Goal: Task Accomplishment & Management: Use online tool/utility

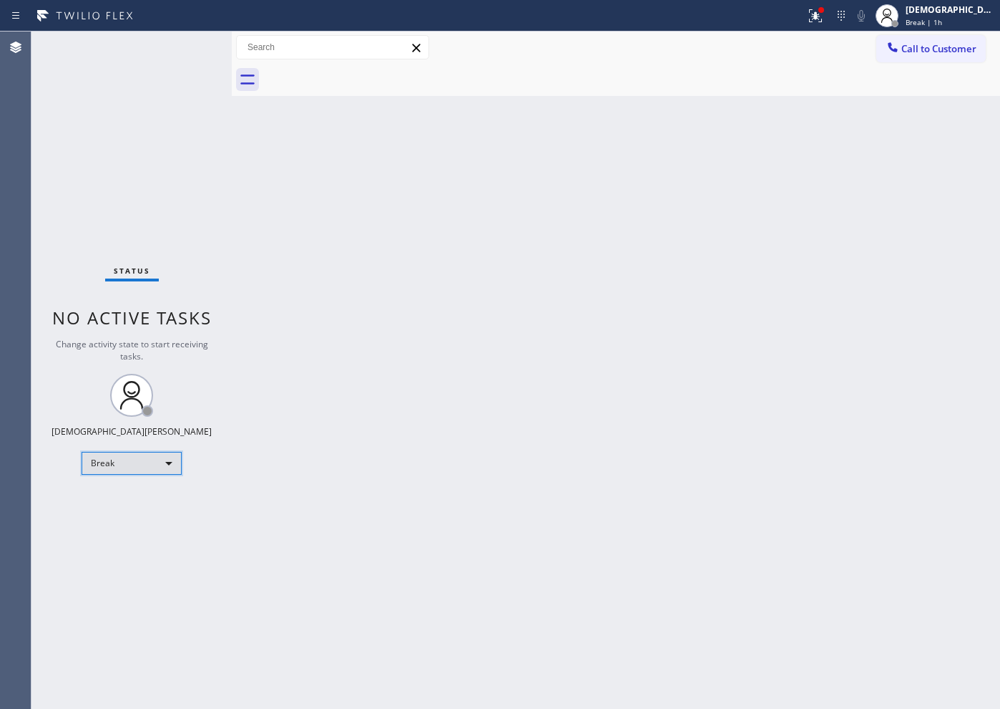
click at [162, 468] on div "Break" at bounding box center [132, 463] width 100 height 23
click at [138, 493] on li "Available" at bounding box center [130, 500] width 97 height 17
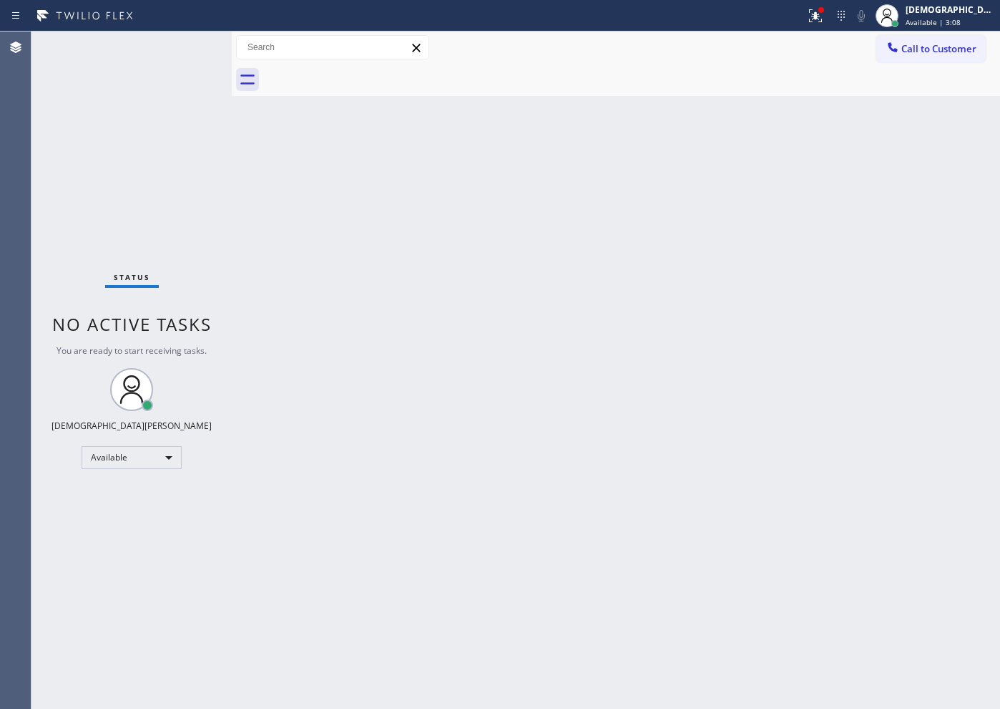
click at [134, 188] on div "Status No active tasks You are ready to start receiving tasks. Christian Cinco …" at bounding box center [131, 369] width 200 height 677
click at [137, 140] on div "Status No active tasks You are ready to start receiving tasks. Christian Cinco …" at bounding box center [131, 369] width 200 height 677
click at [831, 14] on div at bounding box center [815, 15] width 31 height 17
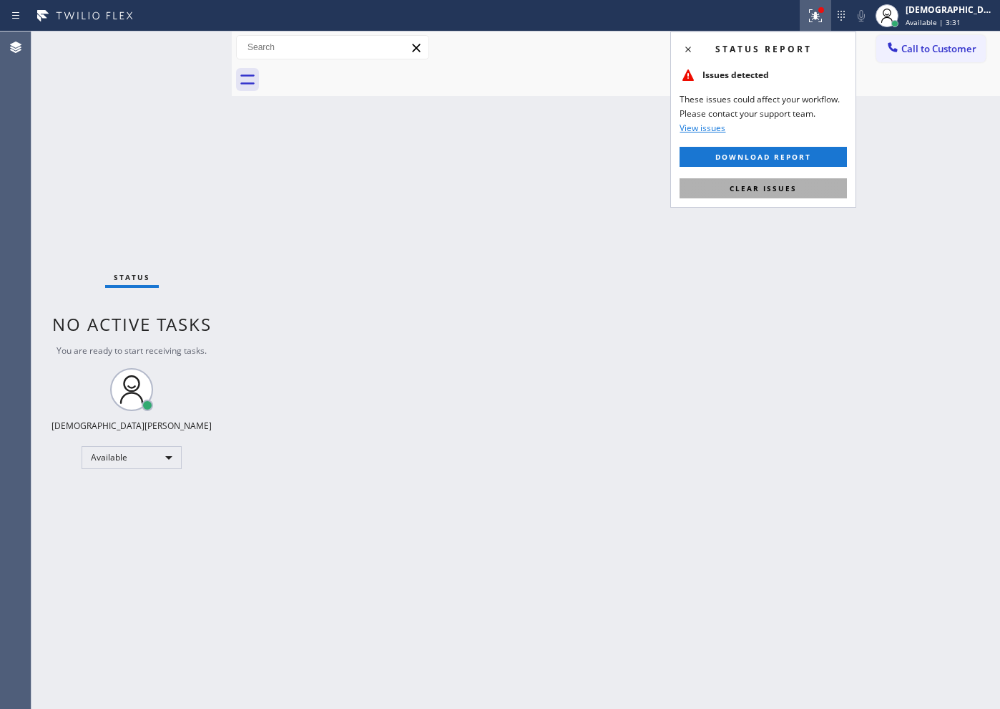
click at [794, 183] on span "Clear issues" at bounding box center [763, 188] width 67 height 10
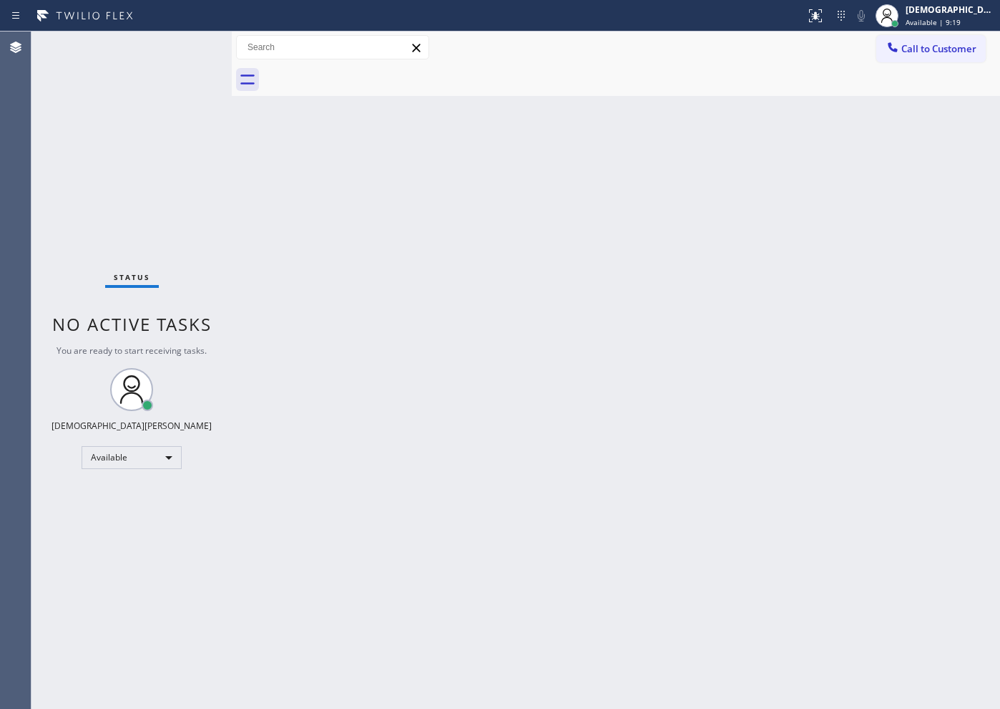
click at [750, 479] on div "Back to Dashboard Change Sender ID Customers Technicians Select a contact Outbo…" at bounding box center [616, 369] width 769 height 677
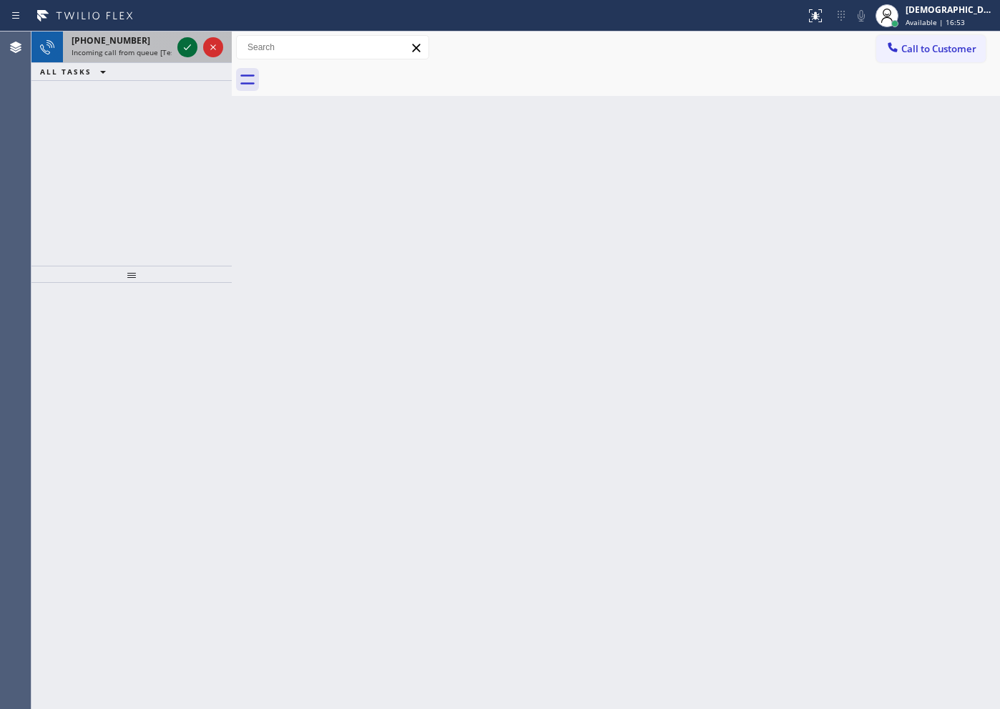
click at [186, 48] on icon at bounding box center [187, 47] width 17 height 17
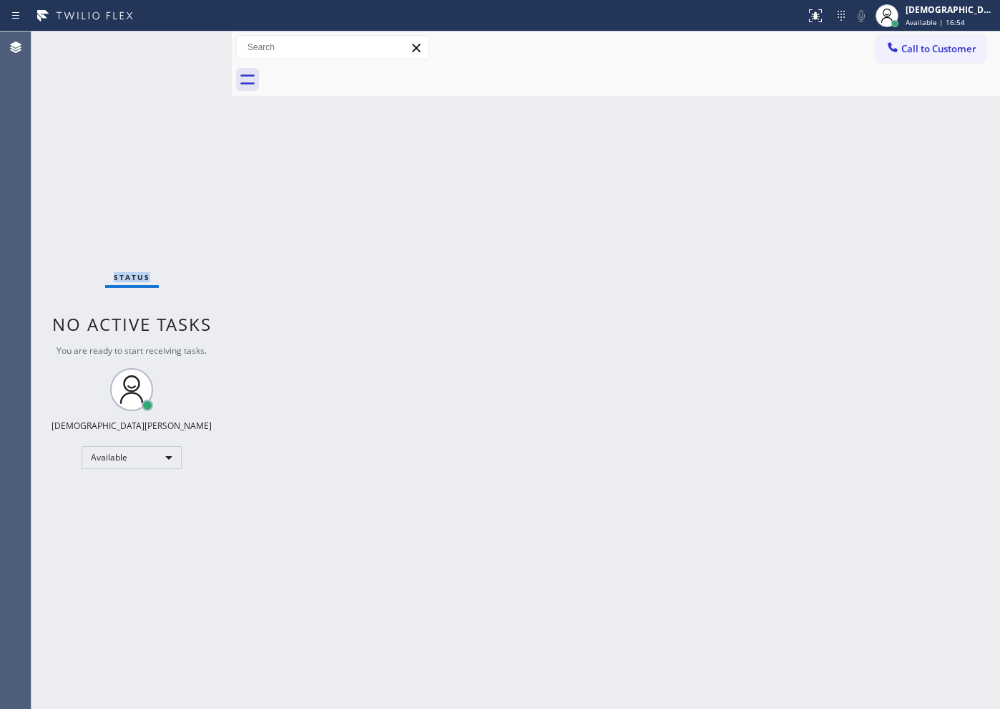
click at [186, 48] on div "Status No active tasks You are ready to start receiving tasks. Christian Cinco …" at bounding box center [131, 369] width 200 height 677
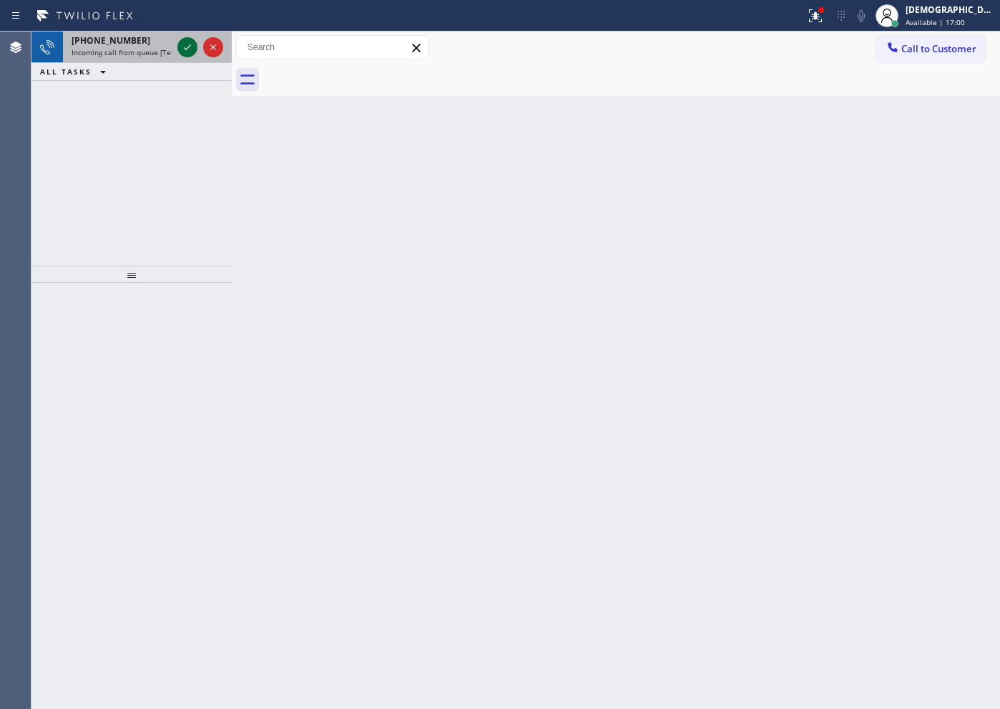
click at [186, 48] on icon at bounding box center [187, 47] width 17 height 17
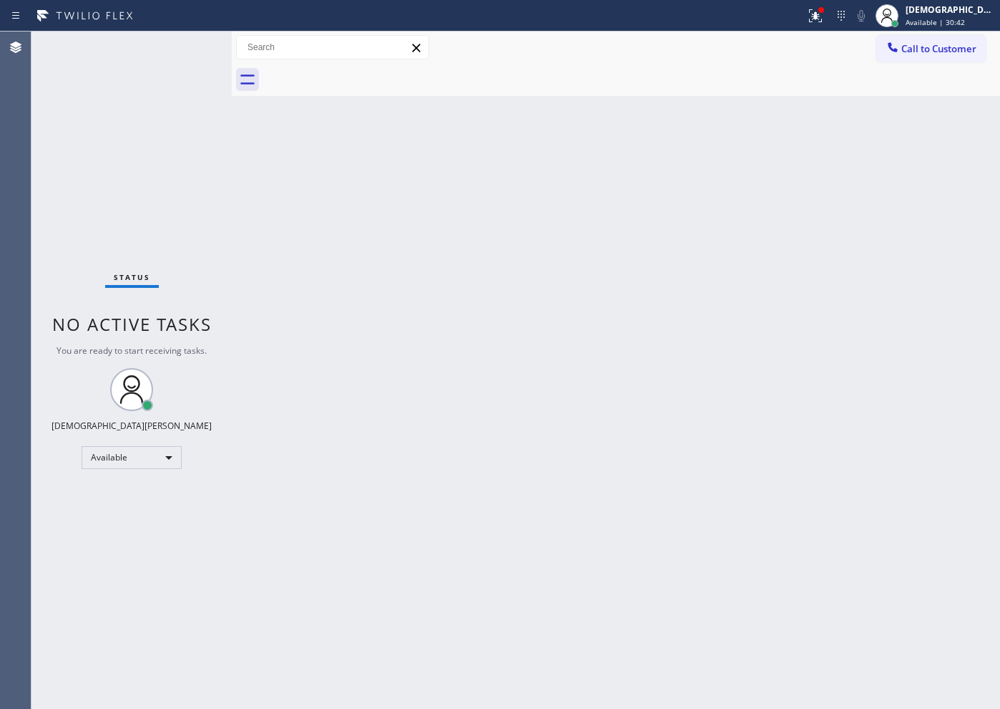
click at [160, 238] on div "Status No active tasks You are ready to start receiving tasks. Christian Cinco …" at bounding box center [131, 369] width 200 height 677
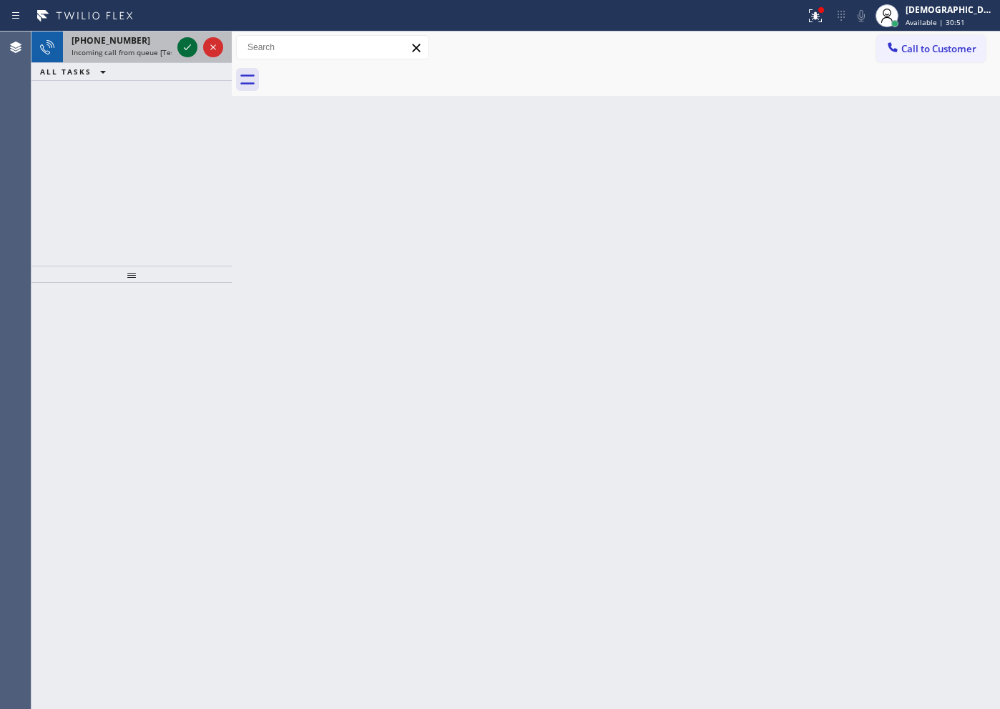
click at [181, 44] on icon at bounding box center [187, 47] width 17 height 17
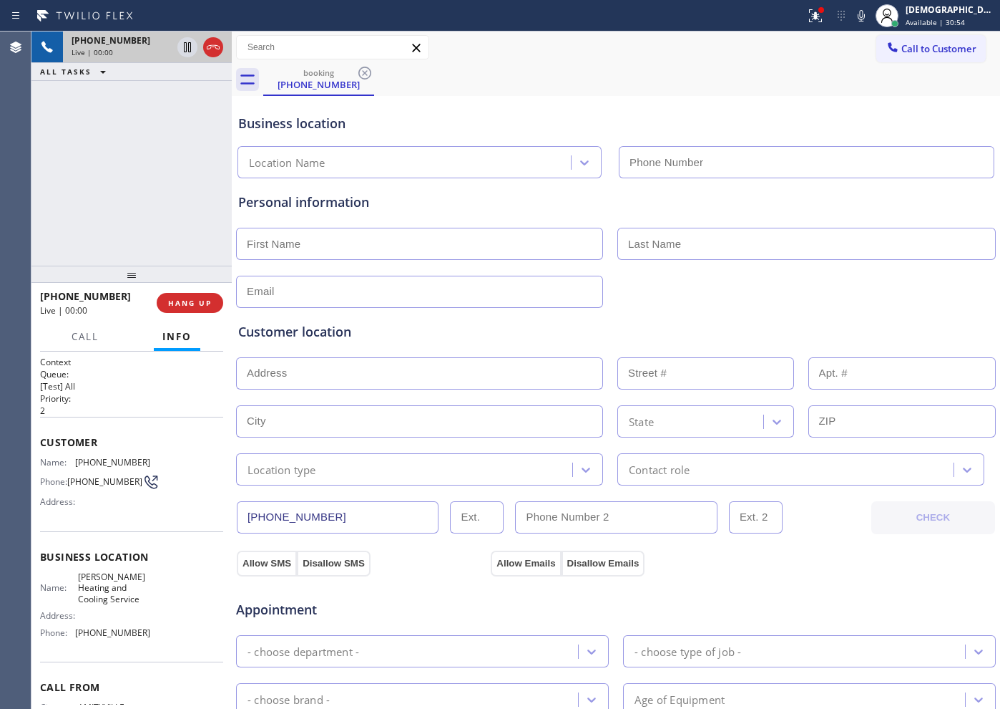
type input "[PHONE_NUMBER]"
click at [209, 47] on icon at bounding box center [213, 47] width 17 height 17
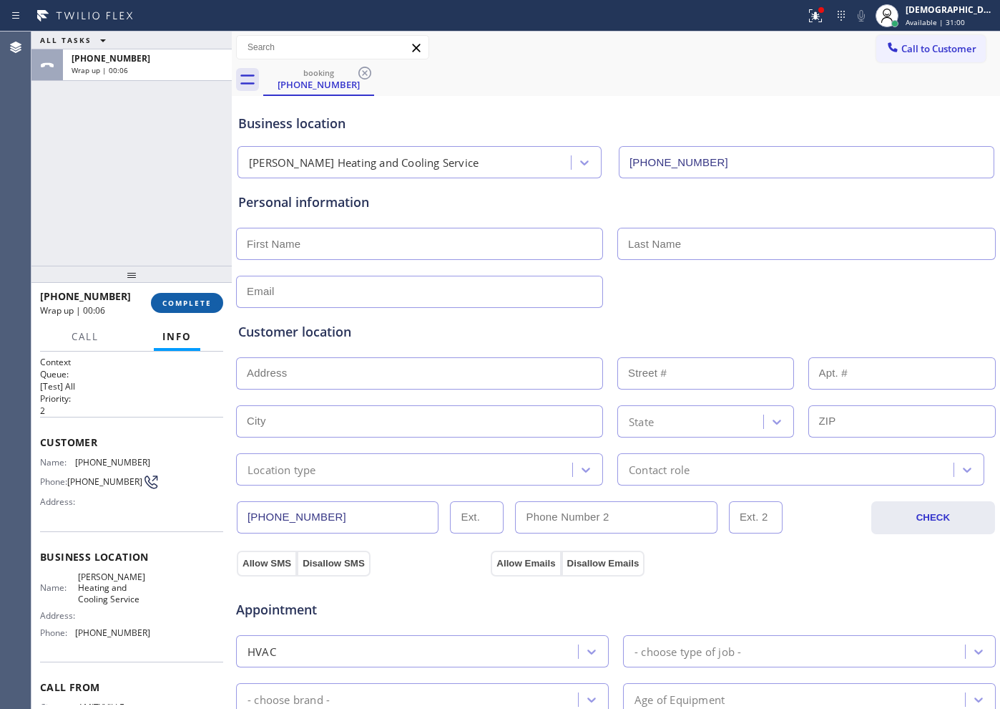
click at [190, 300] on span "COMPLETE" at bounding box center [186, 303] width 49 height 10
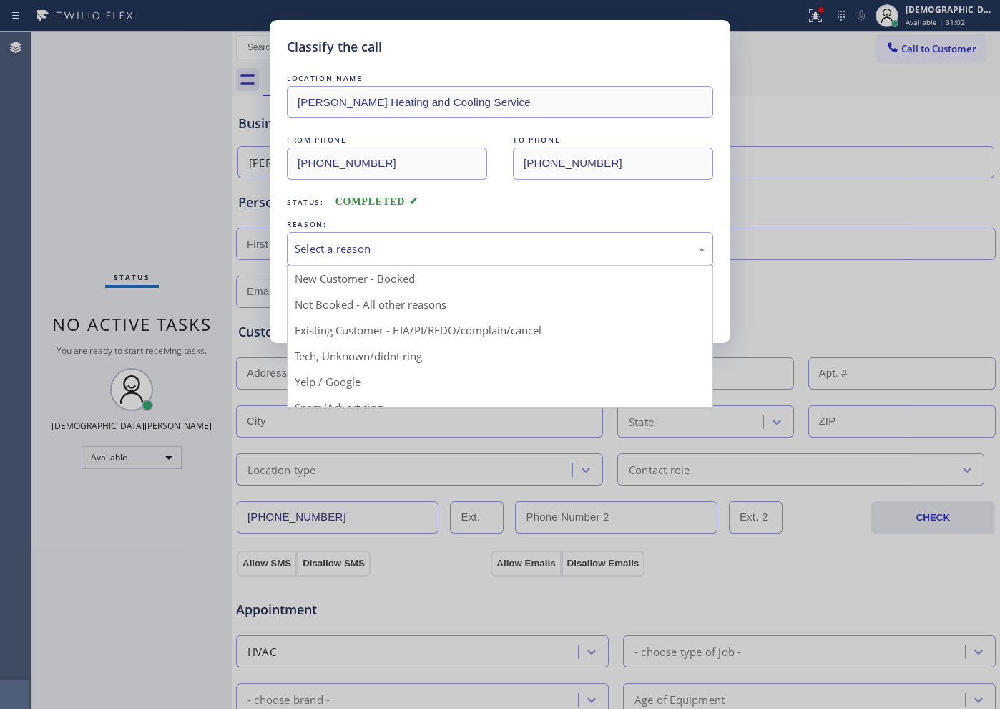
click at [411, 248] on div "Select a reason" at bounding box center [500, 248] width 411 height 16
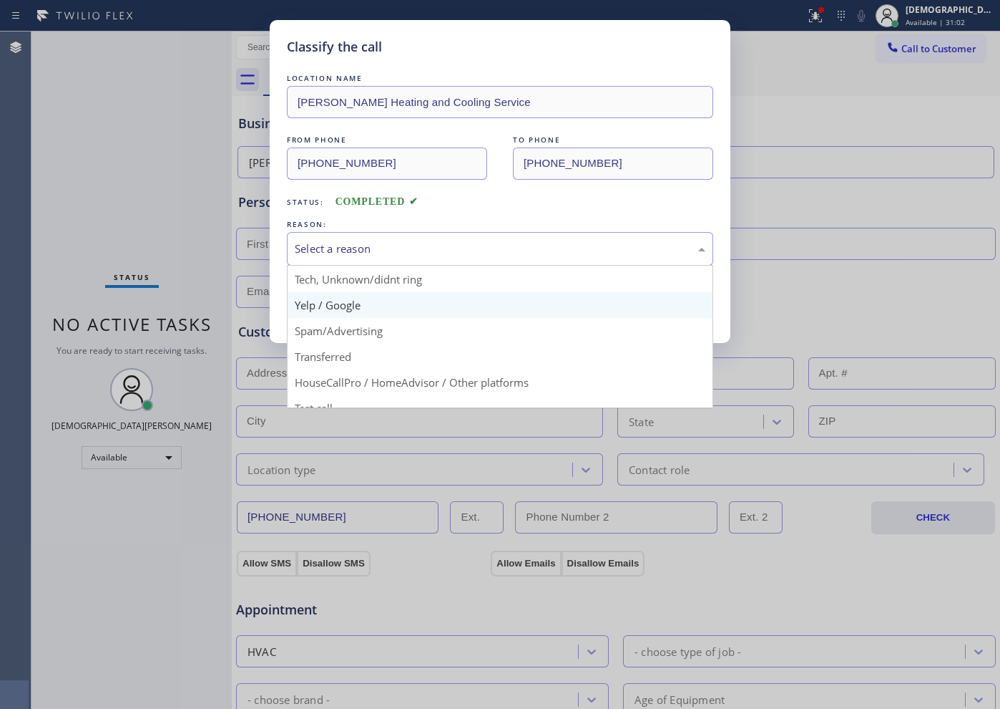
scroll to position [90, 0]
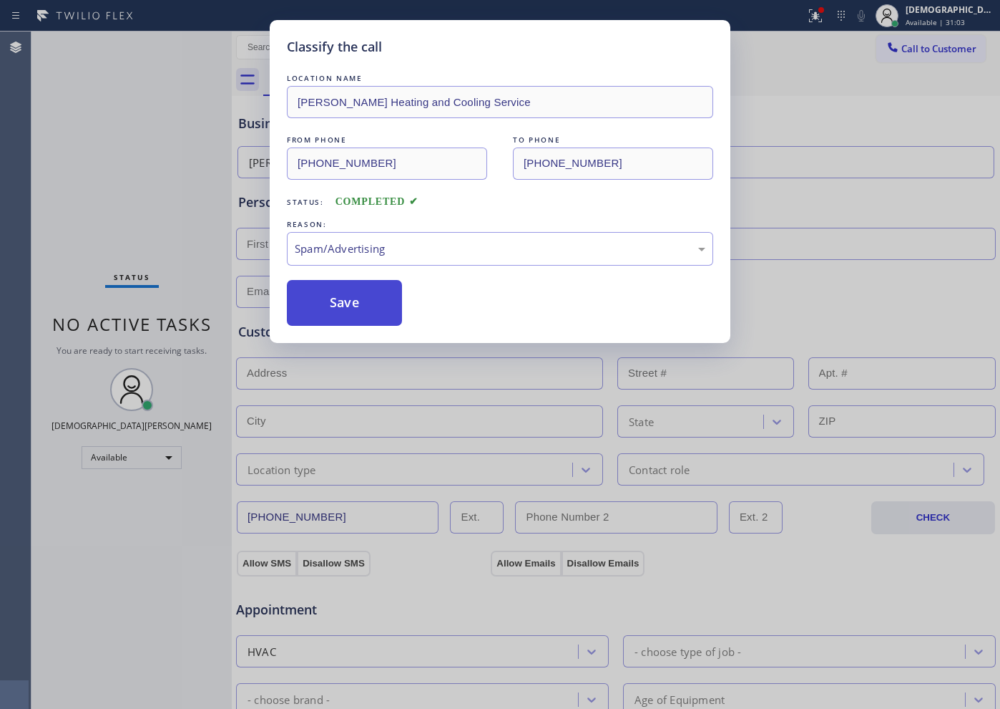
click at [371, 313] on button "Save" at bounding box center [344, 303] width 115 height 46
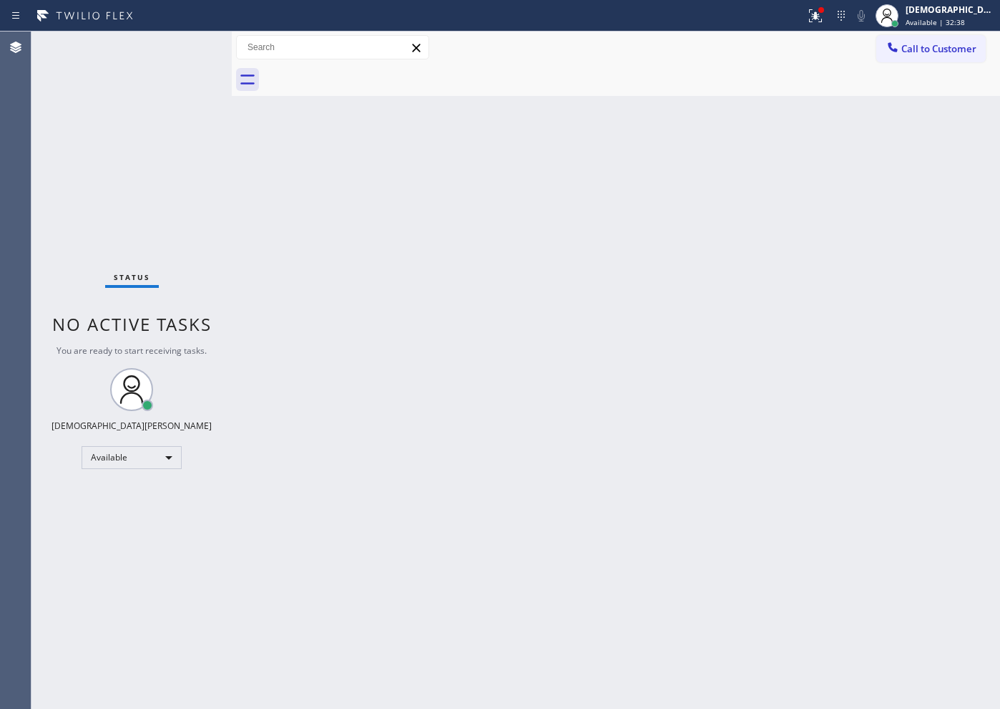
click at [180, 46] on div "Status No active tasks You are ready to start receiving tasks. Christian Cinco …" at bounding box center [131, 369] width 200 height 677
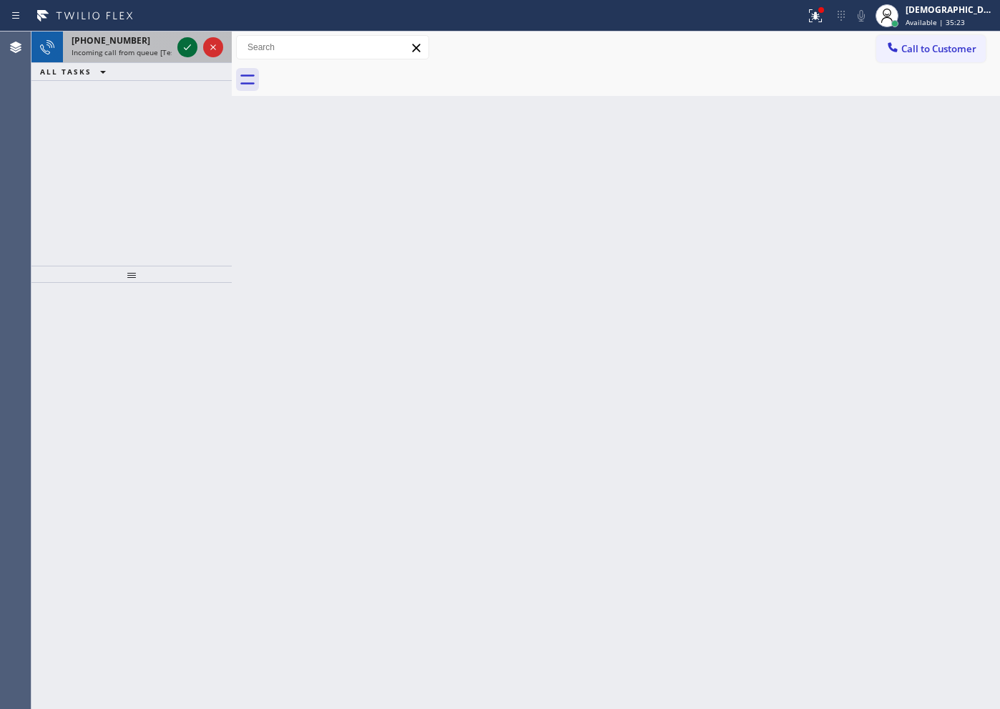
click at [189, 47] on icon at bounding box center [187, 47] width 7 height 6
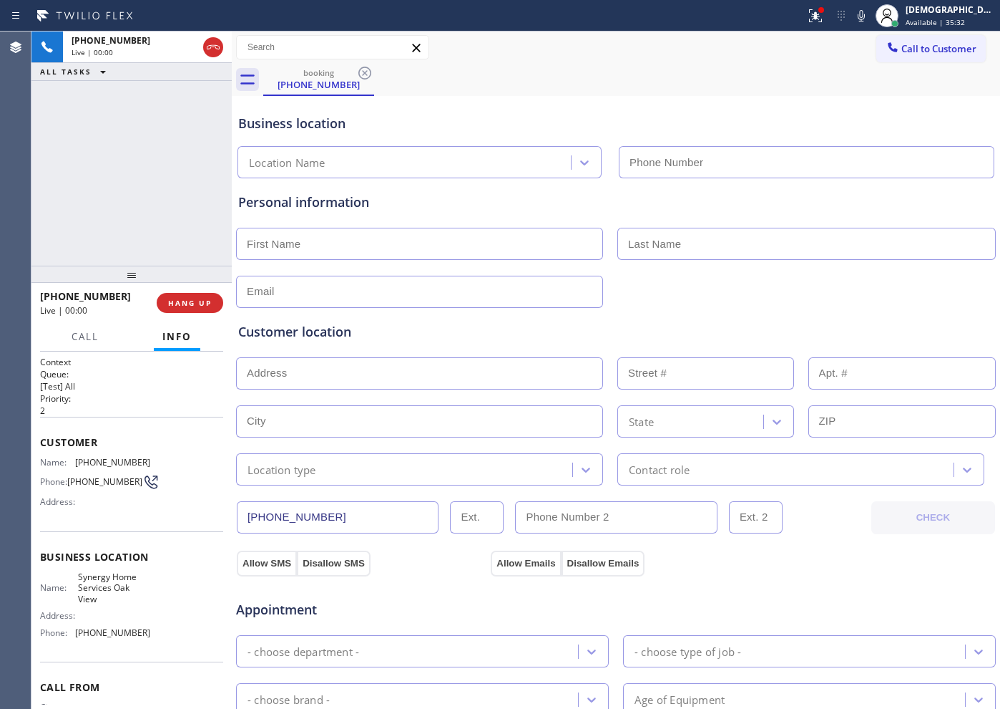
type input "[PHONE_NUMBER]"
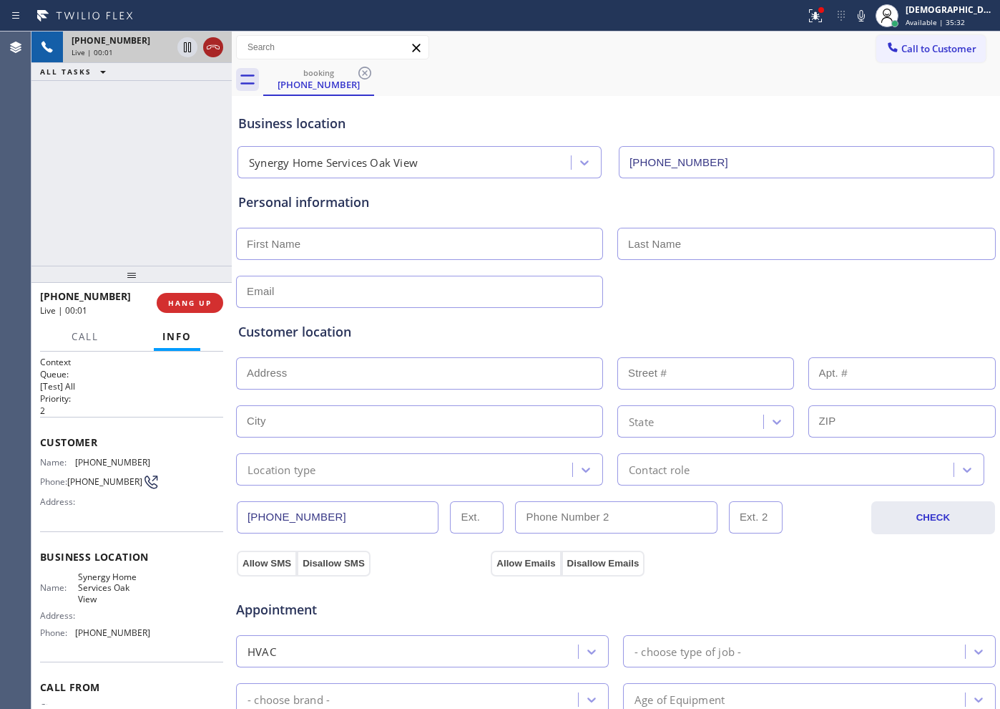
click at [221, 47] on icon at bounding box center [213, 47] width 17 height 17
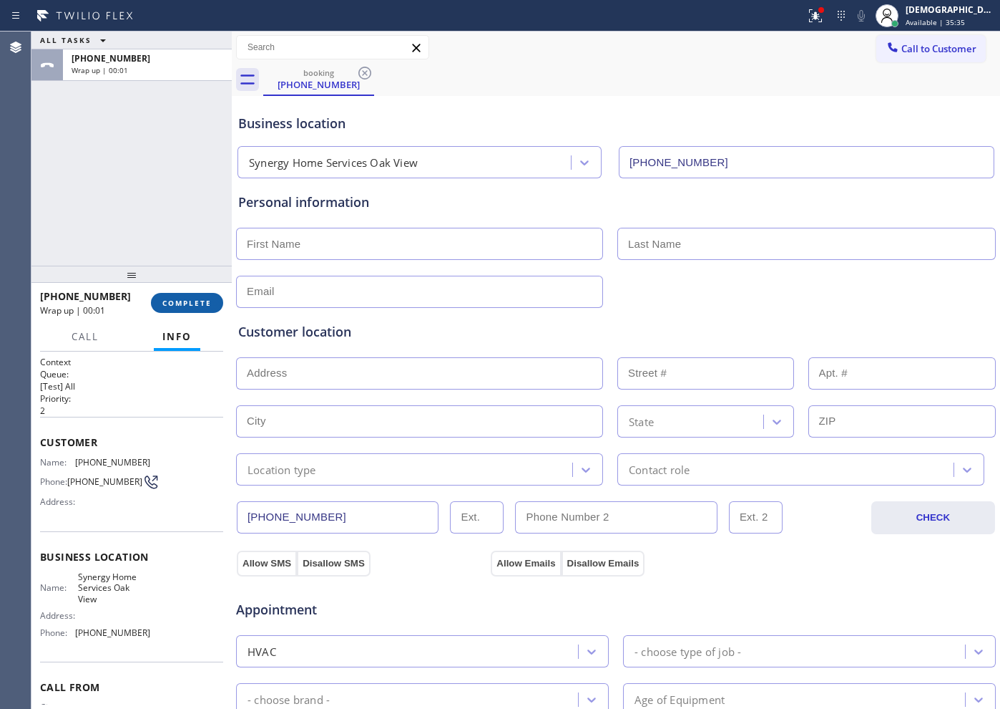
click at [213, 297] on button "COMPLETE" at bounding box center [187, 303] width 72 height 20
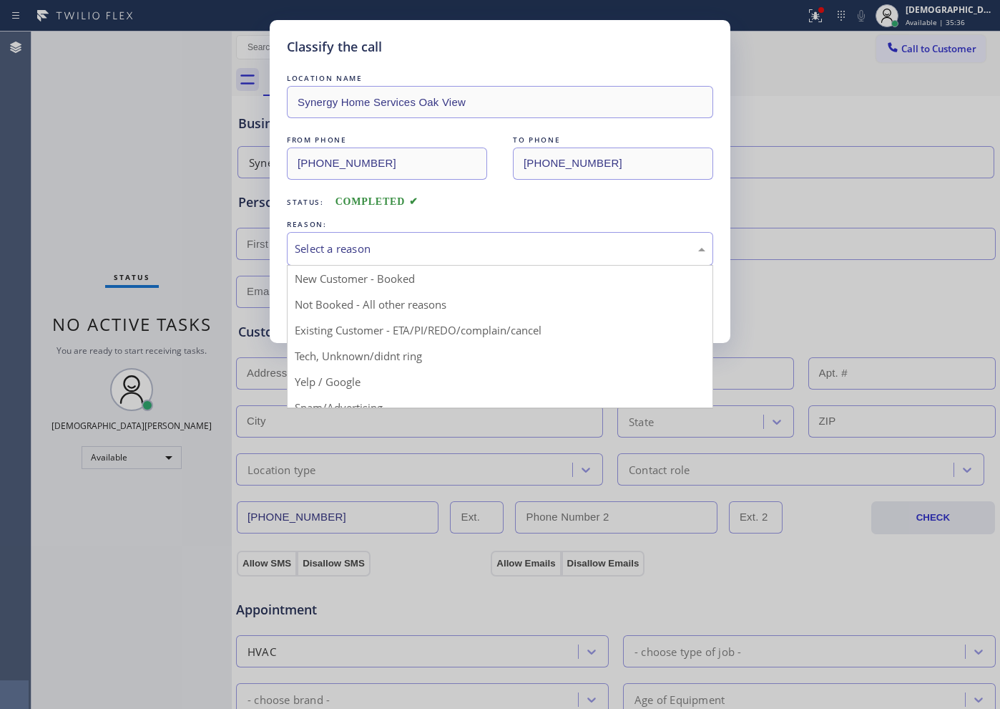
click at [385, 243] on div "Select a reason" at bounding box center [500, 249] width 427 height 34
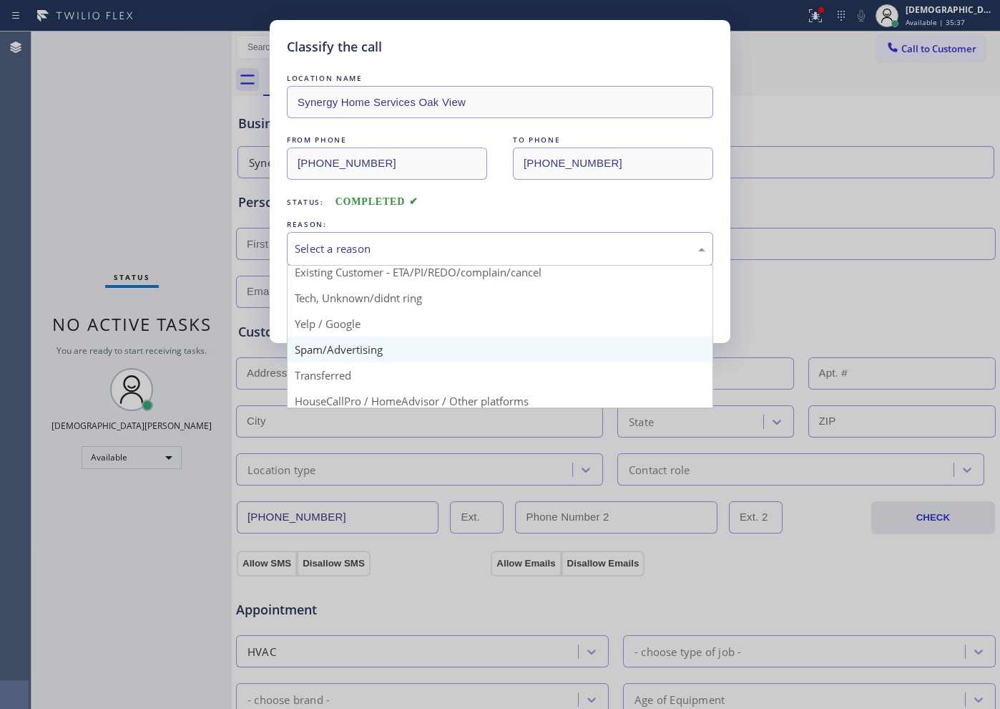
scroll to position [89, 0]
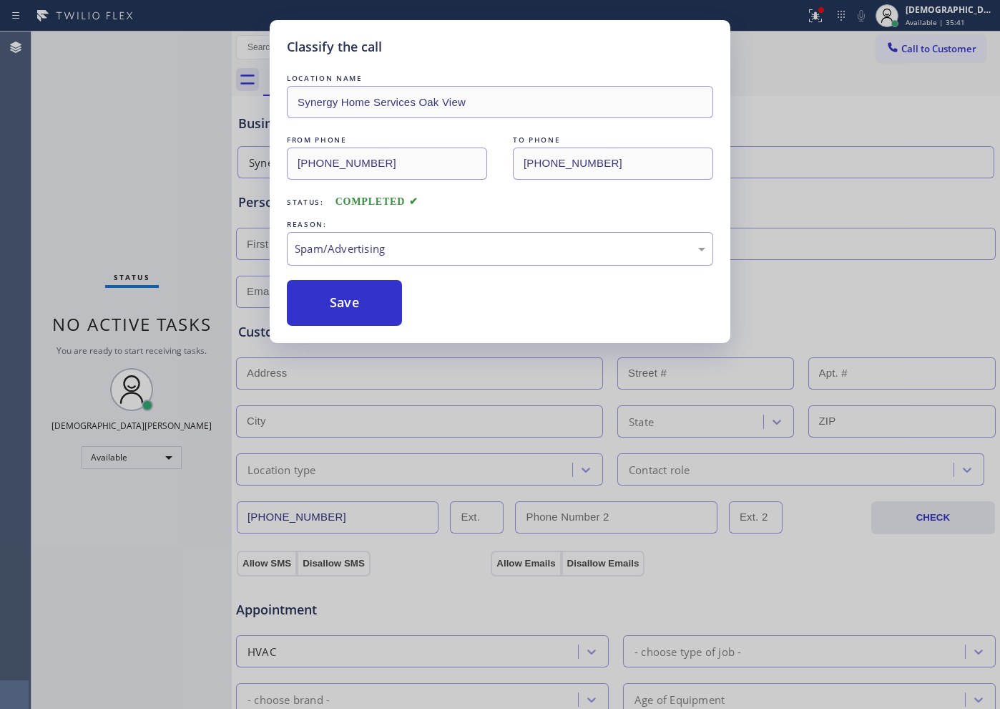
click at [375, 308] on button "Save" at bounding box center [344, 303] width 115 height 46
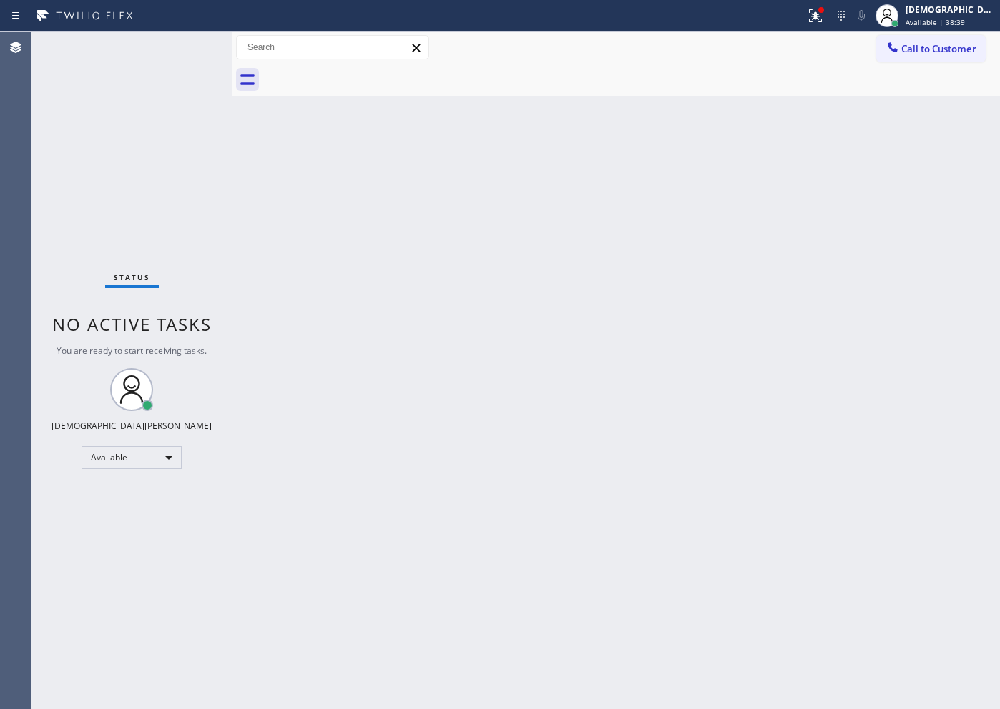
click at [174, 42] on div "Status No active tasks You are ready to start receiving tasks. Christian Cinco …" at bounding box center [131, 369] width 200 height 677
click at [184, 114] on div "Status No active tasks You are ready to start receiving tasks. Christian Cinco …" at bounding box center [131, 369] width 200 height 677
click at [186, 47] on div "Status No active tasks You are ready to start receiving tasks. Christian Cinco …" at bounding box center [131, 369] width 200 height 677
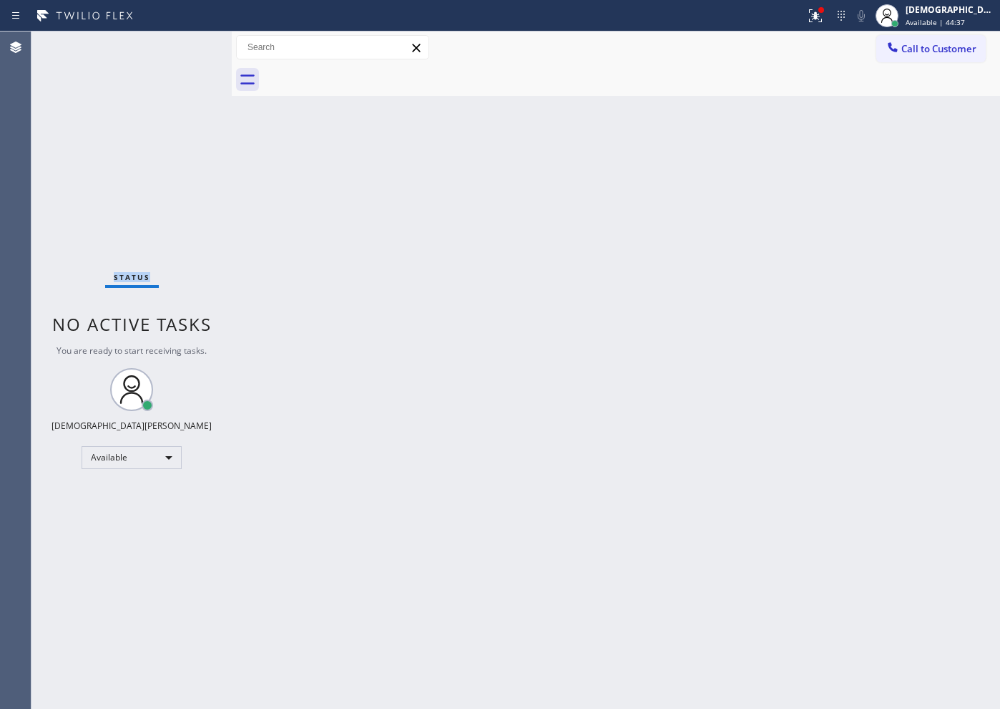
click at [172, 108] on div "Status No active tasks You are ready to start receiving tasks. Christian Cinco …" at bounding box center [131, 369] width 200 height 677
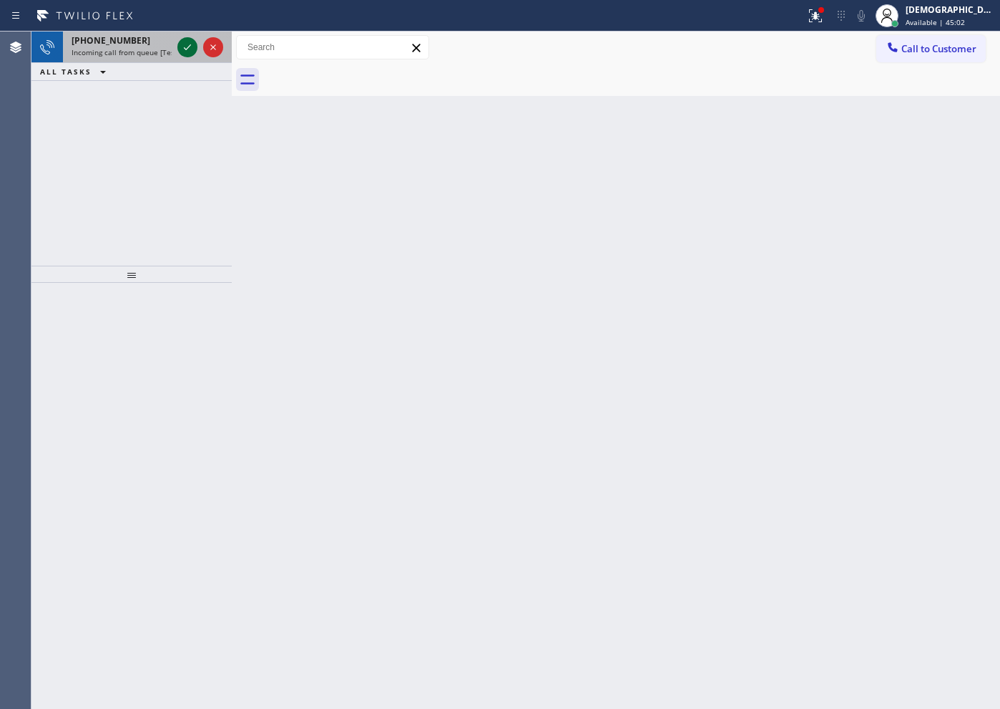
click at [188, 44] on icon at bounding box center [187, 47] width 17 height 17
click at [188, 47] on icon at bounding box center [187, 47] width 17 height 17
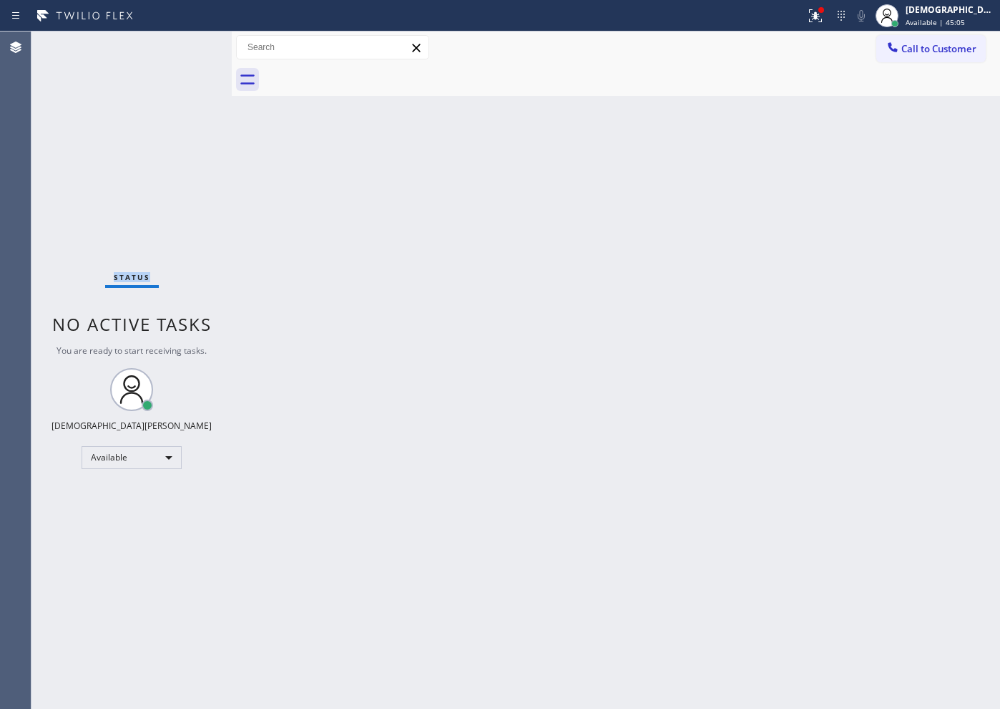
click at [188, 47] on div "Status No active tasks You are ready to start receiving tasks. Christian Cinco …" at bounding box center [131, 369] width 200 height 677
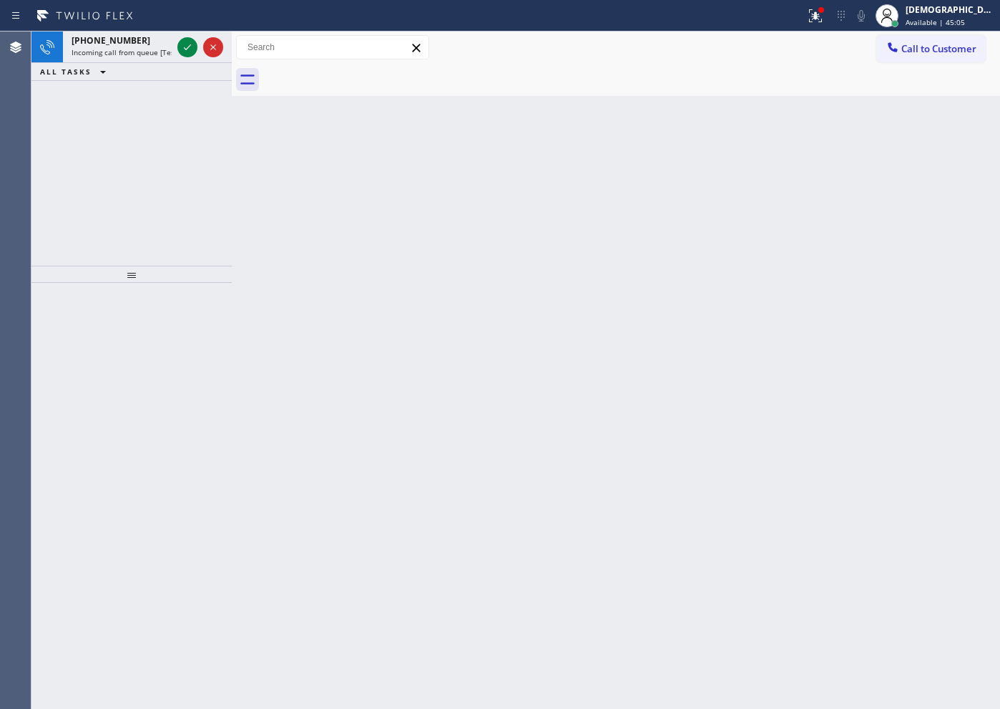
click at [188, 45] on icon at bounding box center [187, 47] width 17 height 17
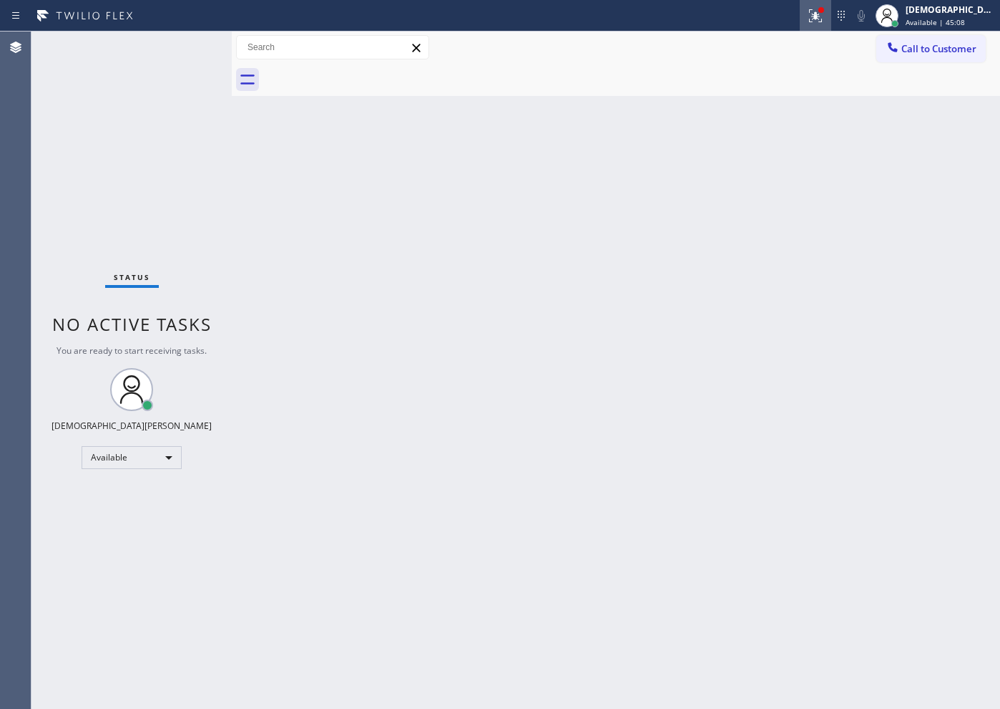
click at [824, 21] on icon at bounding box center [815, 15] width 17 height 17
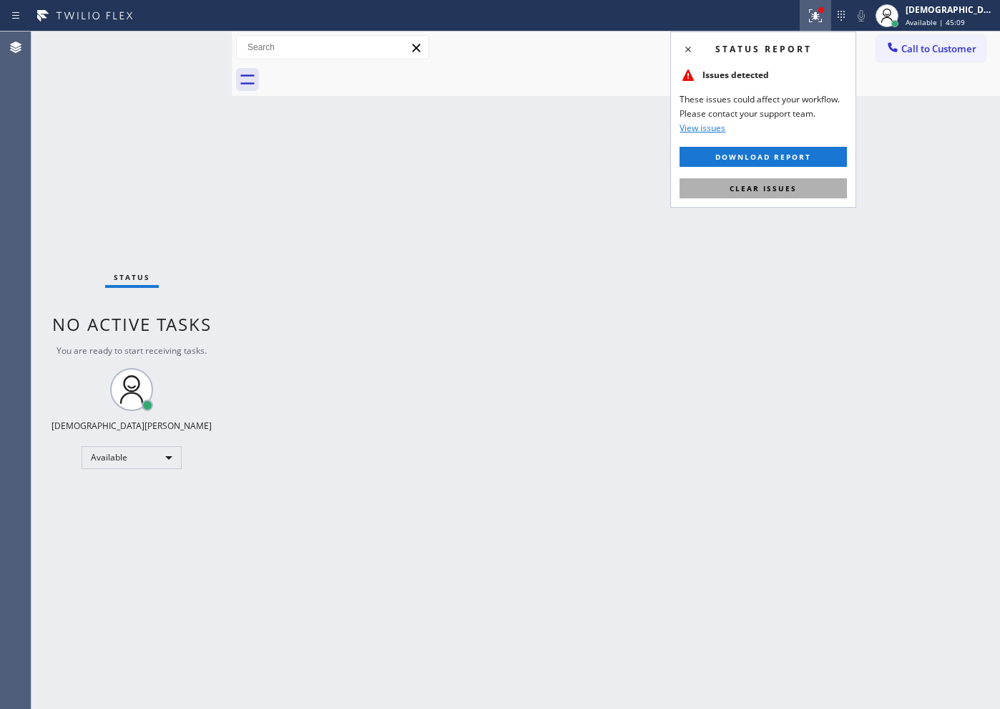
click at [800, 190] on button "Clear issues" at bounding box center [763, 188] width 167 height 20
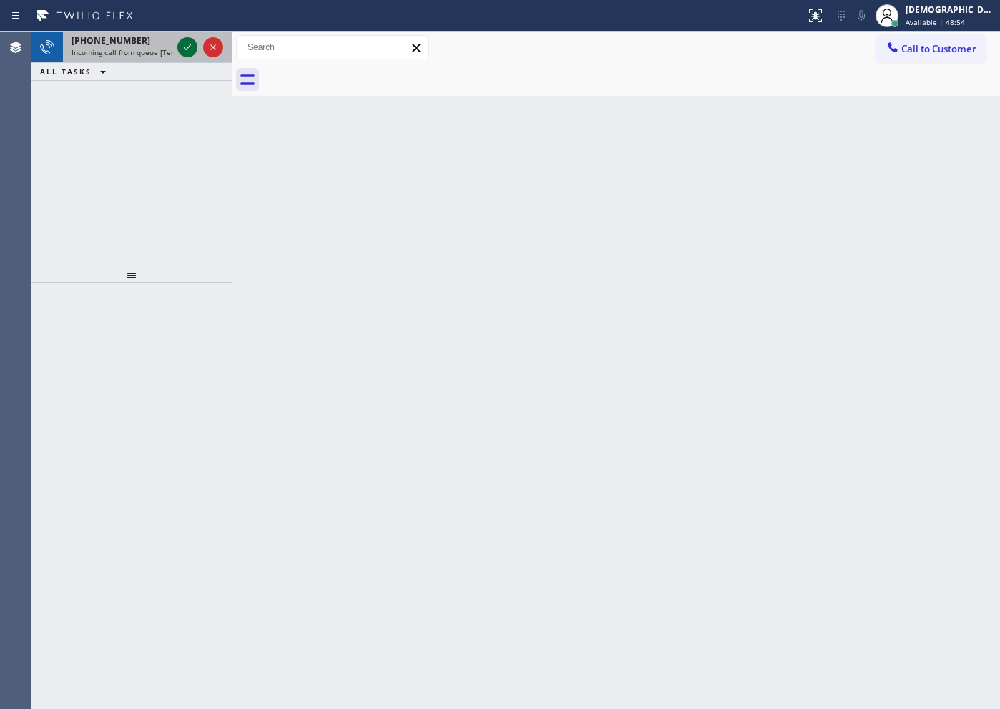
click at [187, 42] on icon at bounding box center [187, 47] width 17 height 17
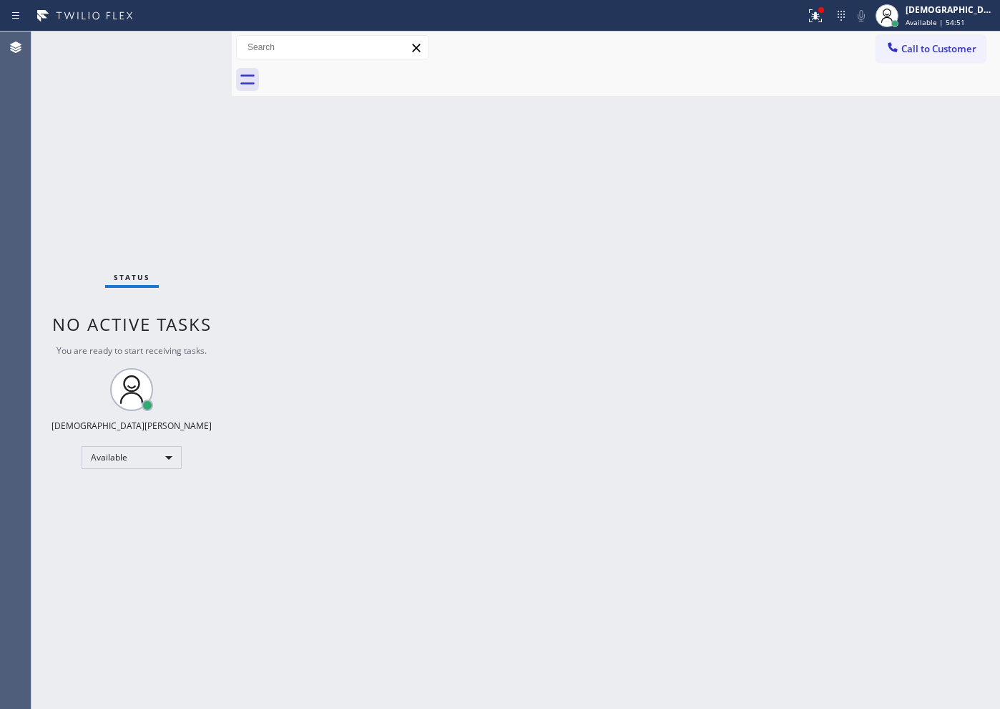
click at [200, 276] on div "Status No active tasks You are ready to start receiving tasks. Christian Cinco …" at bounding box center [131, 369] width 200 height 677
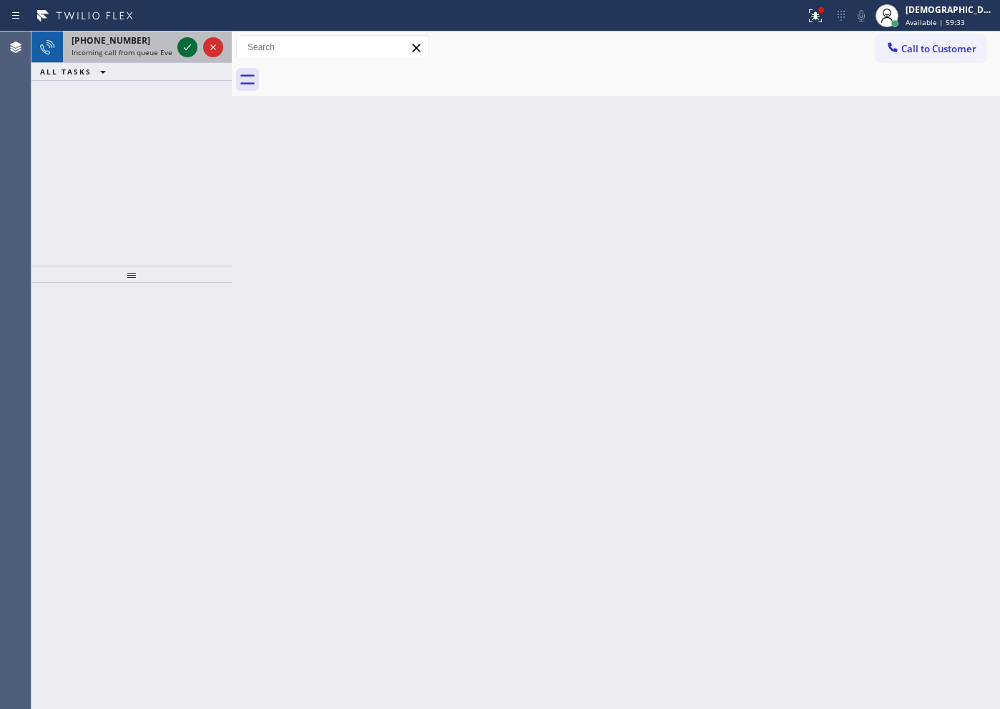
click at [188, 51] on icon at bounding box center [187, 47] width 17 height 17
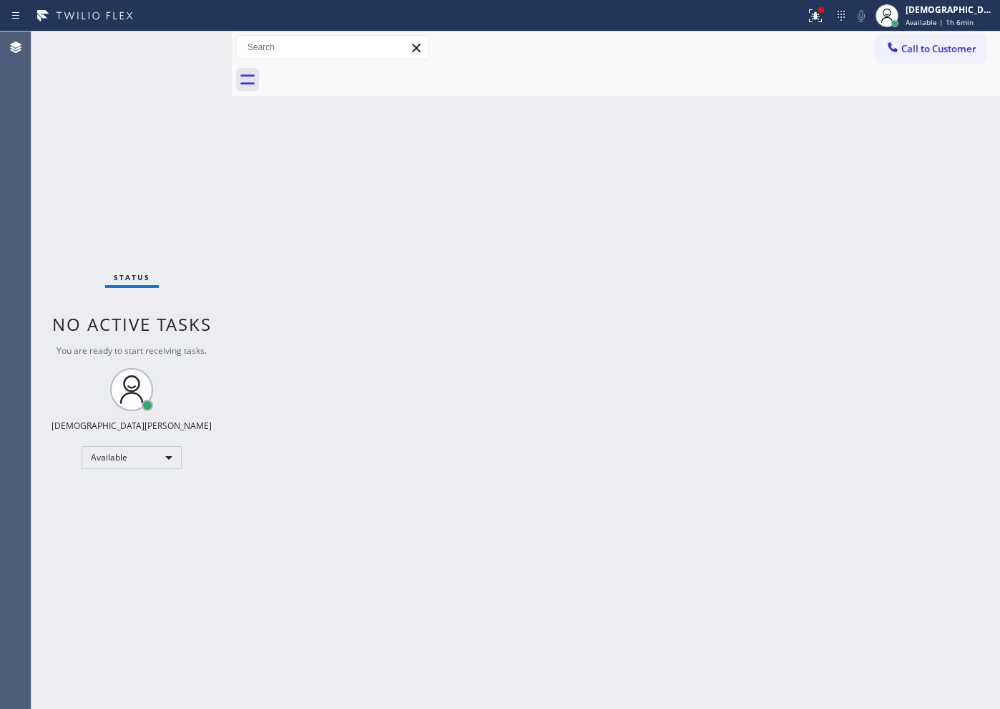
click at [155, 160] on div "Status No active tasks You are ready to start receiving tasks. Christian Cinco …" at bounding box center [131, 369] width 200 height 677
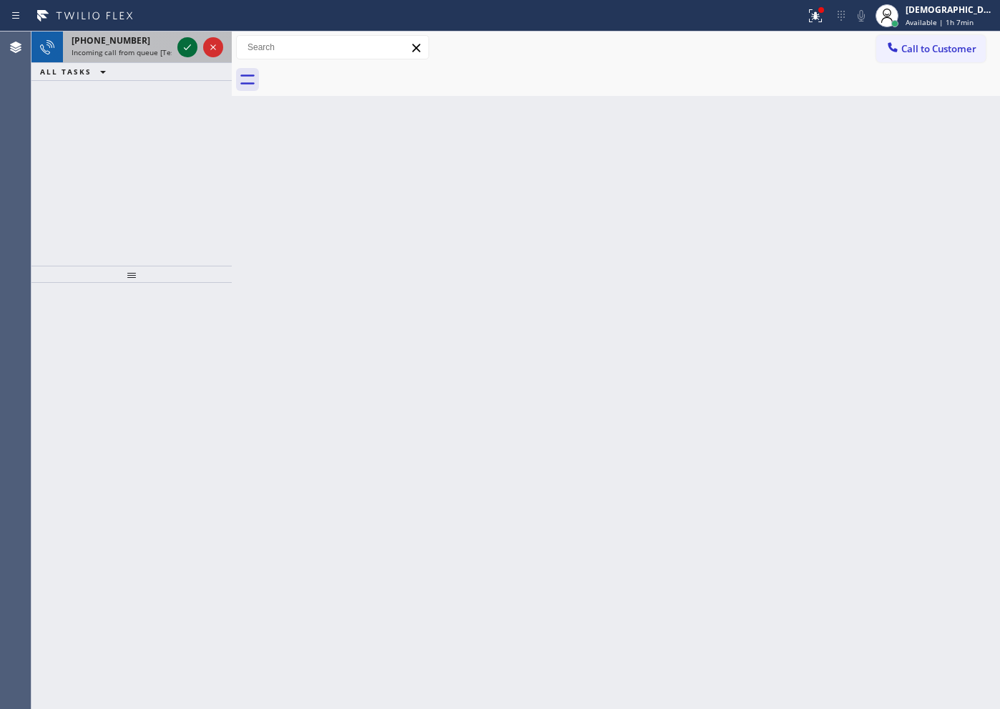
click at [189, 44] on icon at bounding box center [187, 47] width 17 height 17
click at [188, 35] on div at bounding box center [201, 46] width 52 height 31
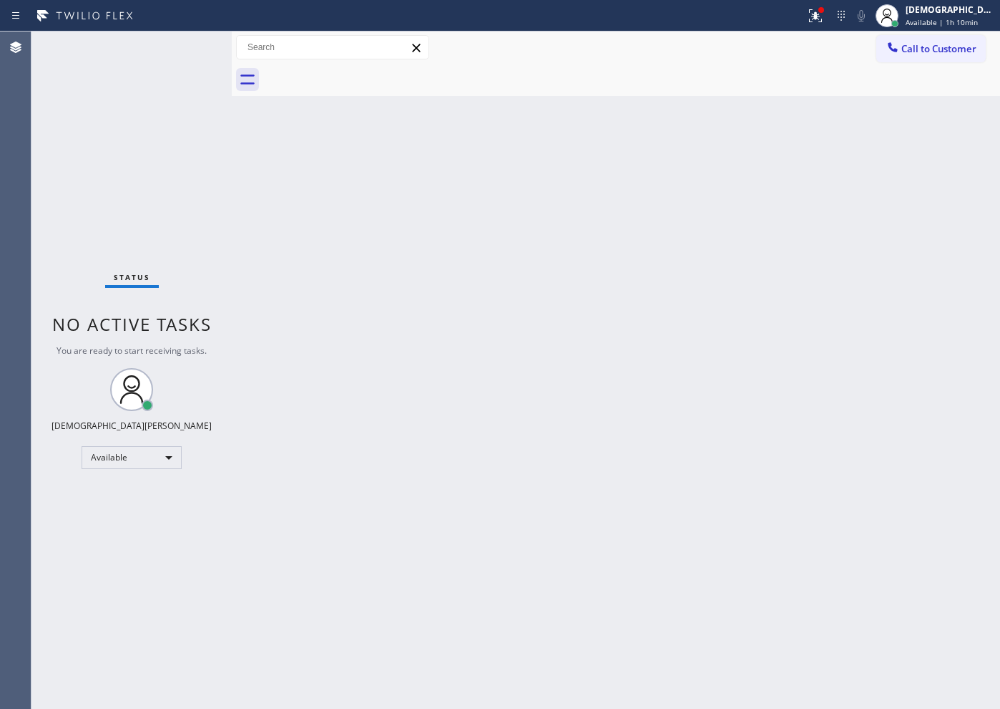
click at [187, 35] on div "Status No active tasks You are ready to start receiving tasks. Christian Cinco …" at bounding box center [131, 369] width 200 height 677
click at [187, 34] on div "Status No active tasks You are ready to start receiving tasks. Christian Cinco …" at bounding box center [131, 369] width 200 height 677
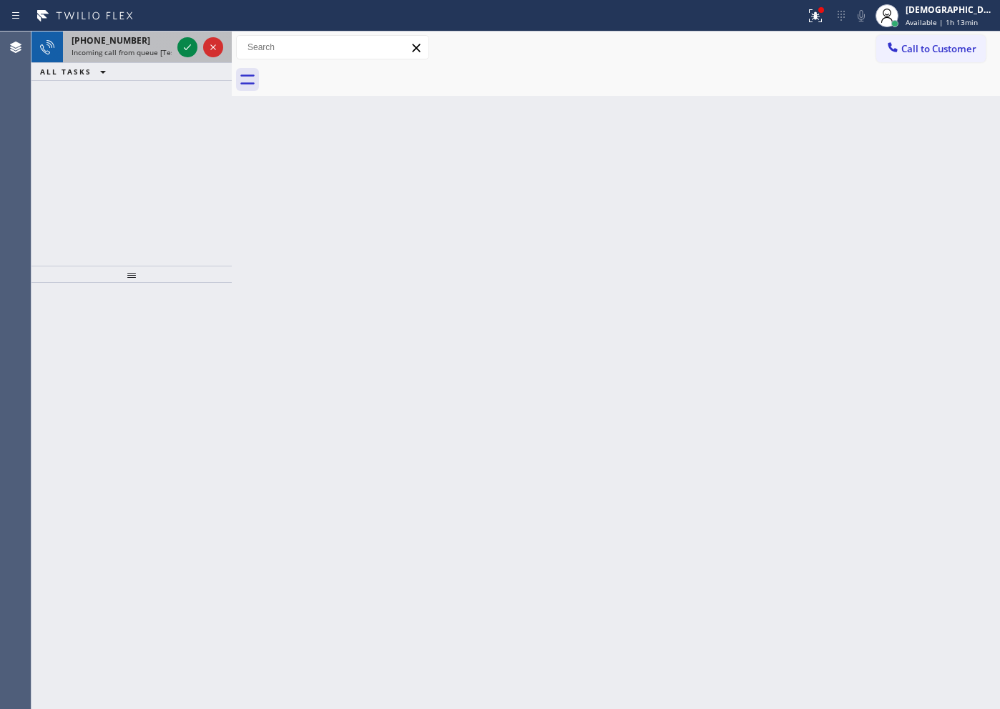
click at [184, 32] on div at bounding box center [201, 46] width 52 height 31
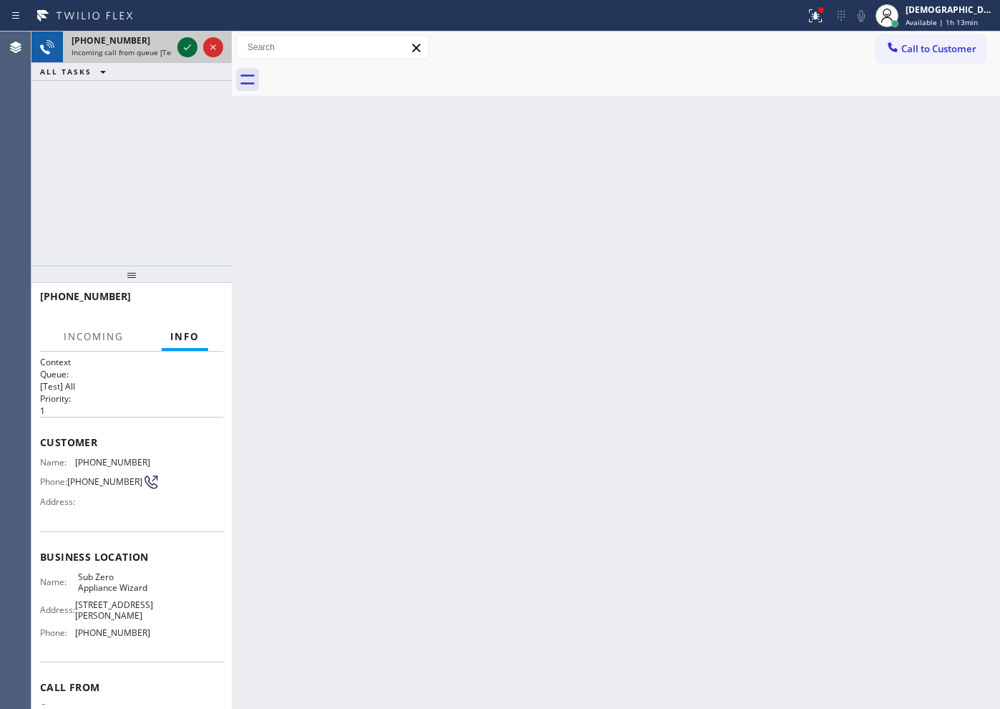
click at [188, 39] on div at bounding box center [201, 46] width 52 height 31
click at [188, 39] on icon at bounding box center [187, 47] width 17 height 17
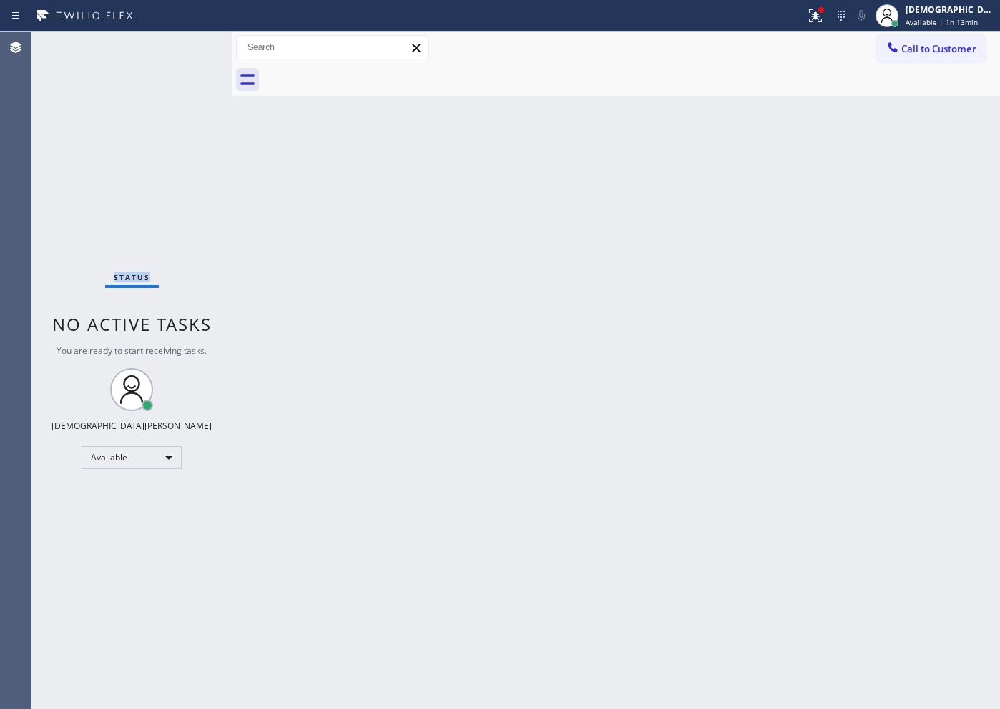
click at [188, 38] on div "Status No active tasks You are ready to start receiving tasks. Christian Cinco …" at bounding box center [131, 369] width 200 height 677
drag, startPoint x: 188, startPoint y: 36, endPoint x: 720, endPoint y: 462, distance: 681.2
click at [720, 462] on div "Back to Dashboard Change Sender ID Customers Technicians Select a contact Outbo…" at bounding box center [616, 369] width 769 height 677
drag, startPoint x: 600, startPoint y: 527, endPoint x: 437, endPoint y: 749, distance: 275.4
click at [711, 404] on div "Back to Dashboard Change Sender ID Customers Technicians Select a contact Outbo…" at bounding box center [616, 369] width 769 height 677
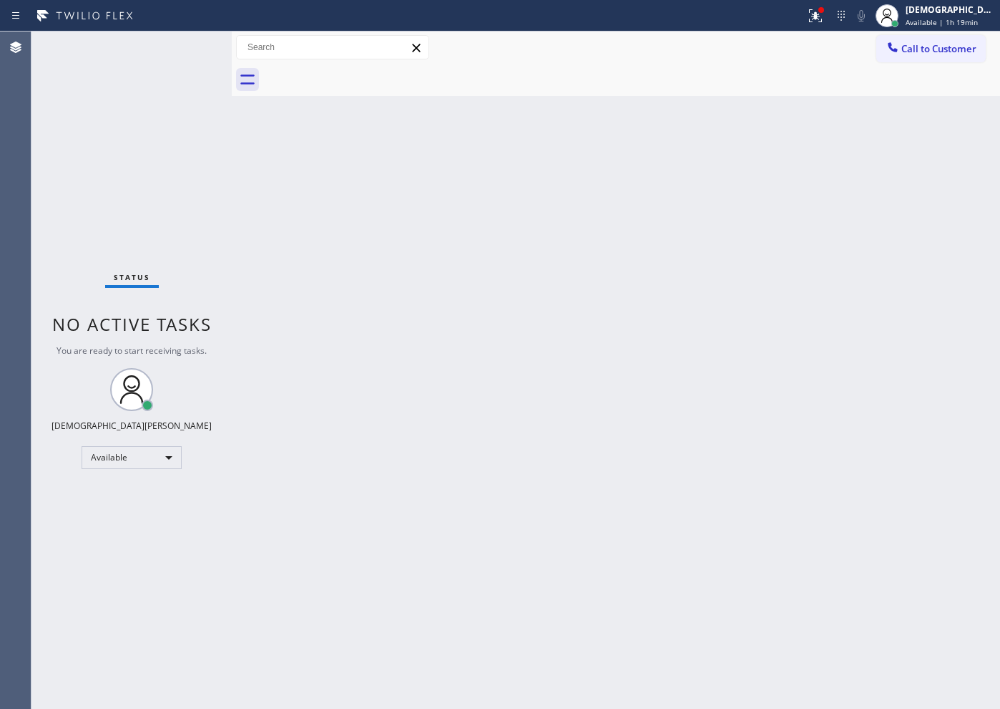
click at [184, 47] on div "Status No active tasks You are ready to start receiving tasks. Christian Cinco …" at bounding box center [131, 369] width 200 height 677
click at [111, 448] on div "Available" at bounding box center [132, 457] width 100 height 23
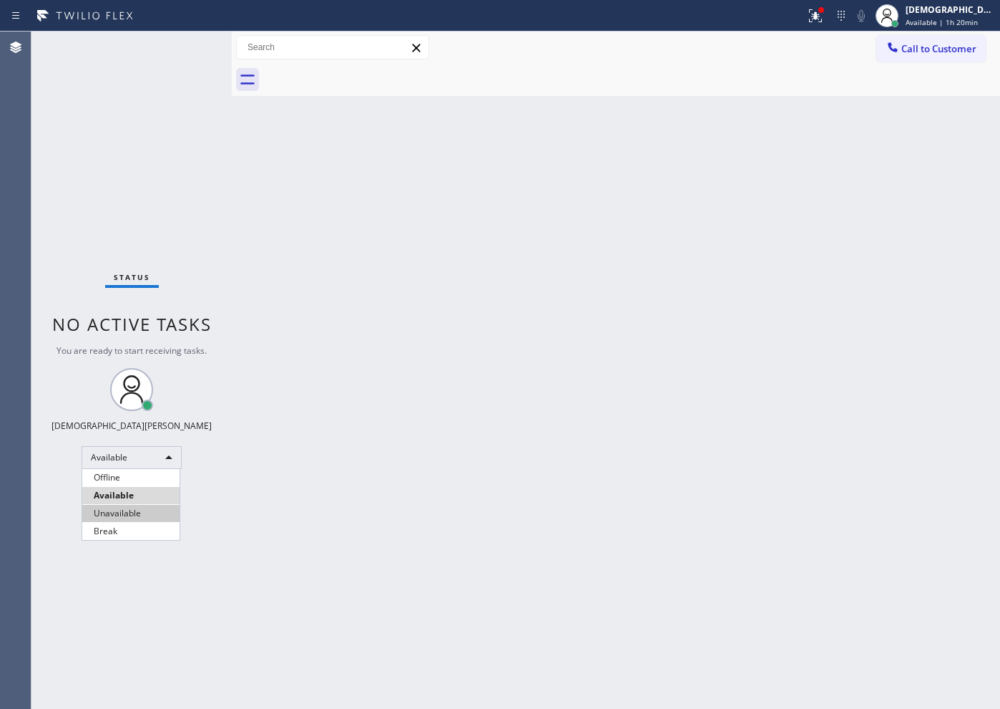
click at [113, 512] on li "Unavailable" at bounding box center [130, 513] width 97 height 17
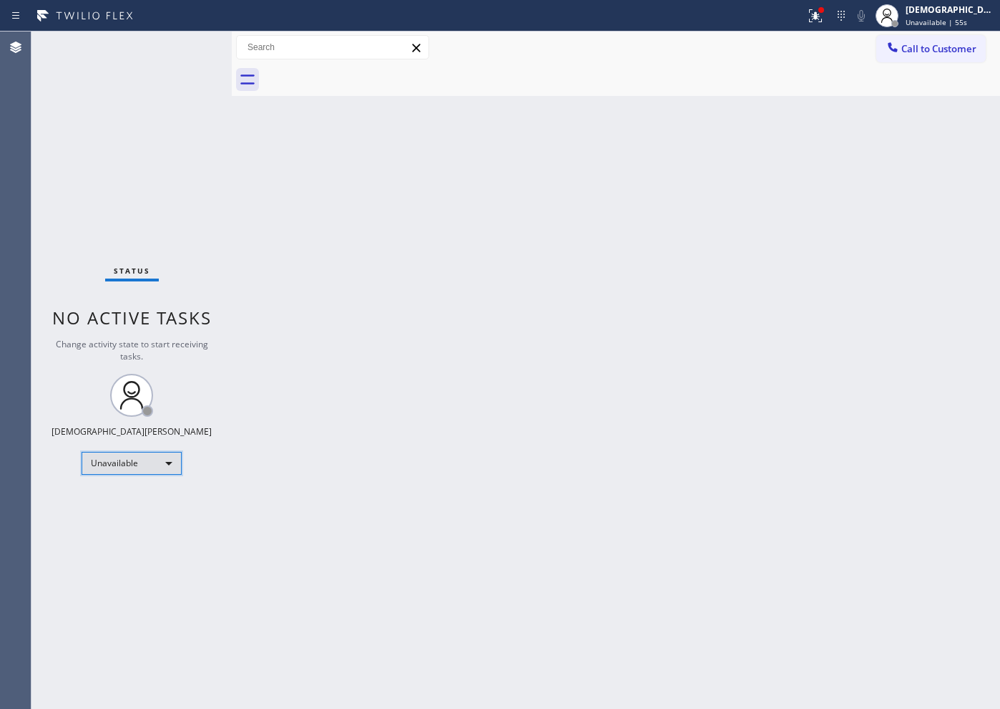
click at [129, 467] on div "Unavailable" at bounding box center [132, 463] width 100 height 23
click at [120, 502] on li "Available" at bounding box center [130, 500] width 97 height 17
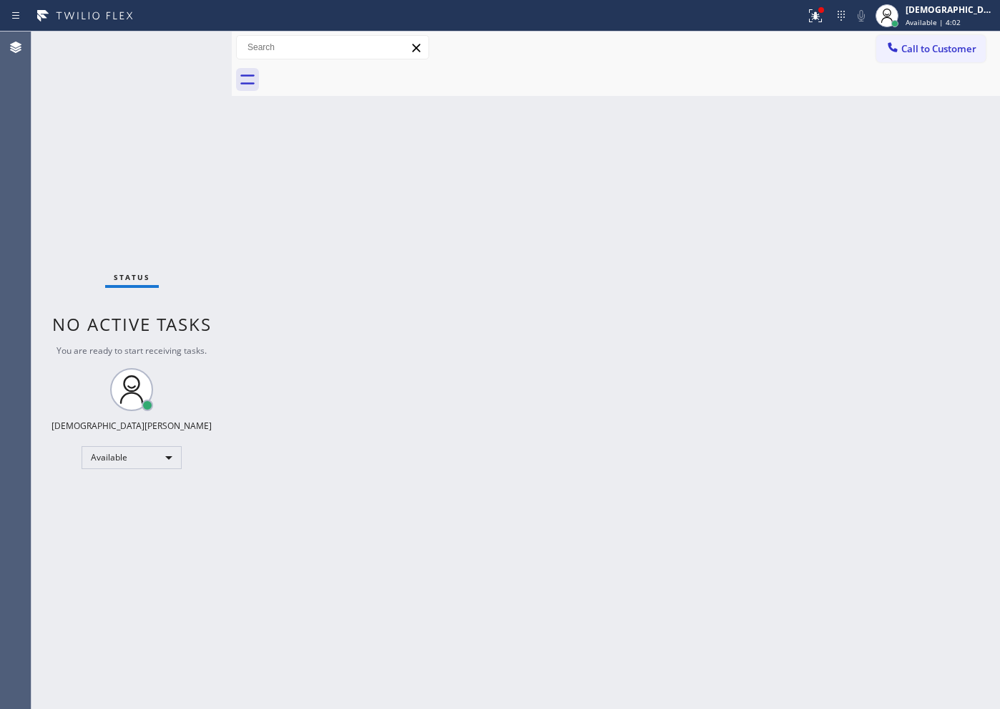
click at [185, 44] on div "Status No active tasks You are ready to start receiving tasks. Christian Cinco …" at bounding box center [131, 369] width 200 height 677
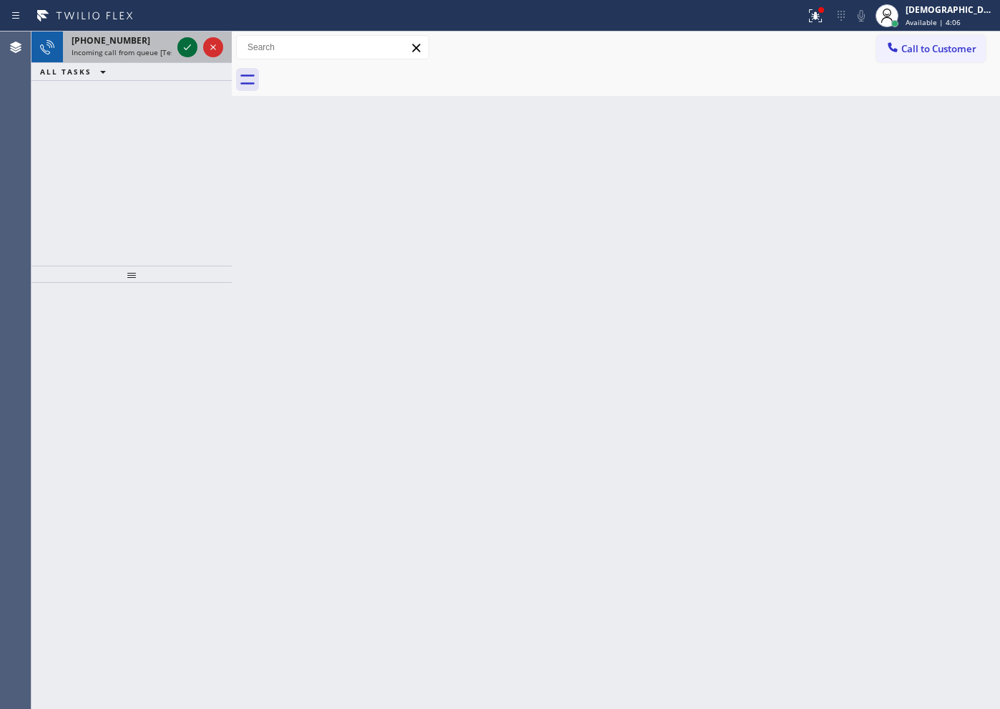
click at [185, 44] on icon at bounding box center [187, 47] width 17 height 17
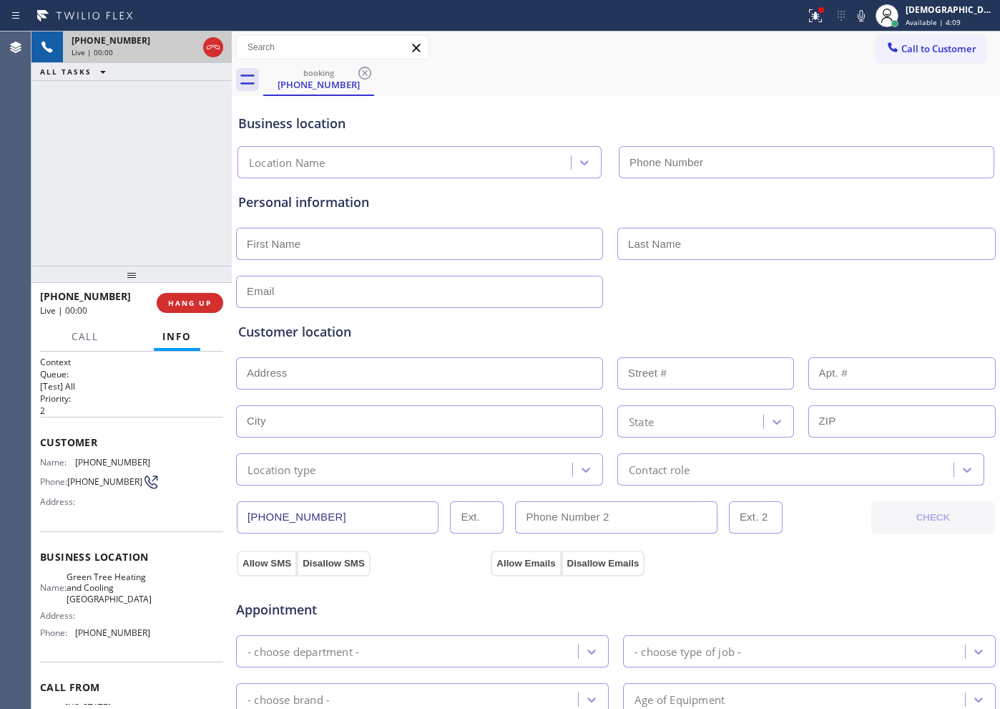
type input "[PHONE_NUMBER]"
click at [213, 52] on icon at bounding box center [213, 47] width 17 height 17
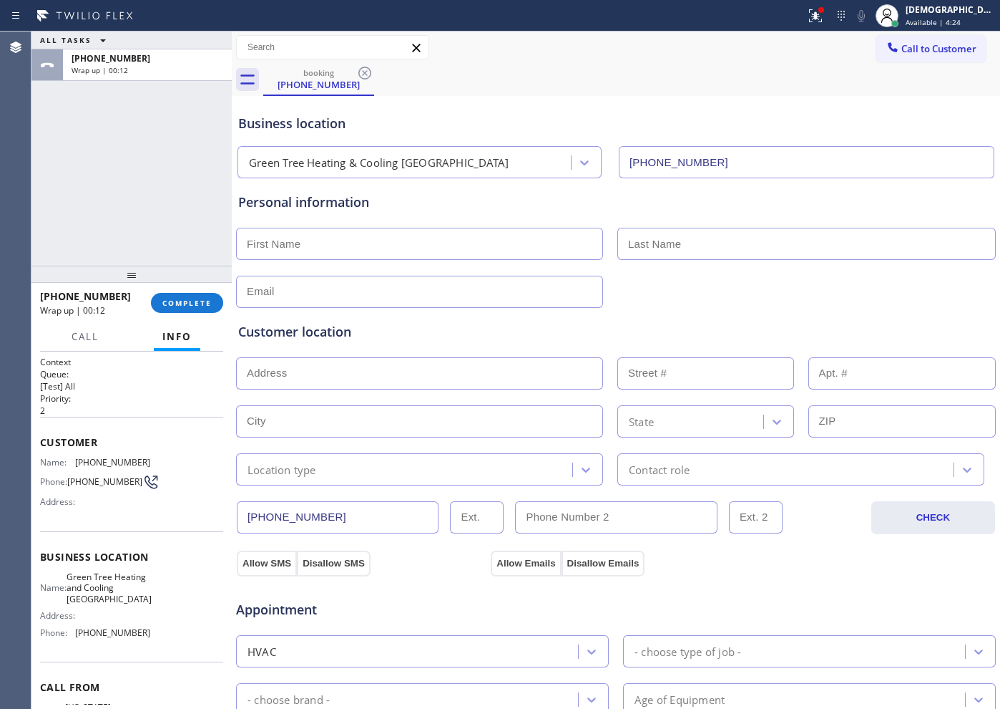
click at [104, 223] on div "ALL TASKS ALL TASKS ACTIVE TASKS TASKS IN WRAP UP [PHONE_NUMBER] Wrap up | 00:12" at bounding box center [131, 148] width 200 height 234
click at [182, 303] on span "COMPLETE" at bounding box center [186, 303] width 49 height 10
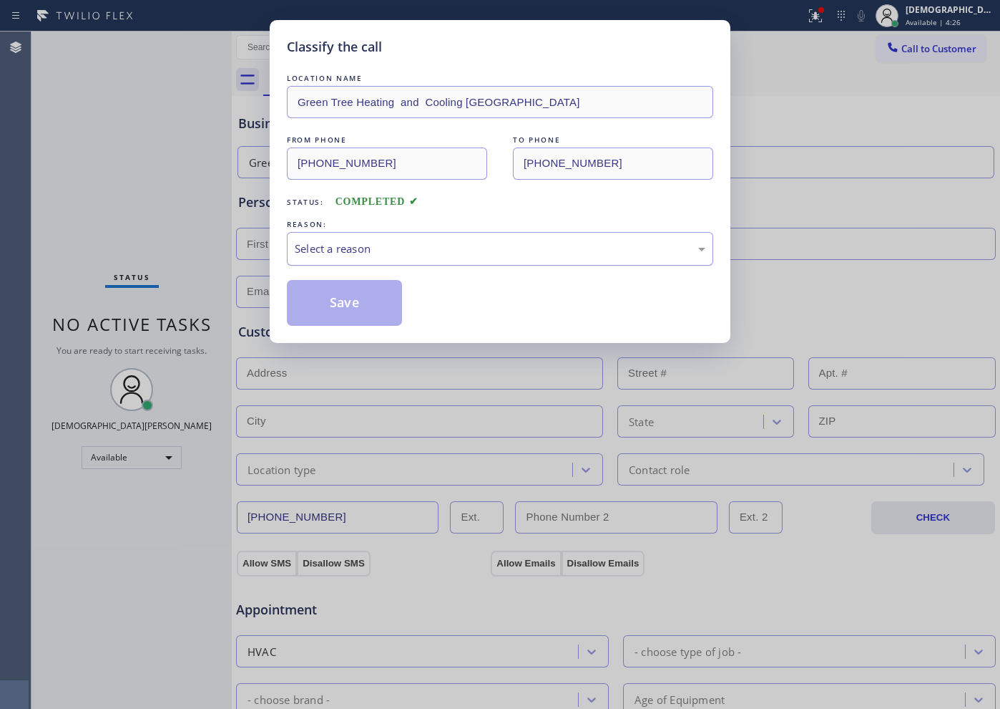
click at [349, 250] on div "Select a reason" at bounding box center [500, 248] width 411 height 16
click at [321, 303] on button "Save" at bounding box center [344, 303] width 115 height 46
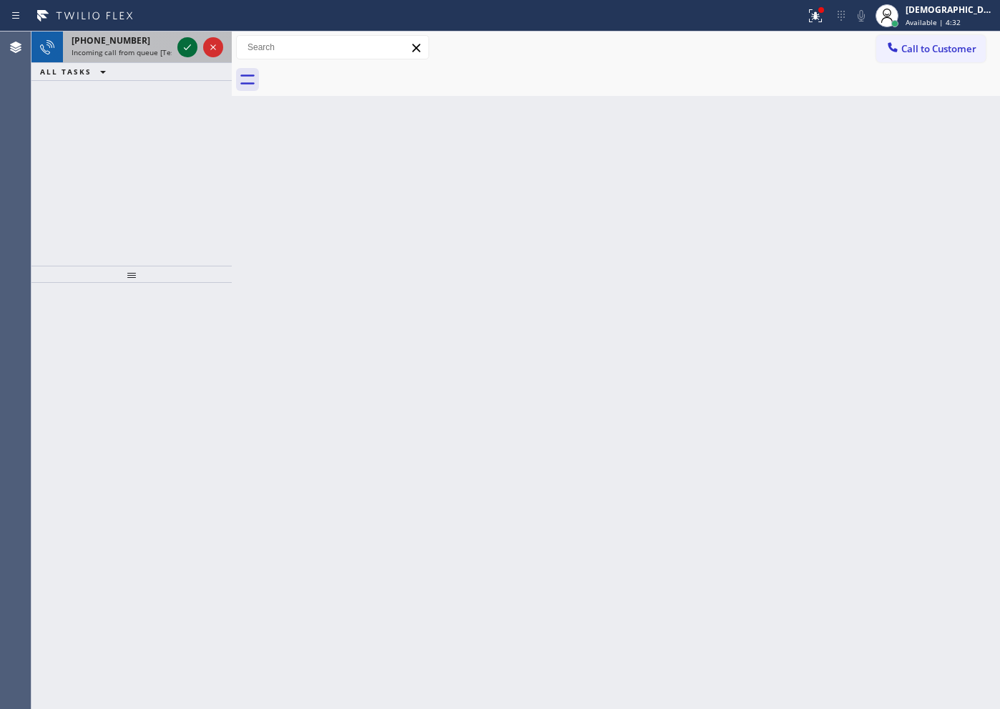
click at [190, 47] on icon at bounding box center [187, 47] width 17 height 17
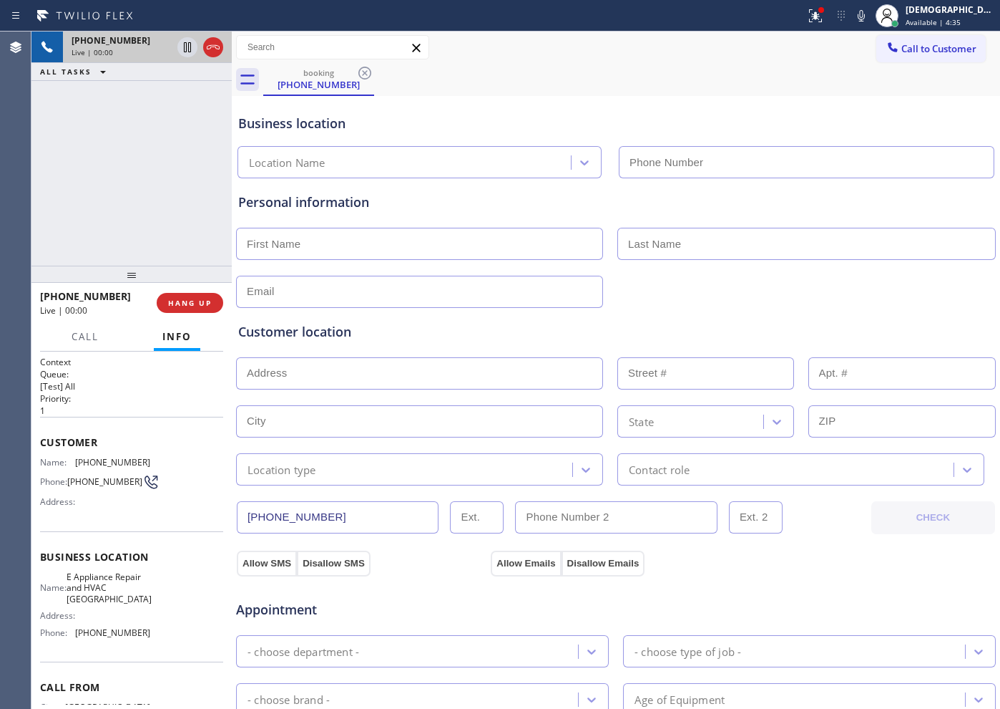
type input "[PHONE_NUMBER]"
click at [215, 52] on icon at bounding box center [213, 47] width 17 height 17
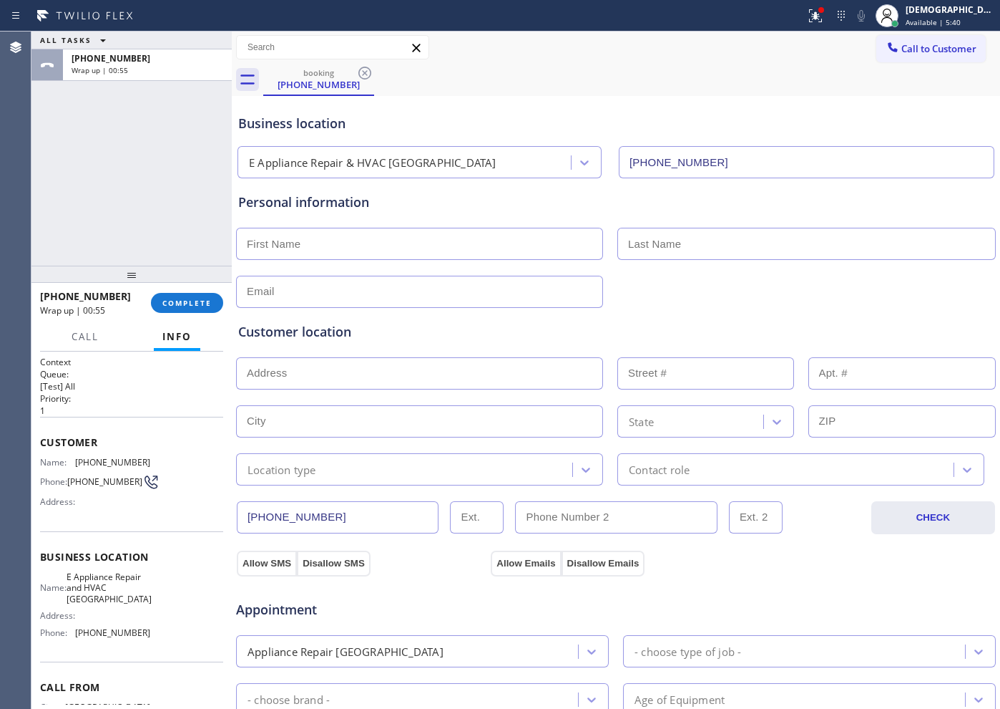
click at [180, 288] on div "[PHONE_NUMBER] Wrap up | 00:55 COMPLETE" at bounding box center [131, 302] width 183 height 37
click at [205, 308] on button "COMPLETE" at bounding box center [187, 303] width 72 height 20
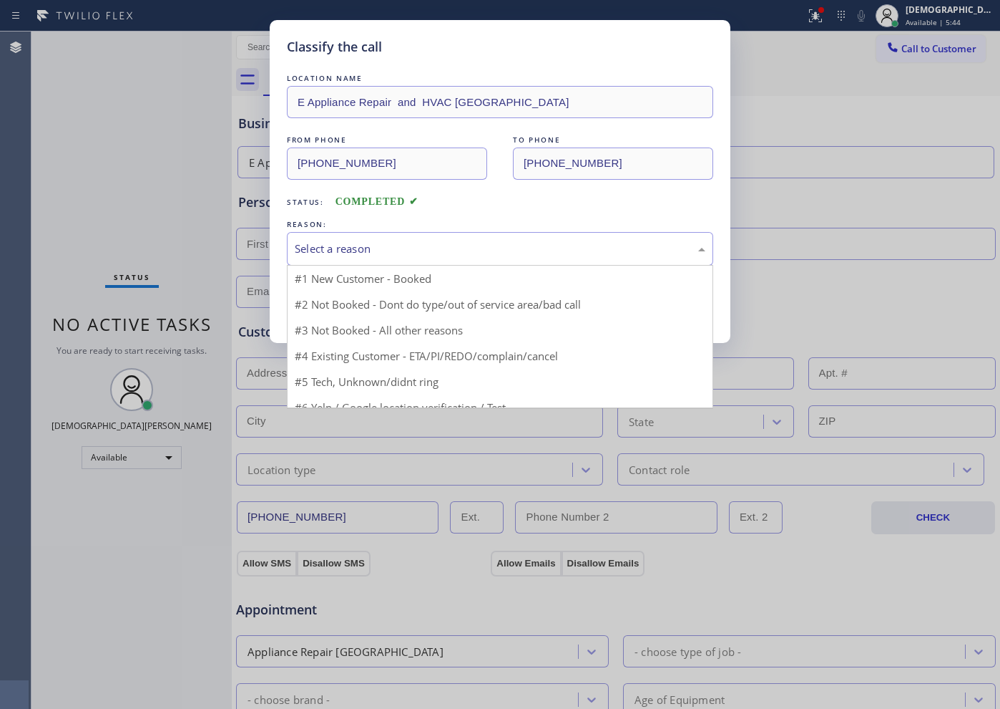
click at [328, 255] on div "Select a reason" at bounding box center [500, 248] width 411 height 16
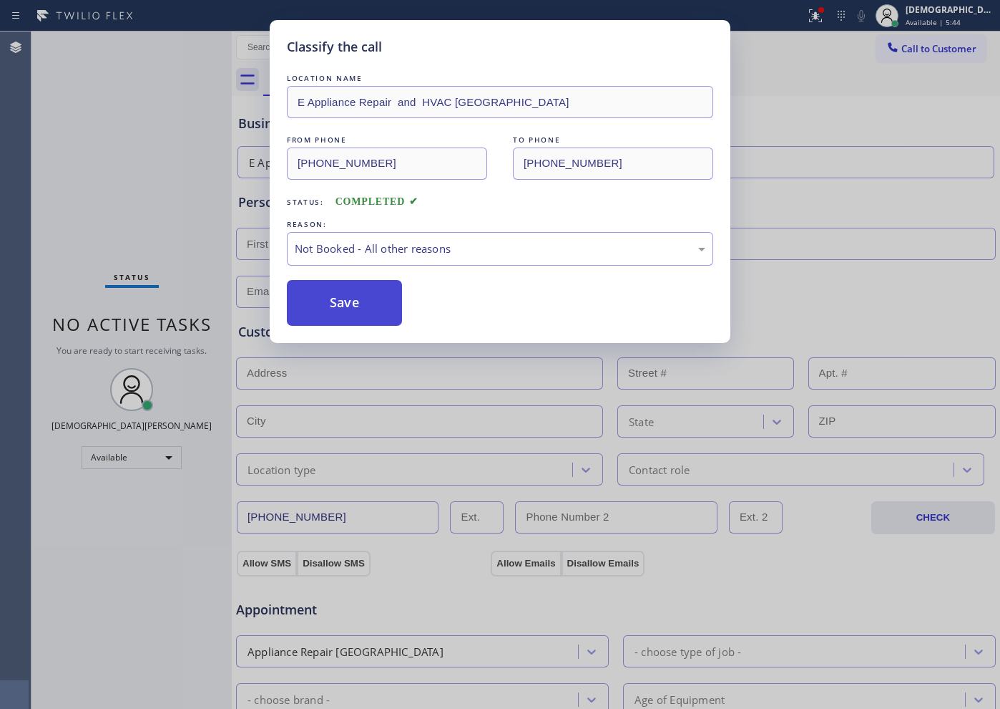
click at [331, 304] on button "Save" at bounding box center [344, 303] width 115 height 46
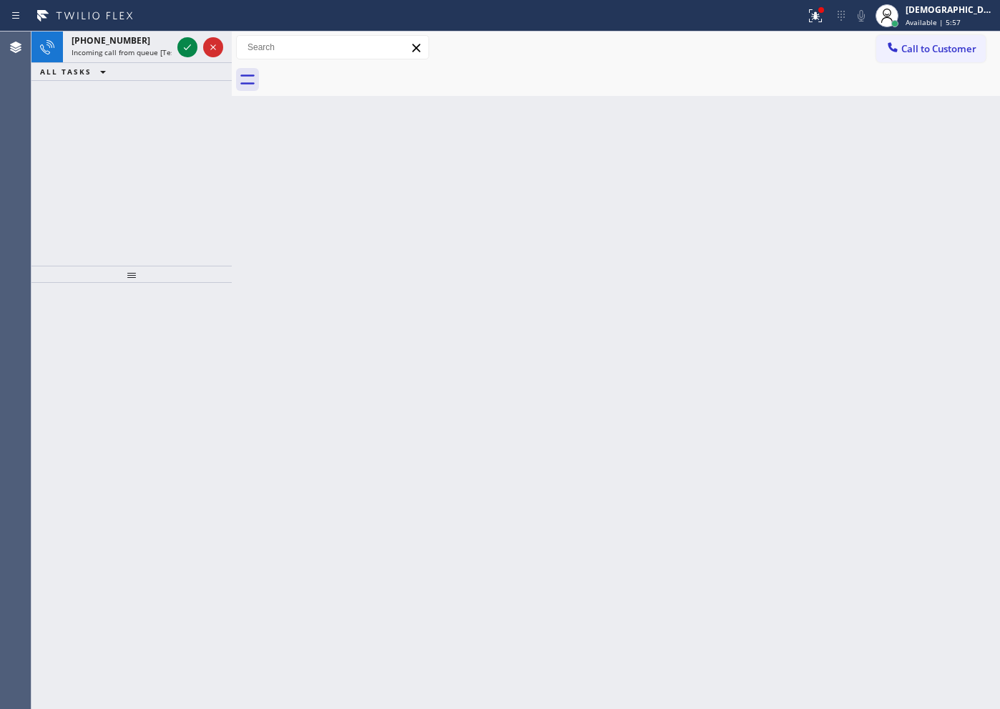
click at [186, 45] on icon at bounding box center [187, 47] width 17 height 17
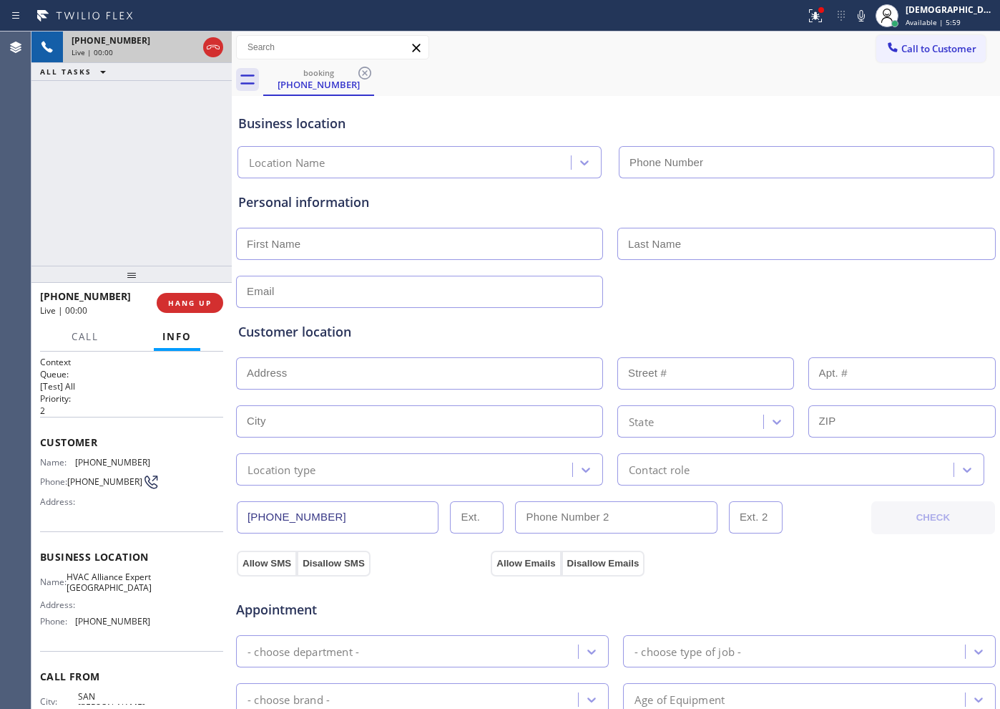
type input "[PHONE_NUMBER]"
click at [209, 49] on icon at bounding box center [213, 47] width 17 height 17
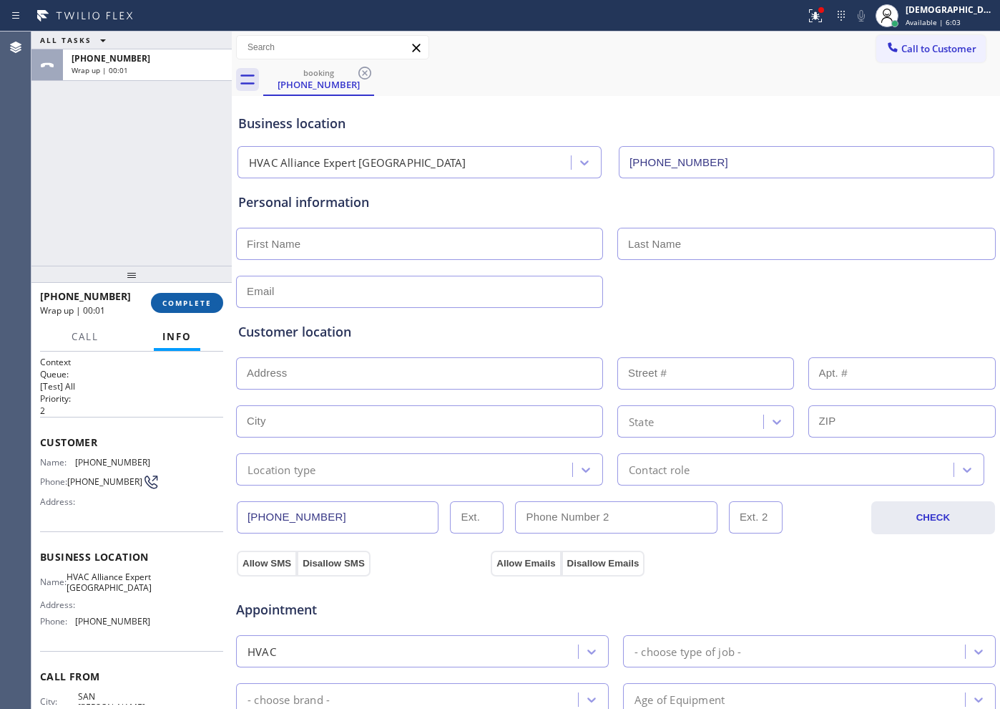
click at [197, 303] on span "COMPLETE" at bounding box center [186, 303] width 49 height 10
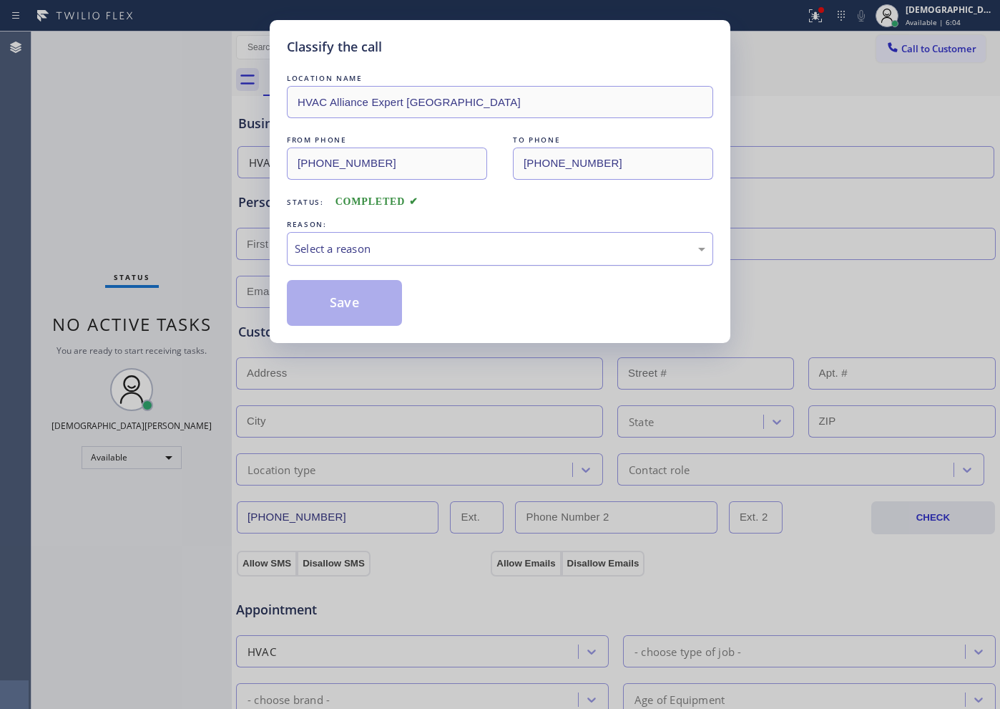
click at [344, 250] on div "Select a reason" at bounding box center [500, 248] width 411 height 16
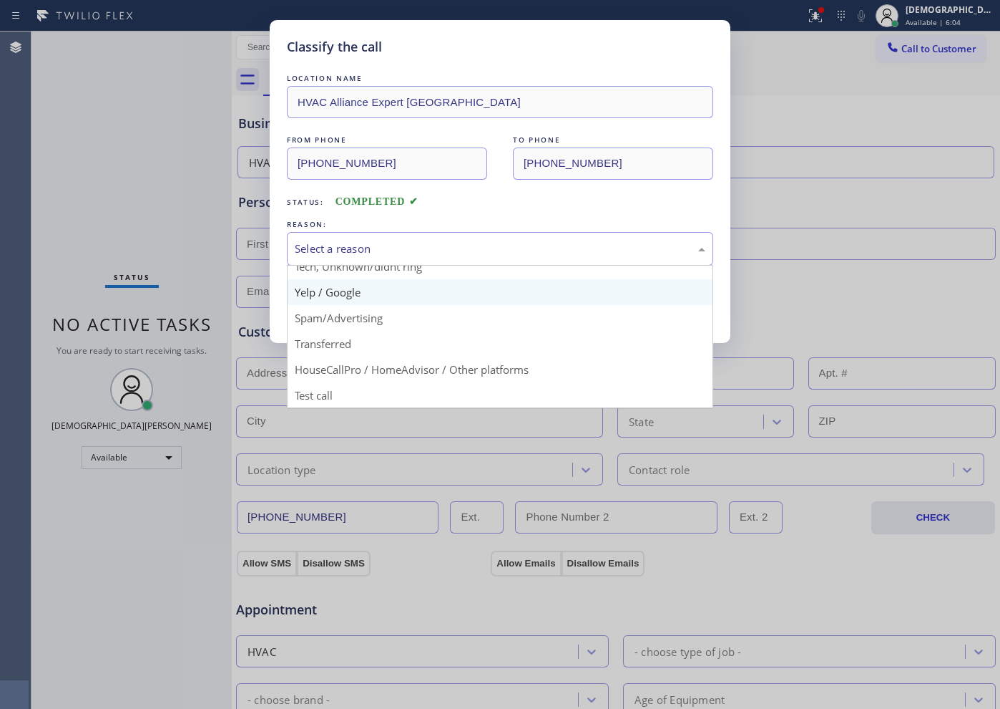
scroll to position [90, 0]
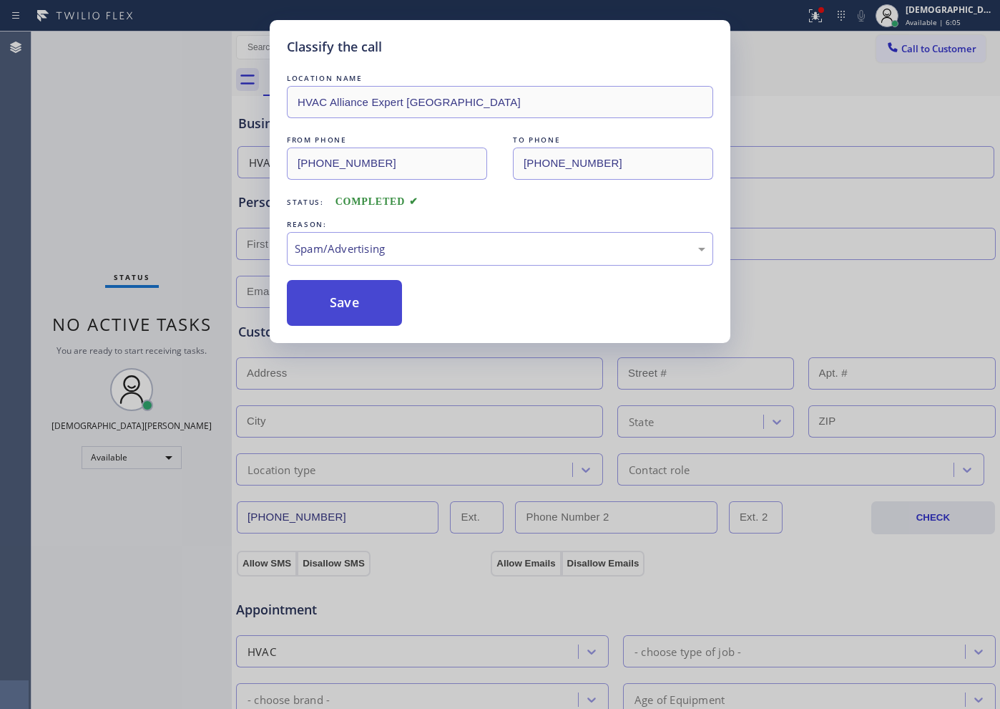
click at [356, 313] on button "Save" at bounding box center [344, 303] width 115 height 46
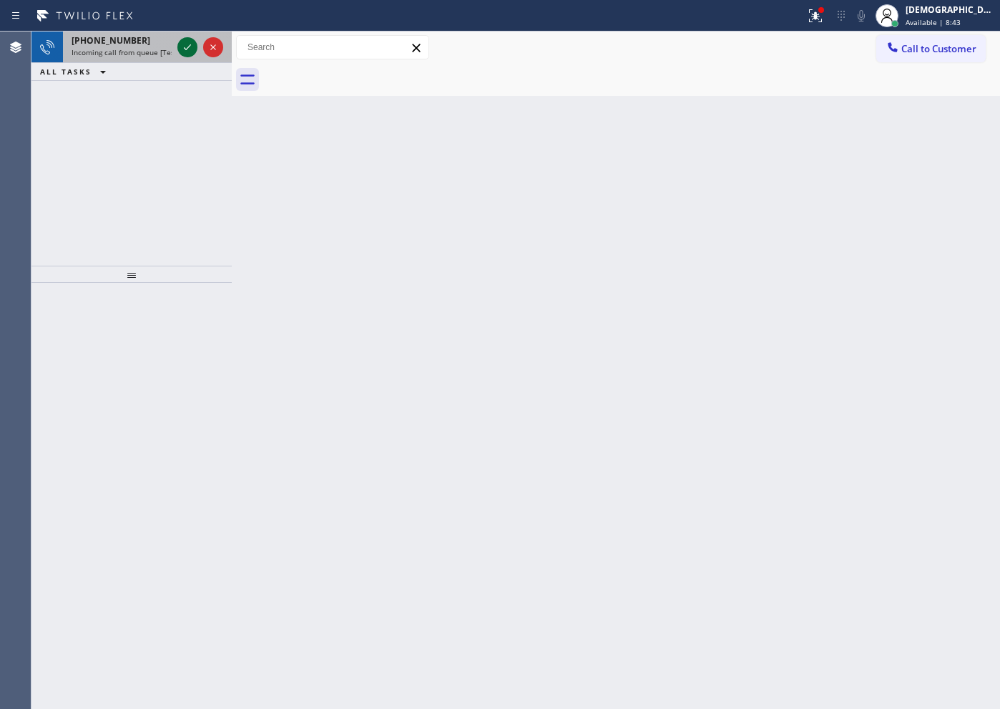
click at [186, 53] on icon at bounding box center [187, 47] width 17 height 17
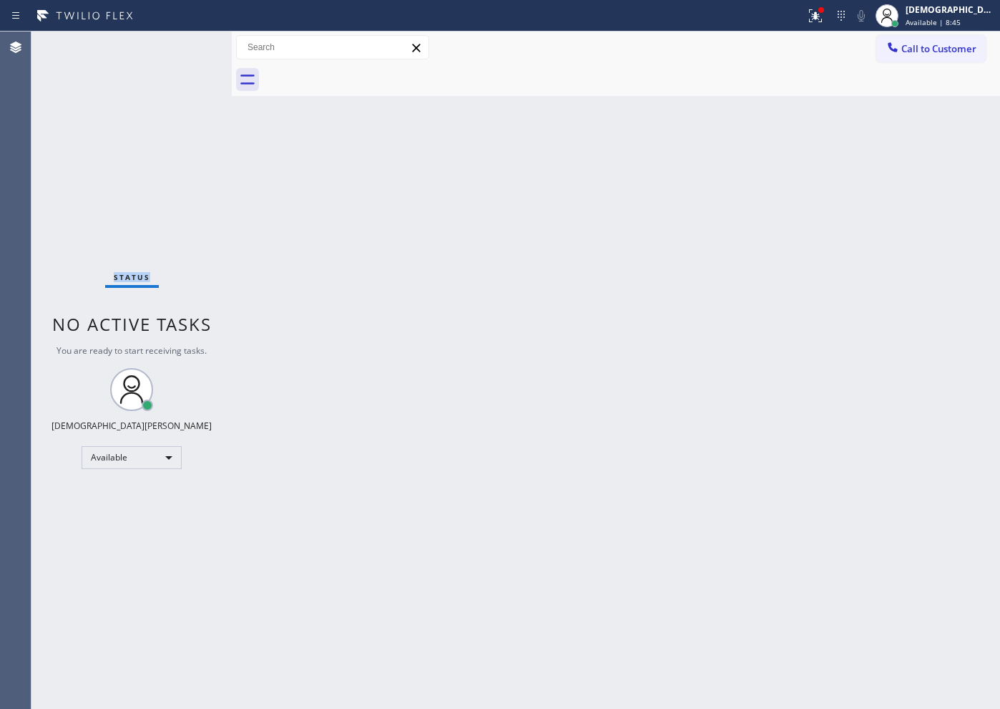
click at [186, 53] on div "Status No active tasks You are ready to start receiving tasks. Christian Cinco …" at bounding box center [131, 369] width 200 height 677
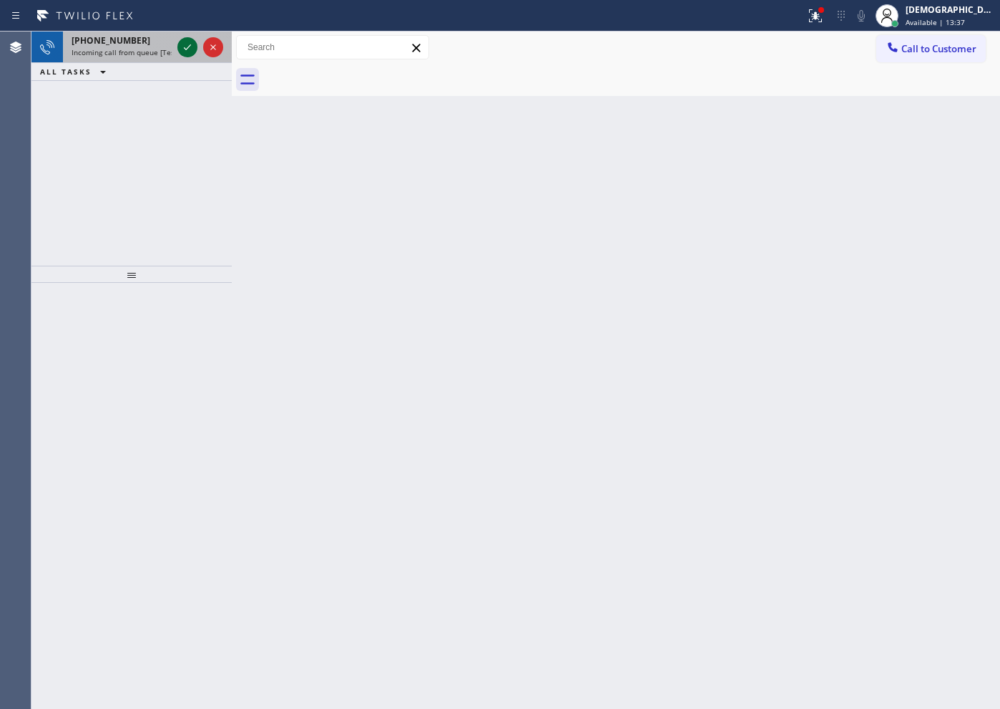
click at [185, 41] on icon at bounding box center [187, 47] width 17 height 17
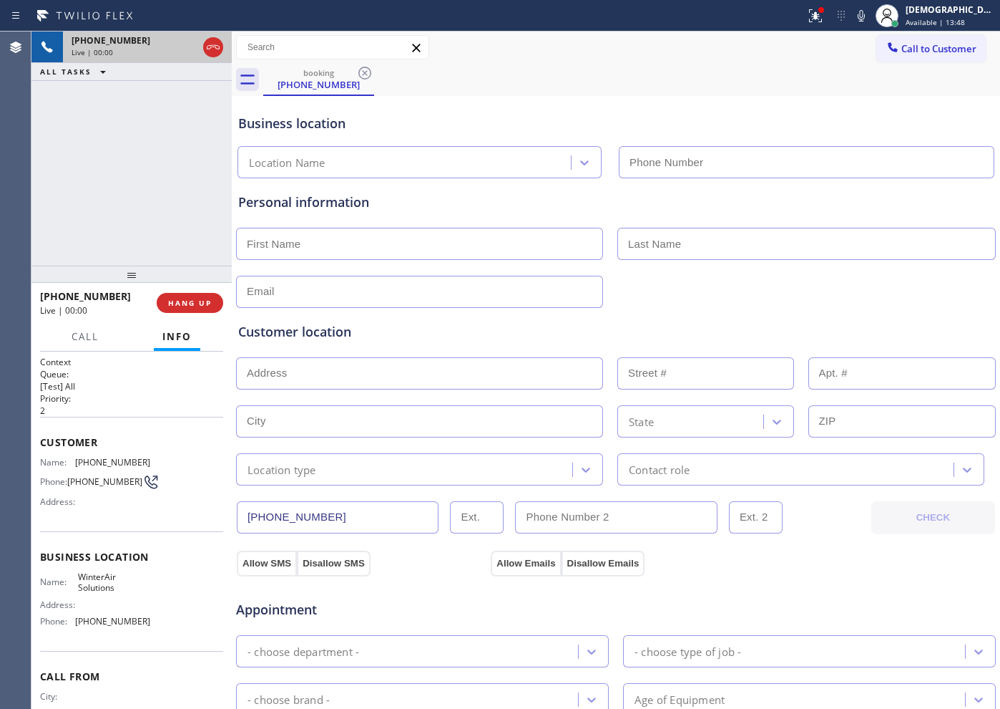
type input "[PHONE_NUMBER]"
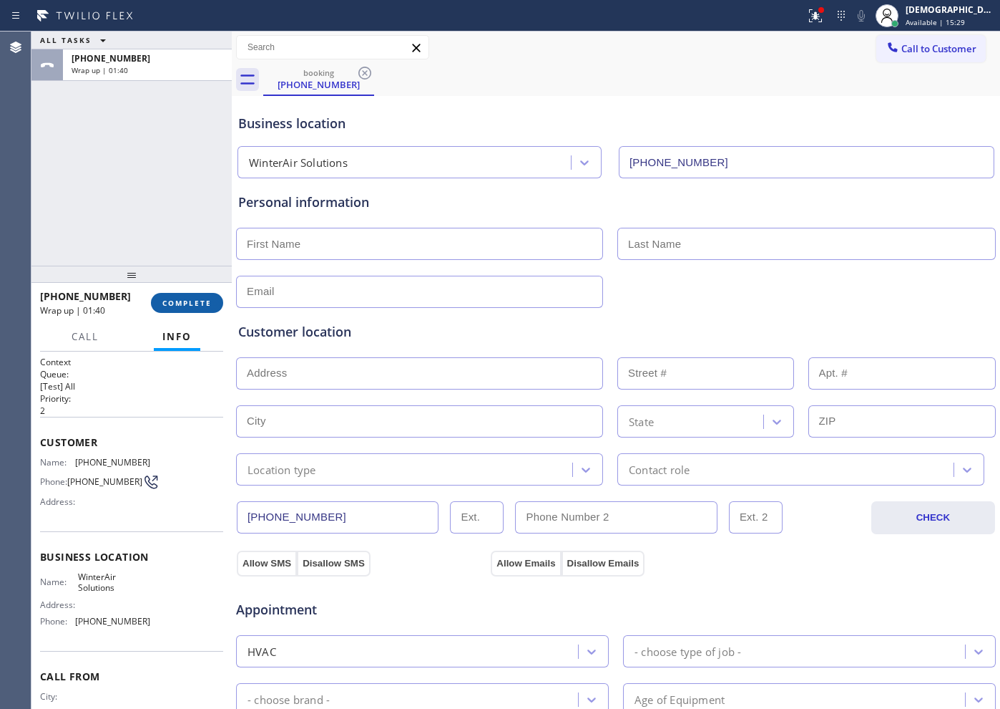
click at [178, 303] on span "COMPLETE" at bounding box center [186, 303] width 49 height 10
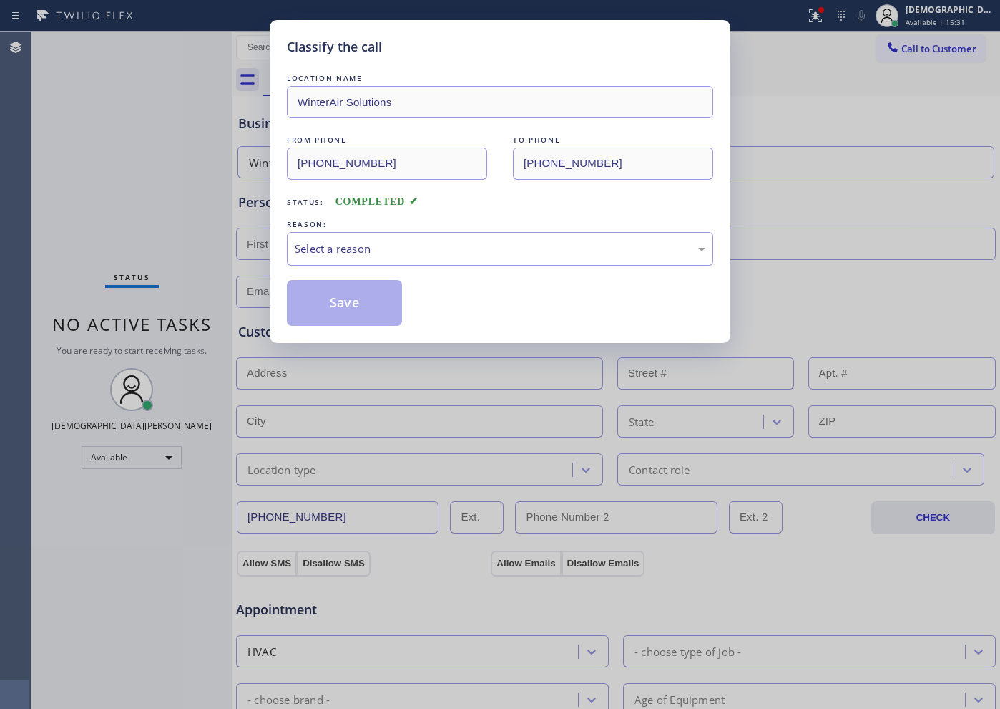
click at [343, 252] on div "Select a reason" at bounding box center [500, 248] width 411 height 16
click at [331, 303] on button "Save" at bounding box center [344, 303] width 115 height 46
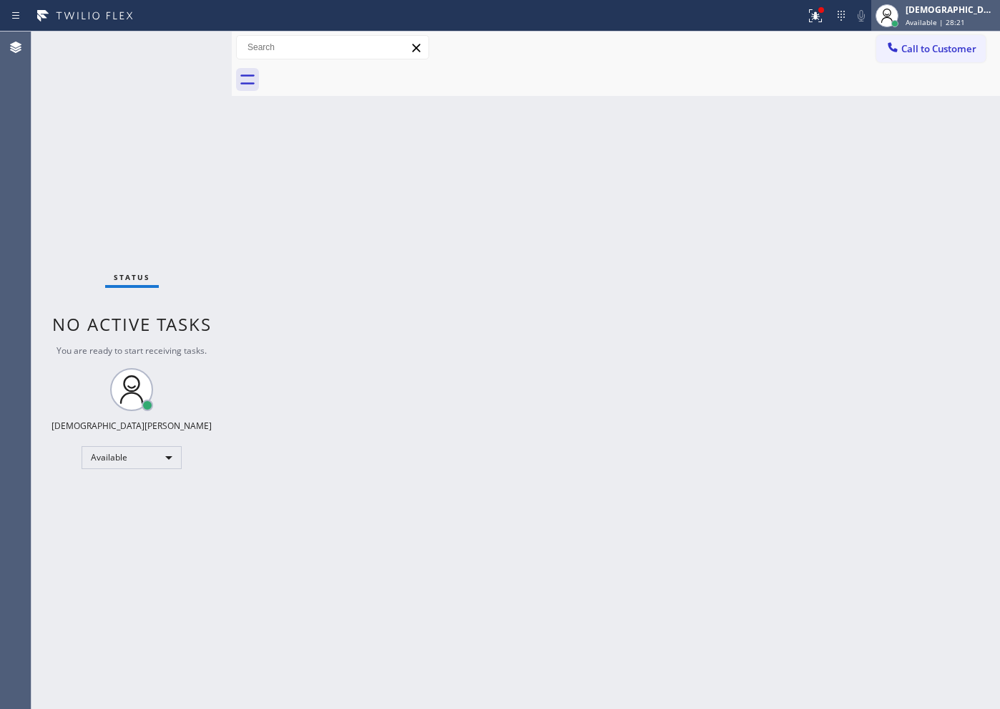
click at [947, 15] on div "[DEMOGRAPHIC_DATA][PERSON_NAME]" at bounding box center [951, 10] width 90 height 12
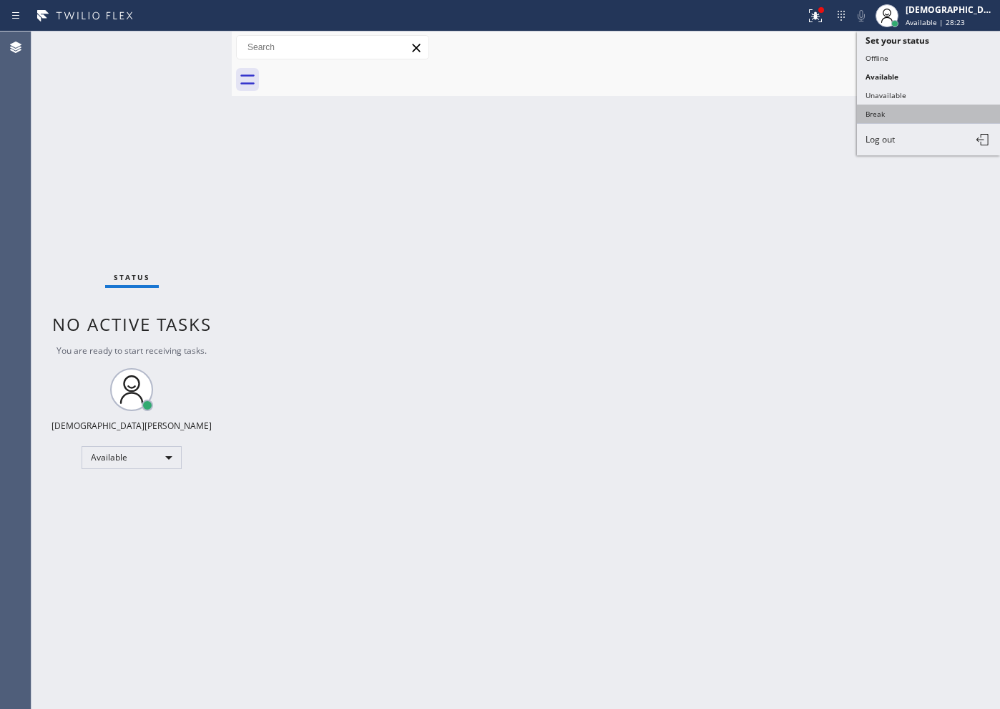
click at [901, 115] on button "Break" at bounding box center [928, 113] width 143 height 19
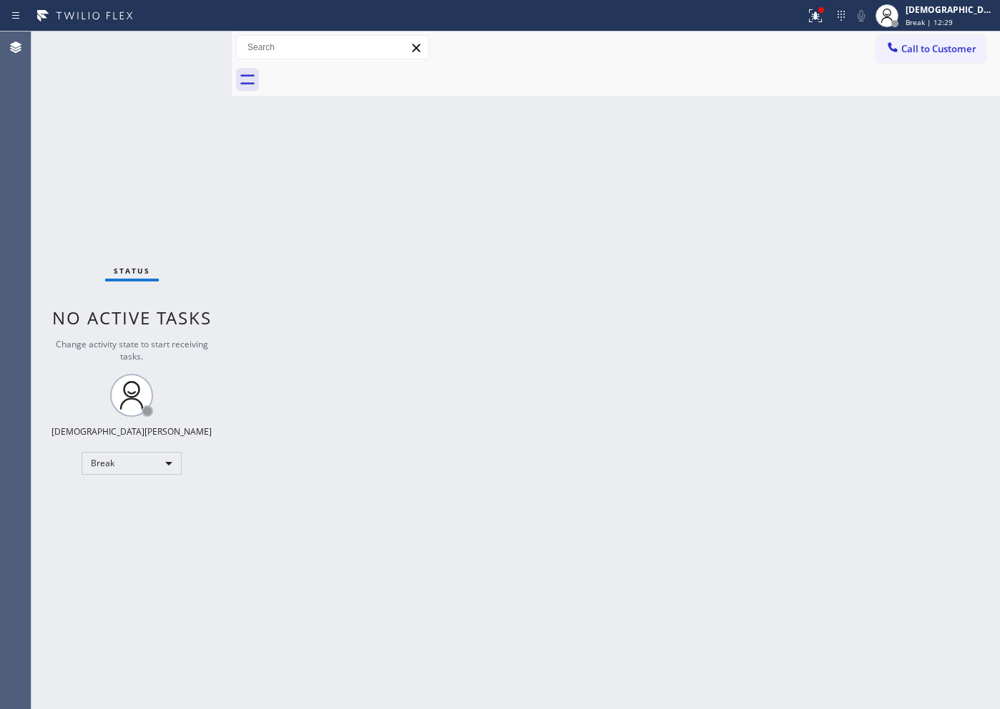
click at [155, 82] on div "Status No active tasks Change activity state to start receiving tasks. Christia…" at bounding box center [131, 369] width 200 height 677
drag, startPoint x: 107, startPoint y: 494, endPoint x: 115, endPoint y: 481, distance: 15.1
click at [109, 495] on div "Status No active tasks Change activity state to start receiving tasks. Christia…" at bounding box center [131, 369] width 200 height 677
click at [119, 467] on div "Break" at bounding box center [132, 463] width 100 height 23
click at [121, 502] on li "Available" at bounding box center [130, 500] width 97 height 17
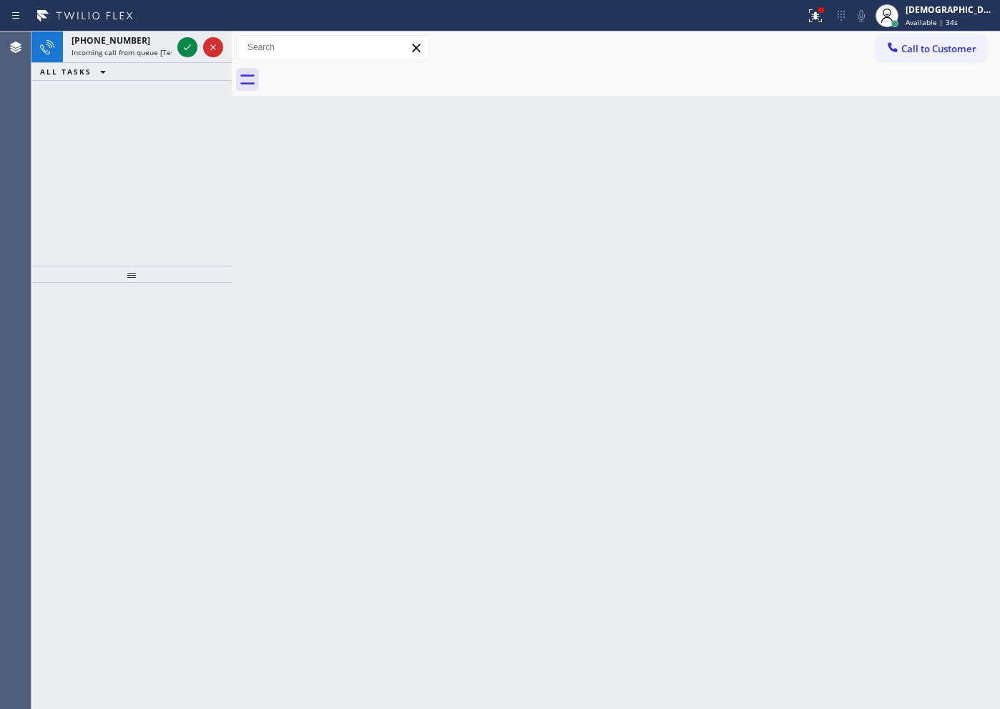
drag, startPoint x: 160, startPoint y: 168, endPoint x: 172, endPoint y: 106, distance: 63.4
click at [160, 167] on div "[PHONE_NUMBER] Incoming call from queue [Test] All ALL TASKS ALL TASKS ACTIVE T…" at bounding box center [131, 148] width 200 height 234
click at [187, 49] on icon at bounding box center [187, 47] width 7 height 6
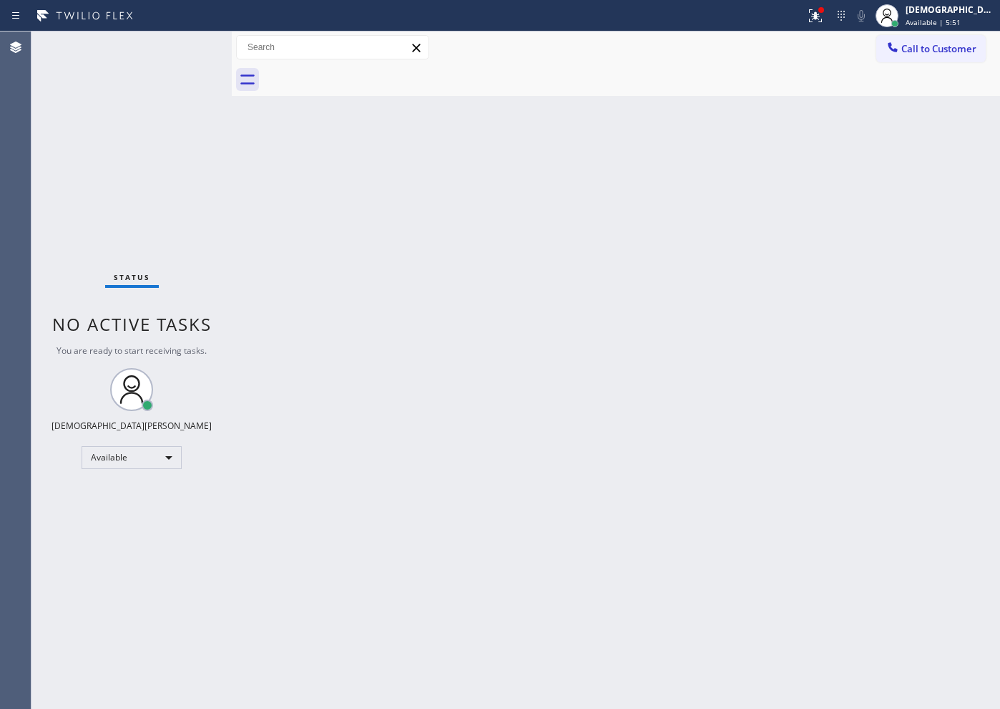
click at [186, 47] on div "Status No active tasks You are ready to start receiving tasks. Christian Cinco …" at bounding box center [131, 369] width 200 height 677
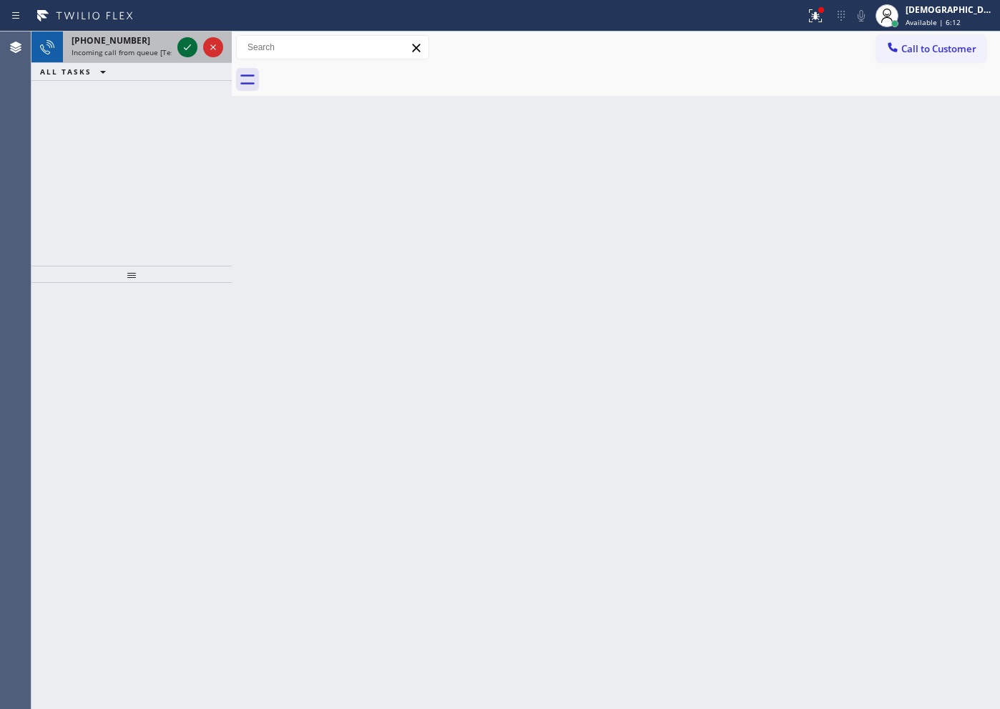
click at [186, 54] on icon at bounding box center [187, 47] width 17 height 17
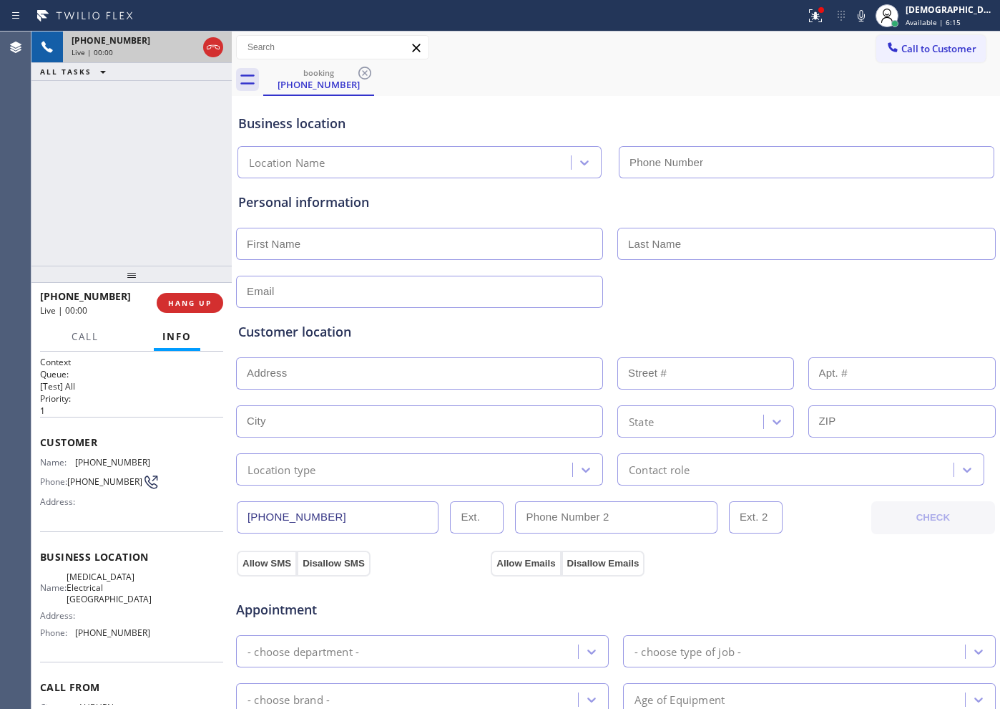
type input "[PHONE_NUMBER]"
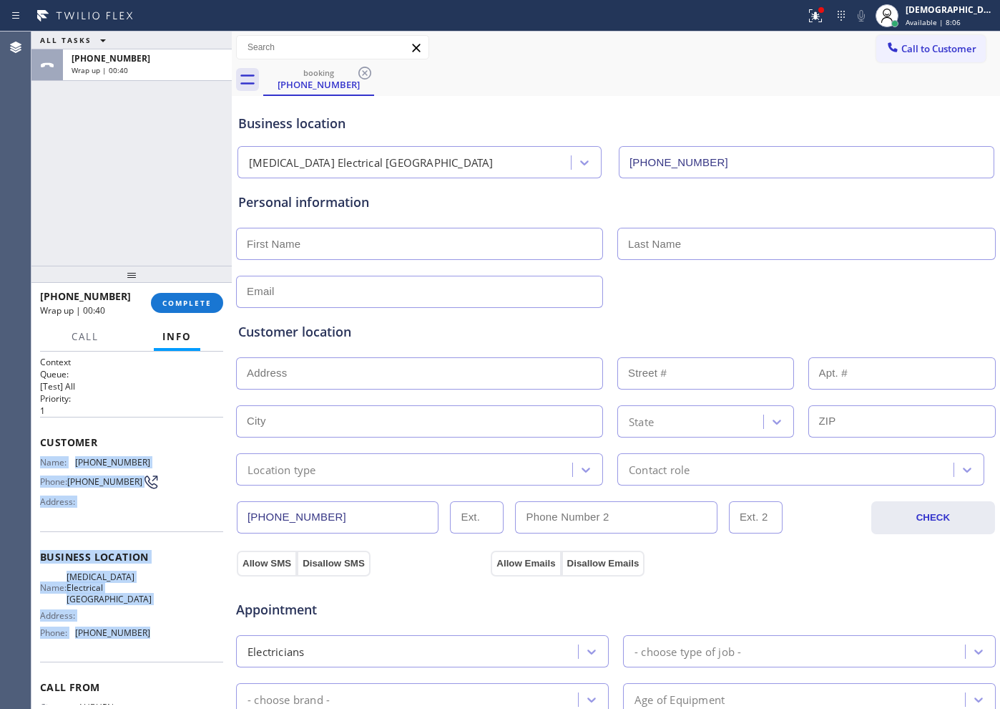
drag, startPoint x: 145, startPoint y: 566, endPoint x: 31, endPoint y: 466, distance: 151.1
click at [31, 466] on div "Context Queue: [Test] All Priority: 1 Customer Name: [PHONE_NUMBER] Phone: [PHO…" at bounding box center [131, 529] width 200 height 357
copy div "Name: [PHONE_NUMBER] Phone: [PHONE_NUMBER] Address: Business location Name: [ME…"
drag, startPoint x: 183, startPoint y: 291, endPoint x: 250, endPoint y: 291, distance: 66.6
click at [183, 291] on div "[PHONE_NUMBER] Wrap up | 01:10 COMPLETE" at bounding box center [131, 302] width 183 height 37
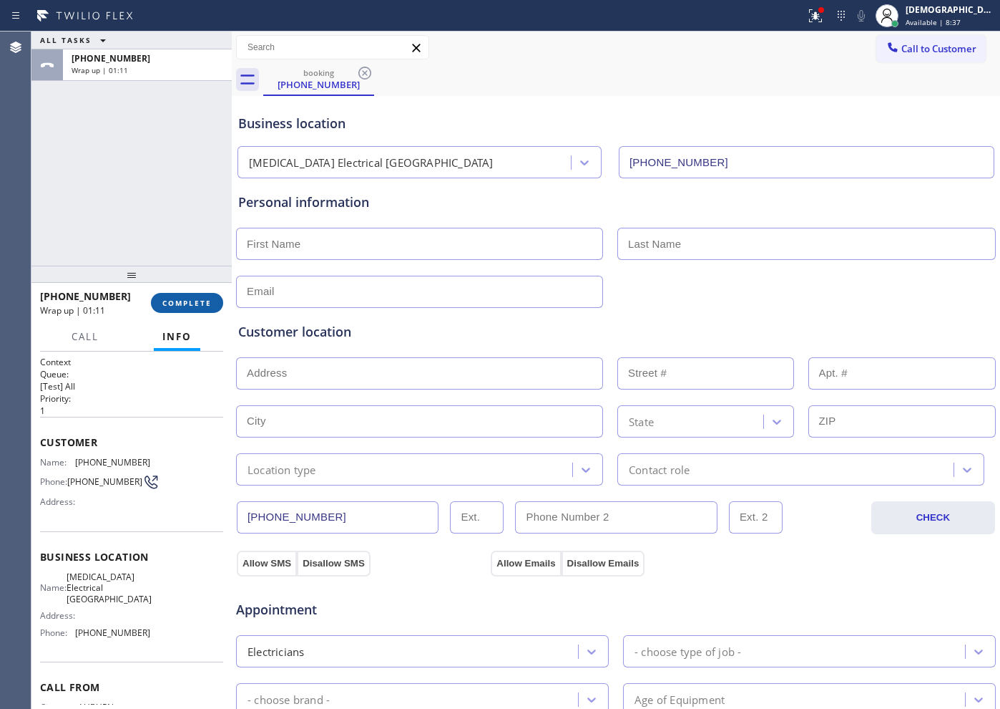
click at [181, 303] on span "COMPLETE" at bounding box center [186, 303] width 49 height 10
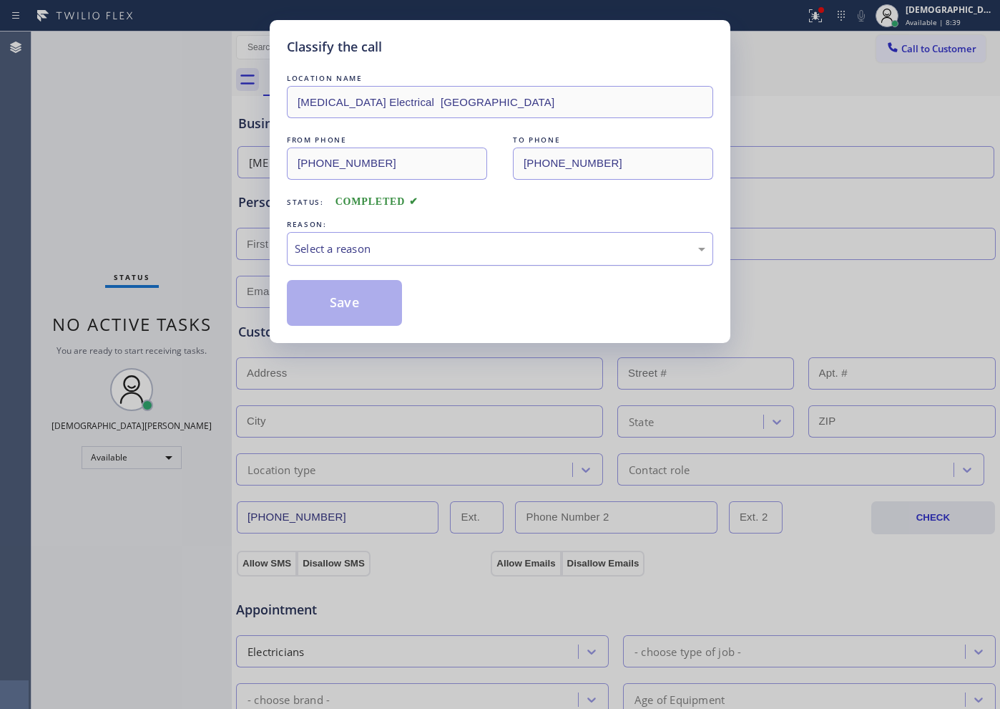
click at [395, 242] on div "Select a reason" at bounding box center [500, 248] width 411 height 16
click at [379, 301] on button "Save" at bounding box center [344, 303] width 115 height 46
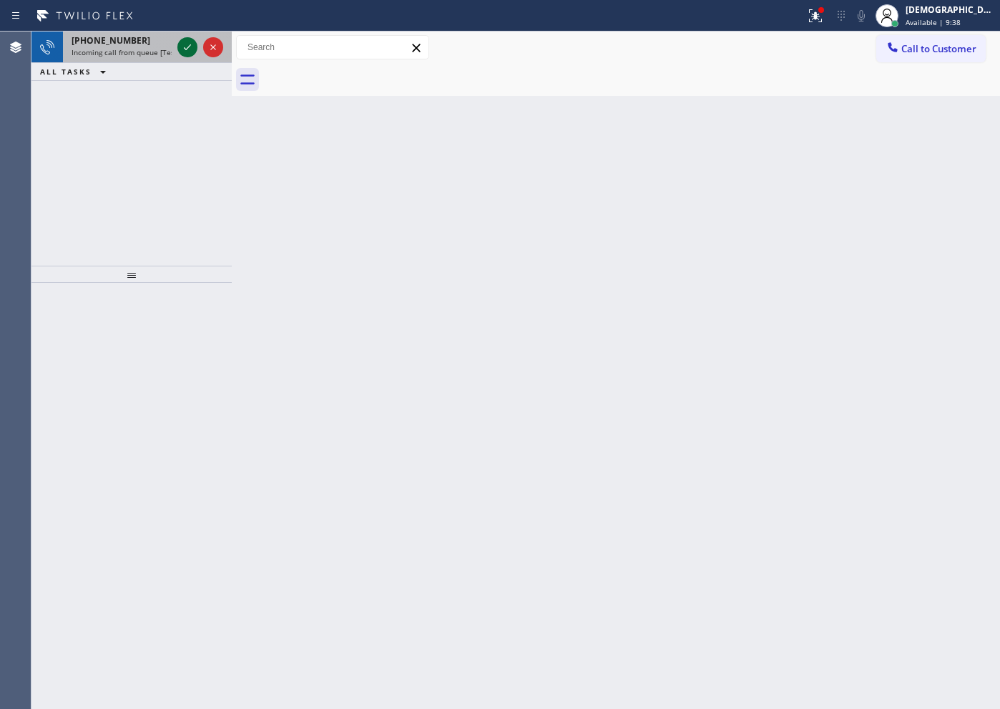
click at [184, 44] on icon at bounding box center [187, 47] width 17 height 17
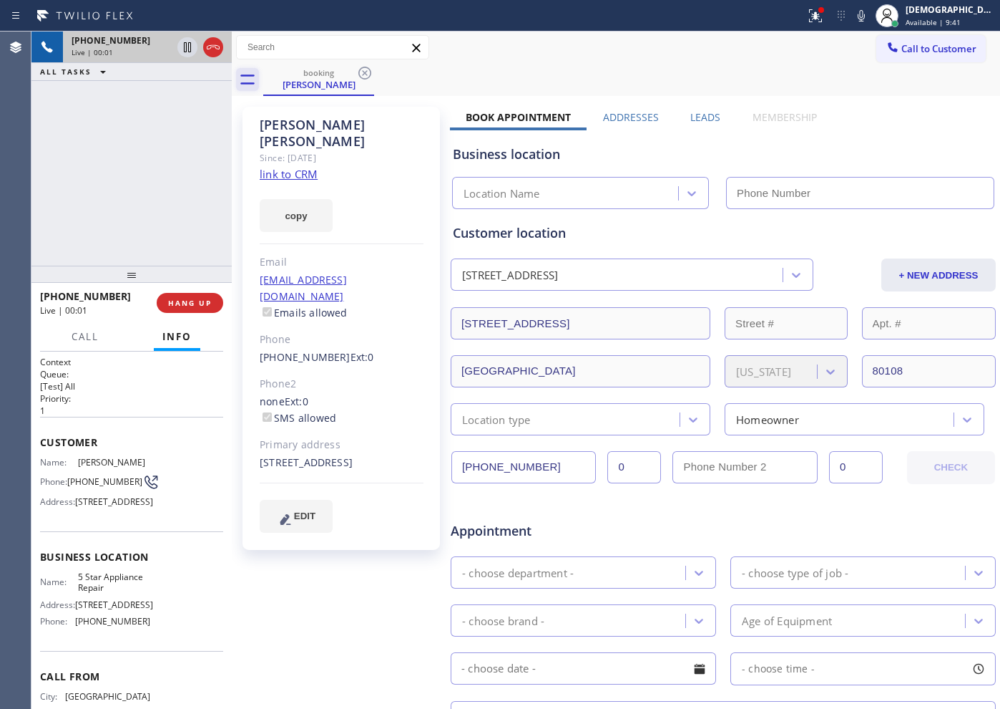
type input "[PHONE_NUMBER]"
click at [293, 167] on link "link to CRM" at bounding box center [289, 174] width 58 height 14
click at [179, 43] on icon at bounding box center [187, 47] width 17 height 17
click at [188, 50] on icon at bounding box center [187, 47] width 17 height 17
click at [152, 213] on div "[PHONE_NUMBER] Live | 06:15 ALL TASKS ALL TASKS ACTIVE TASKS TASKS IN WRAP UP" at bounding box center [131, 148] width 200 height 234
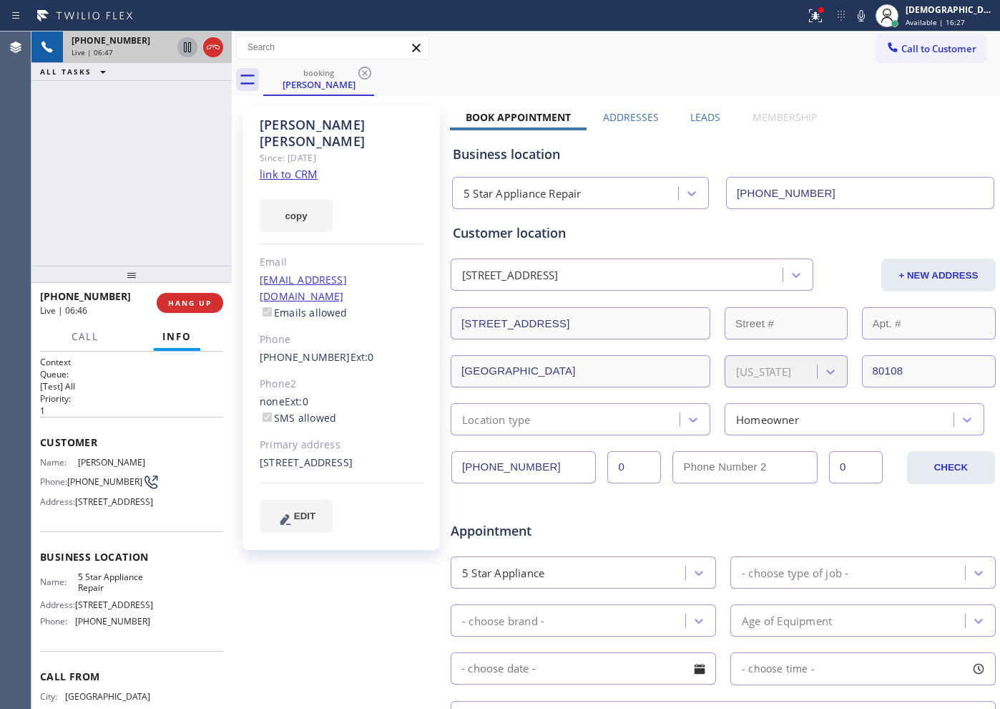
click at [39, 162] on div "[PHONE_NUMBER] Live | 06:47 ALL TASKS ALL TASKS ACTIVE TASKS TASKS IN WRAP UP" at bounding box center [131, 148] width 200 height 234
click at [212, 49] on icon at bounding box center [213, 47] width 17 height 17
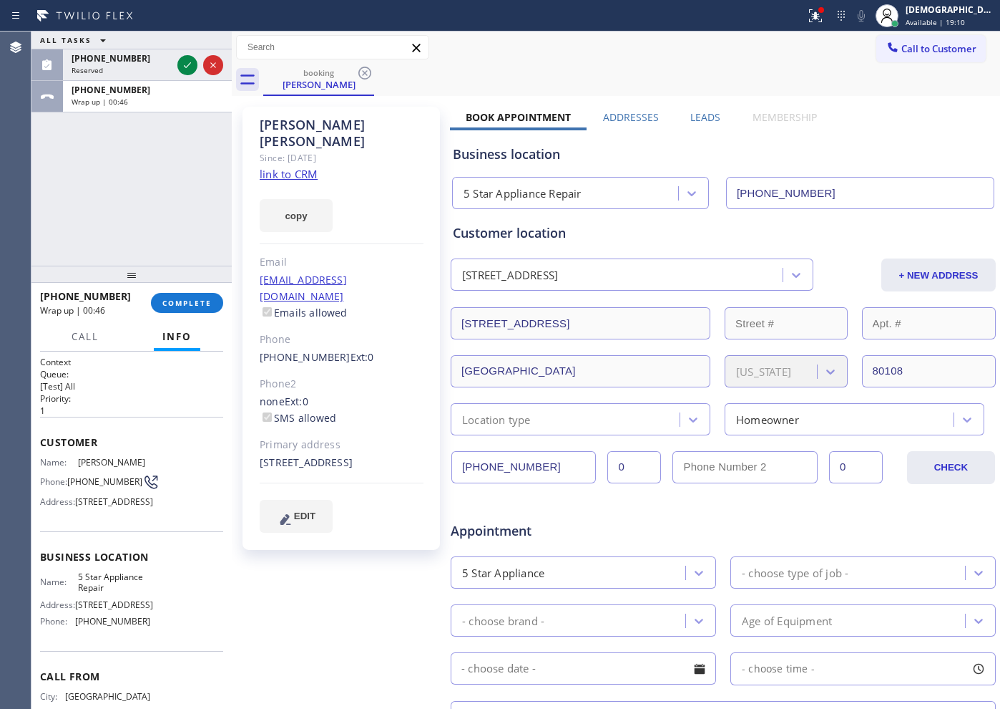
click at [152, 234] on div "ALL TASKS ALL TASKS ACTIVE TASKS TASKS IN WRAP UP [PHONE_NUMBER] Reserved [PHON…" at bounding box center [131, 148] width 200 height 234
click at [199, 306] on span "COMPLETE" at bounding box center [186, 303] width 49 height 10
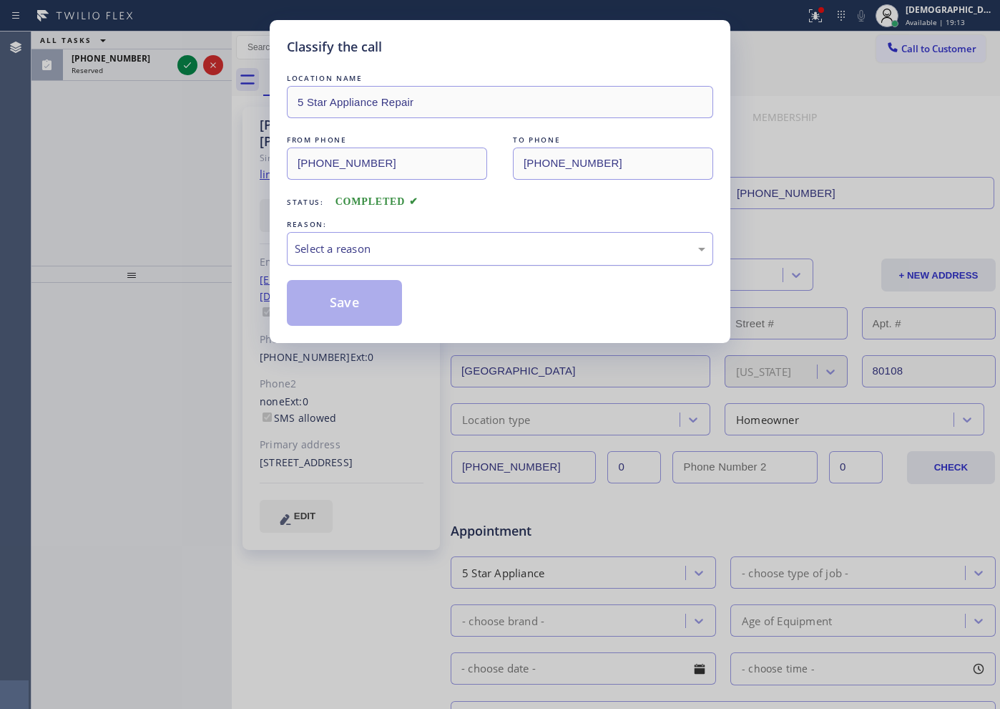
click at [427, 246] on div "Select a reason" at bounding box center [500, 248] width 411 height 16
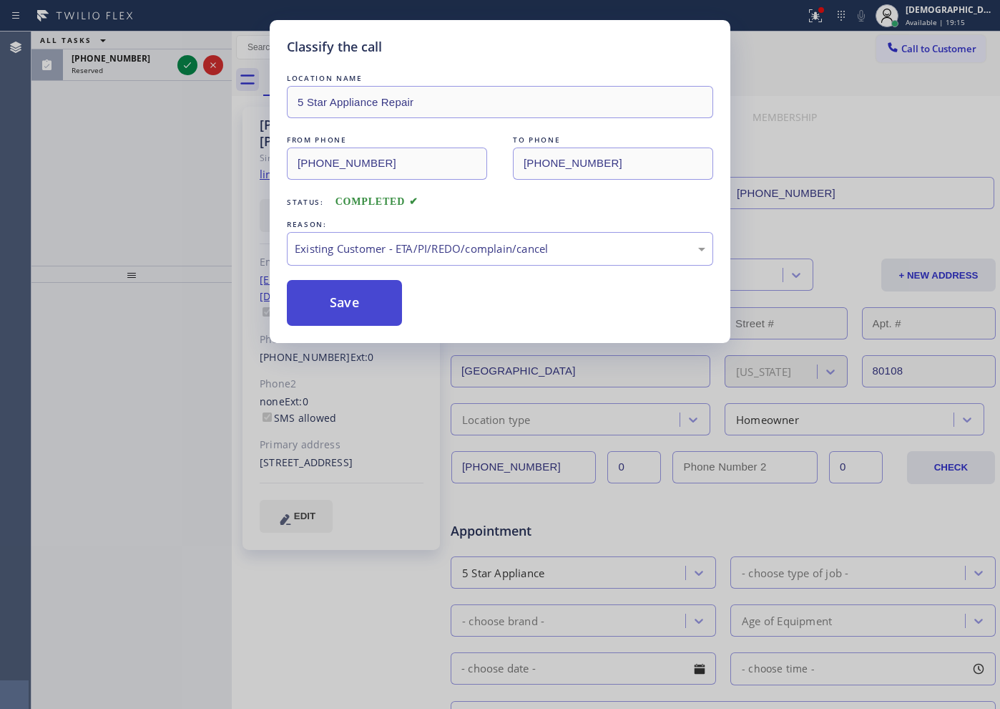
click at [351, 298] on button "Save" at bounding box center [344, 303] width 115 height 46
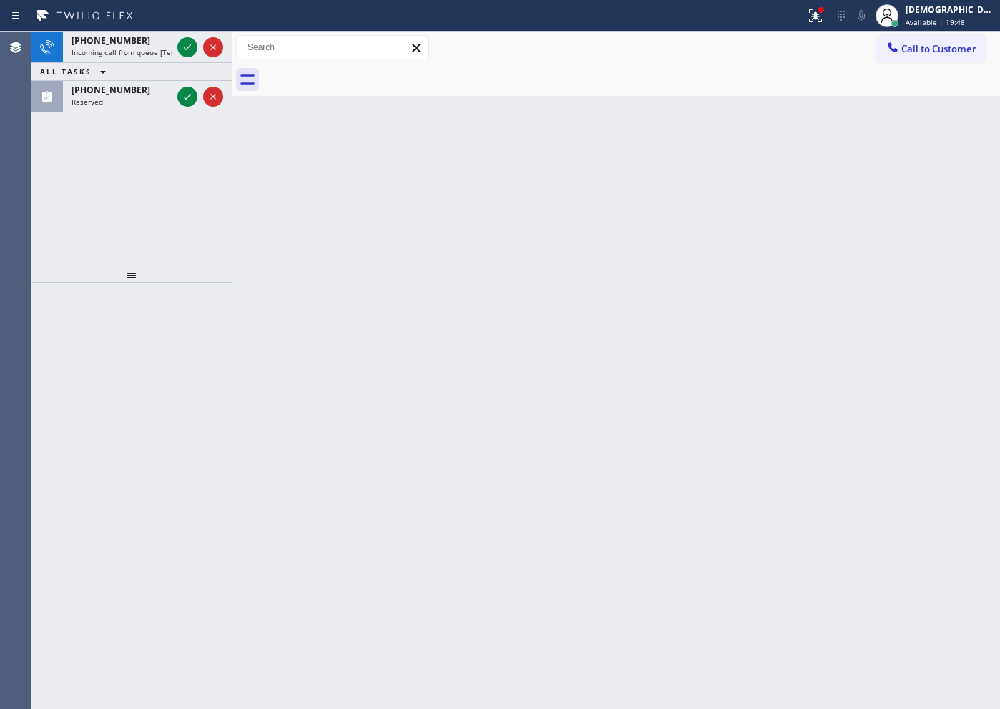
drag, startPoint x: 157, startPoint y: 170, endPoint x: 176, endPoint y: 129, distance: 45.1
click at [157, 167] on div "[PHONE_NUMBER] Incoming call from queue [Test] All ALL TASKS ALL TASKS ACTIVE T…" at bounding box center [131, 148] width 200 height 234
click at [190, 49] on icon at bounding box center [187, 47] width 17 height 17
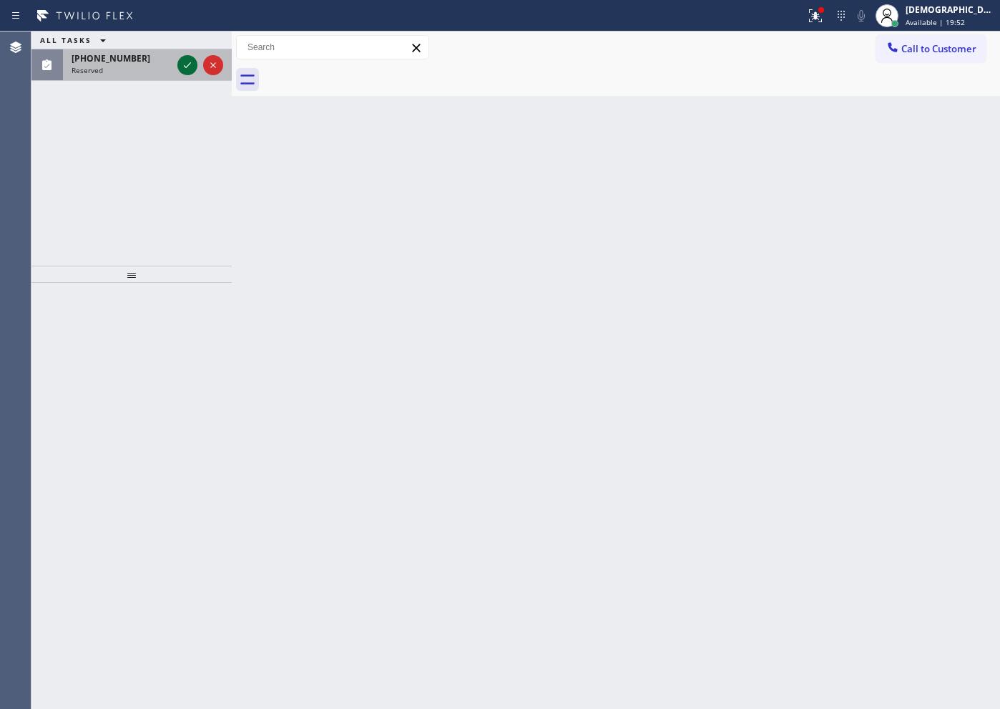
click at [185, 70] on icon at bounding box center [187, 65] width 17 height 17
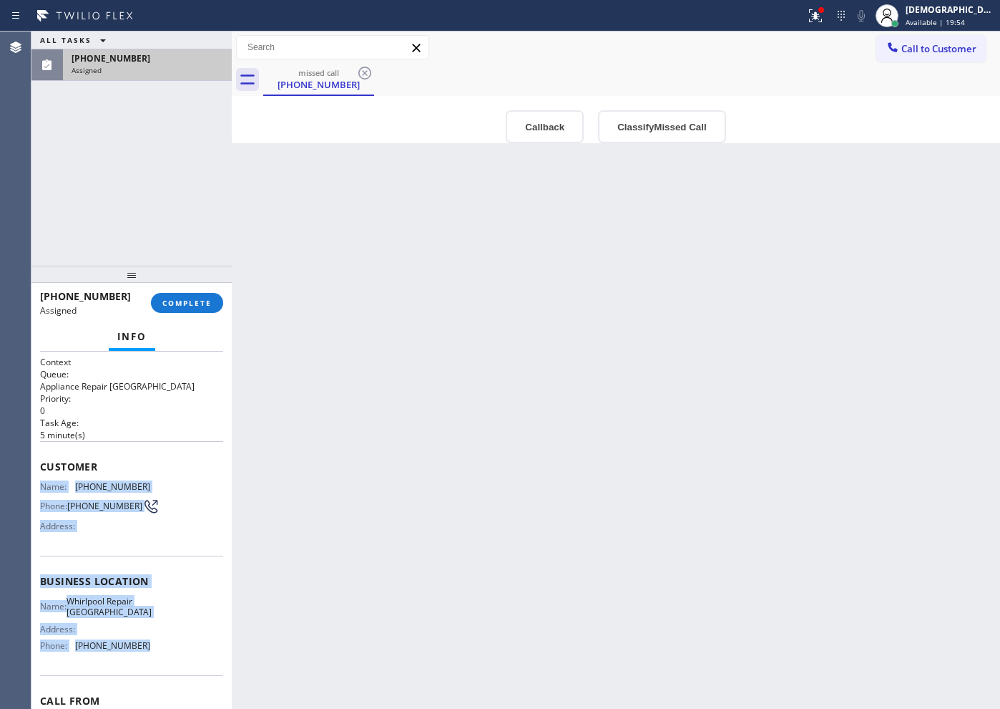
drag, startPoint x: 154, startPoint y: 618, endPoint x: 36, endPoint y: 477, distance: 184.0
click at [36, 477] on div "Context Queue: Appliance Repair High End Priority: 0 Task Age: [DEMOGRAPHIC_DAT…" at bounding box center [131, 529] width 200 height 357
copy div "Name: [PHONE_NUMBER] Phone: [PHONE_NUMBER] Address: Business location Name: Whi…"
click at [190, 303] on span "COMPLETE" at bounding box center [186, 303] width 49 height 10
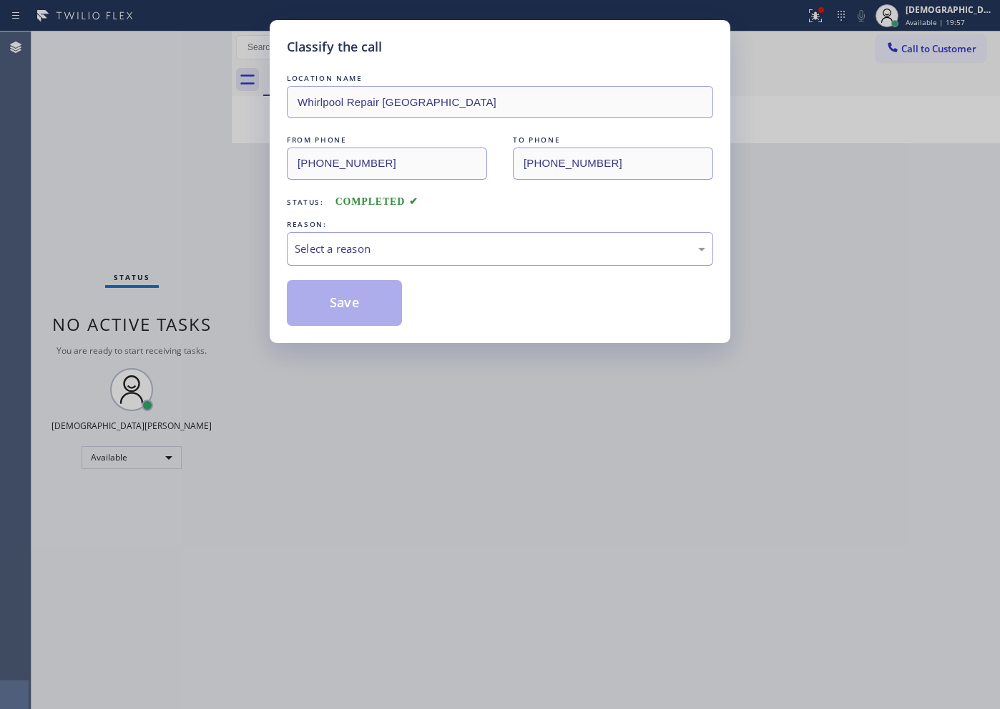
click at [302, 249] on div "Select a reason" at bounding box center [500, 248] width 411 height 16
click at [314, 301] on button "Save" at bounding box center [344, 303] width 115 height 46
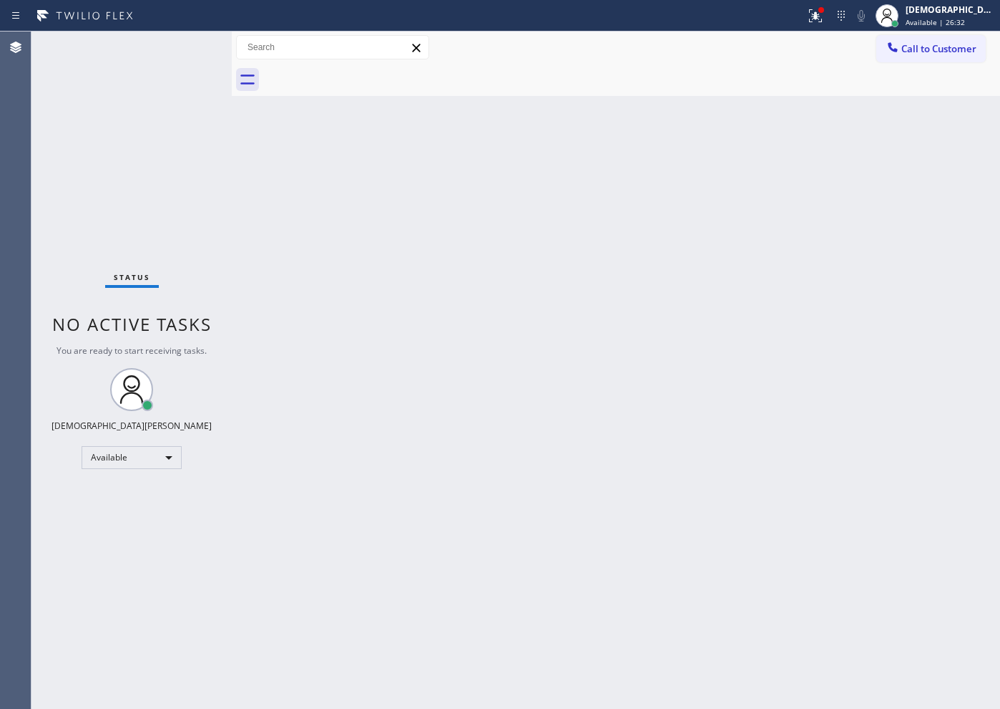
click at [131, 259] on div "Status No active tasks You are ready to start receiving tasks. Christian Cinco …" at bounding box center [131, 369] width 200 height 677
click at [188, 47] on div "Status No active tasks You are ready to start receiving tasks. Christian Cinco …" at bounding box center [131, 369] width 200 height 677
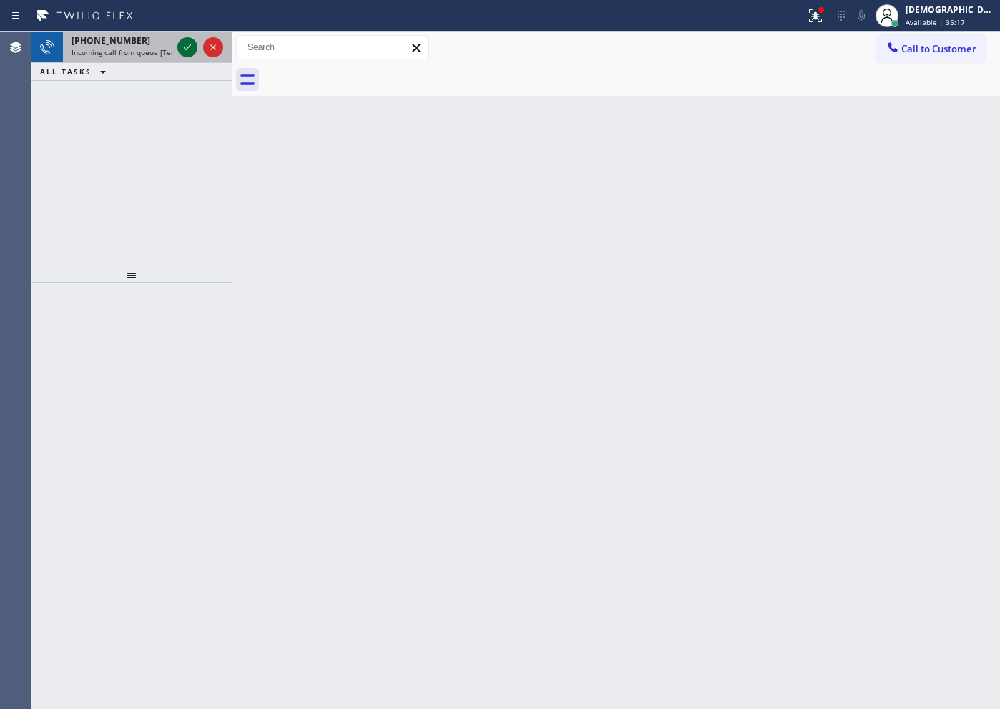
click at [187, 45] on icon at bounding box center [187, 47] width 17 height 17
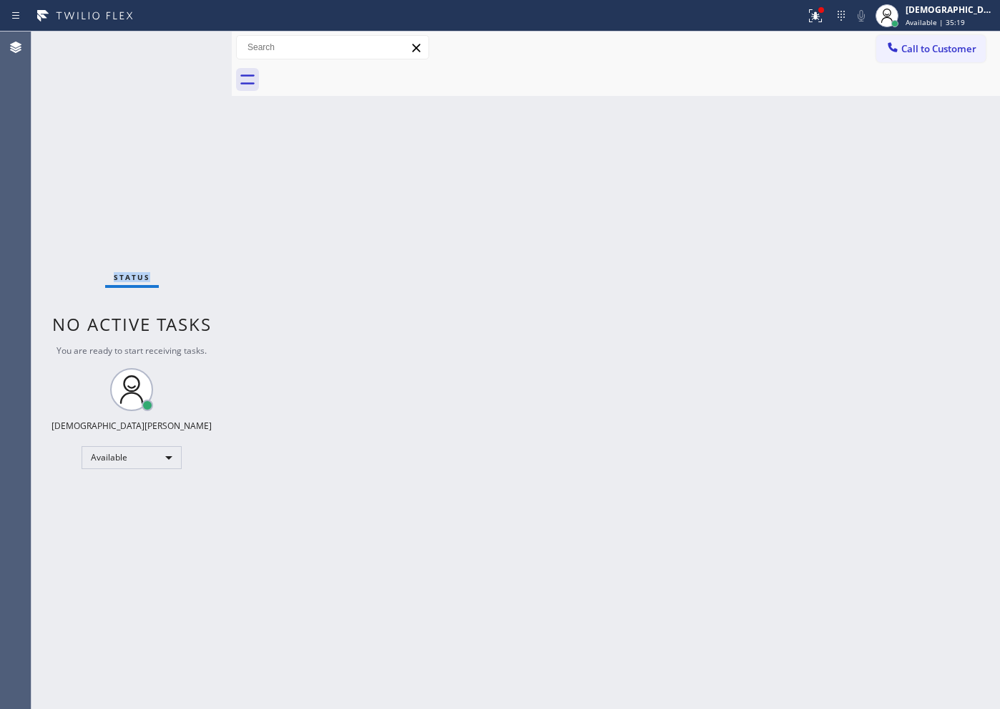
click at [187, 45] on div "Status No active tasks You are ready to start receiving tasks. Christian Cinco …" at bounding box center [131, 369] width 200 height 677
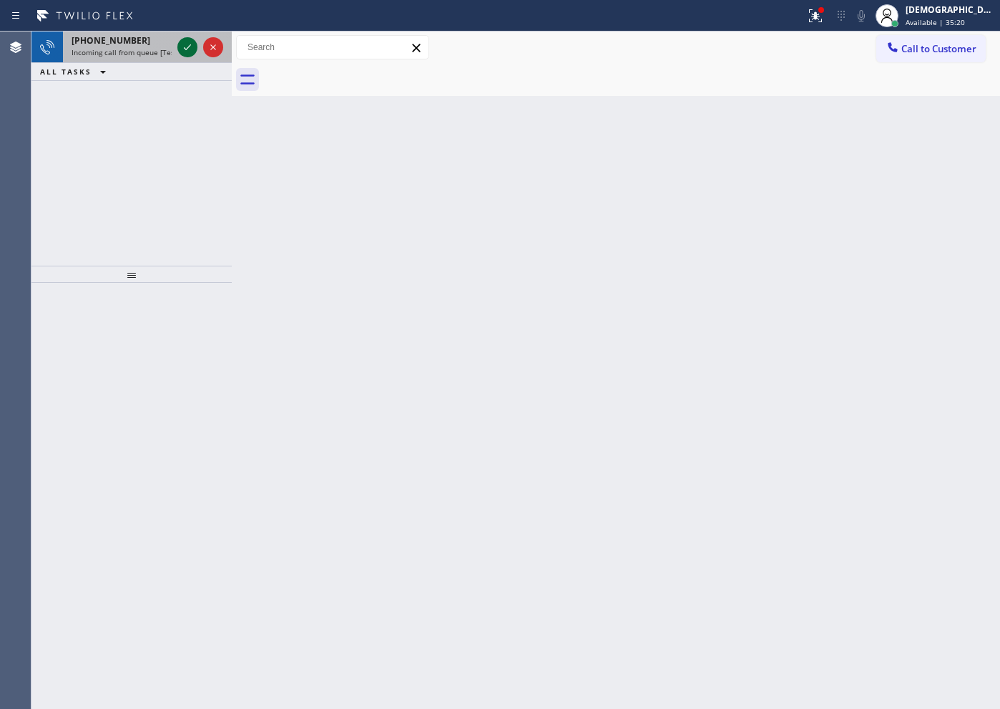
click at [186, 50] on icon at bounding box center [187, 47] width 17 height 17
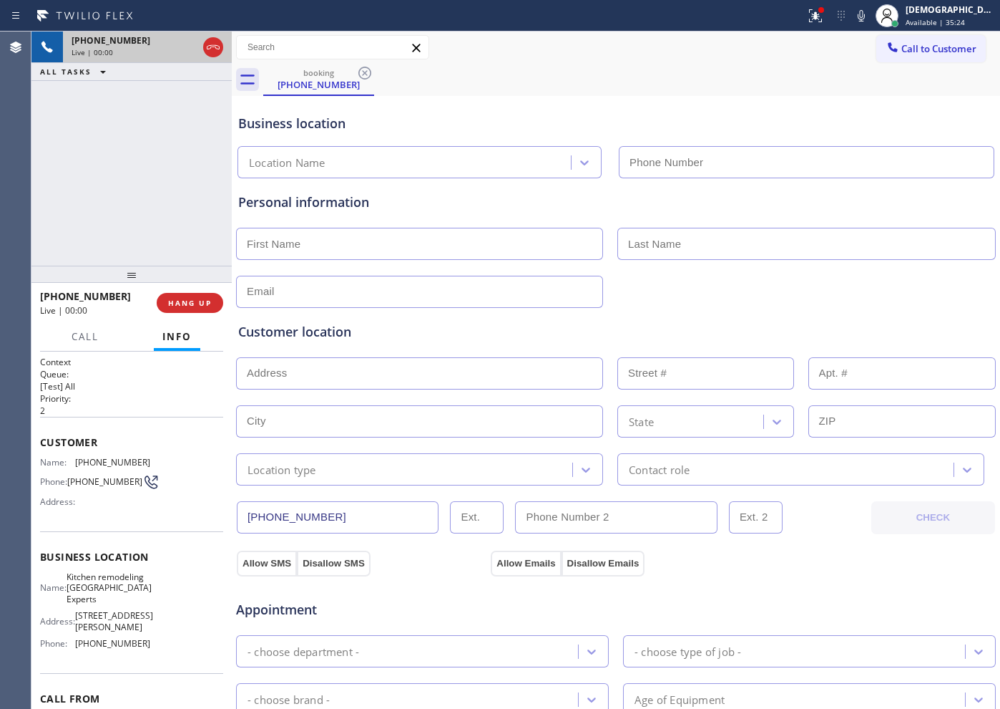
type input "[PHONE_NUMBER]"
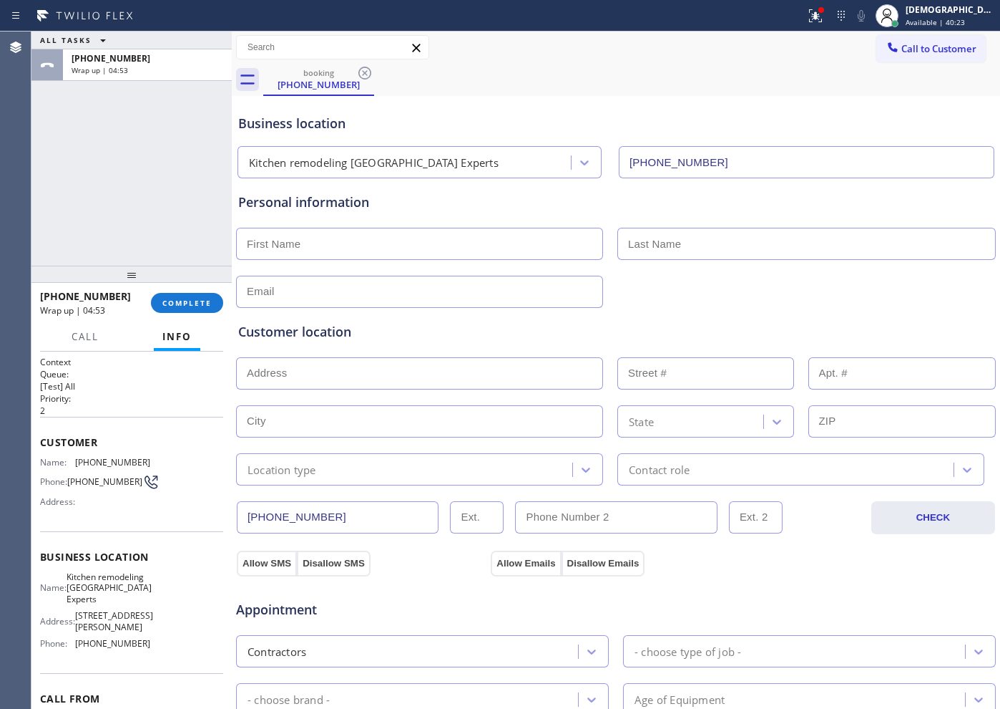
click at [198, 288] on div "[PHONE_NUMBER] Wrap up | 04:53 COMPLETE" at bounding box center [131, 302] width 183 height 37
click at [193, 296] on button "COMPLETE" at bounding box center [187, 303] width 72 height 20
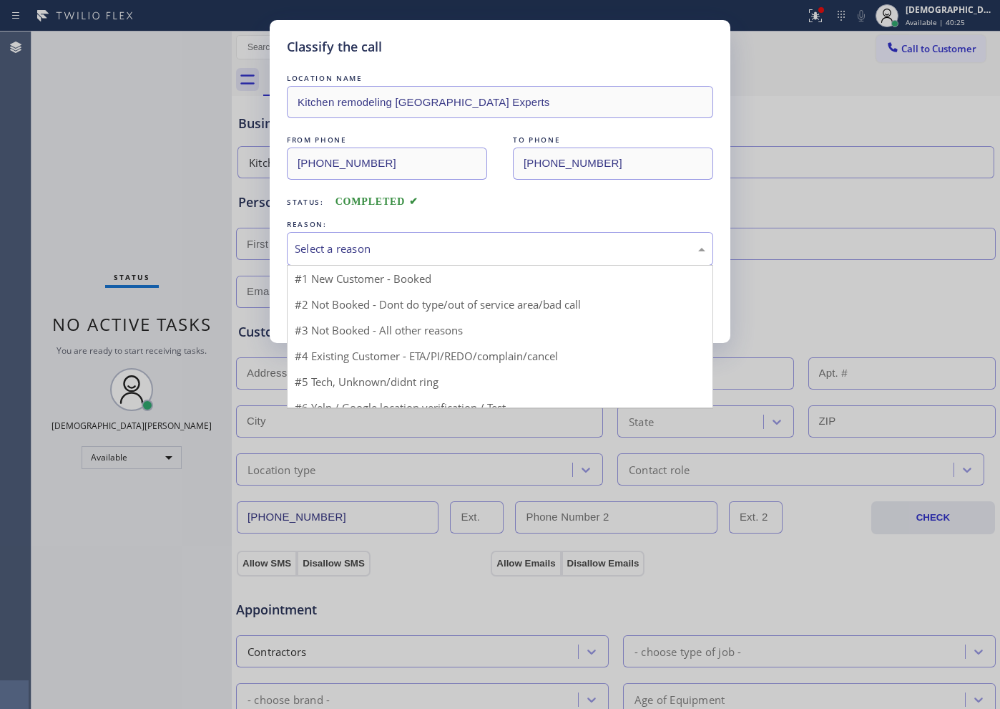
click at [401, 258] on div "Select a reason" at bounding box center [500, 249] width 427 height 34
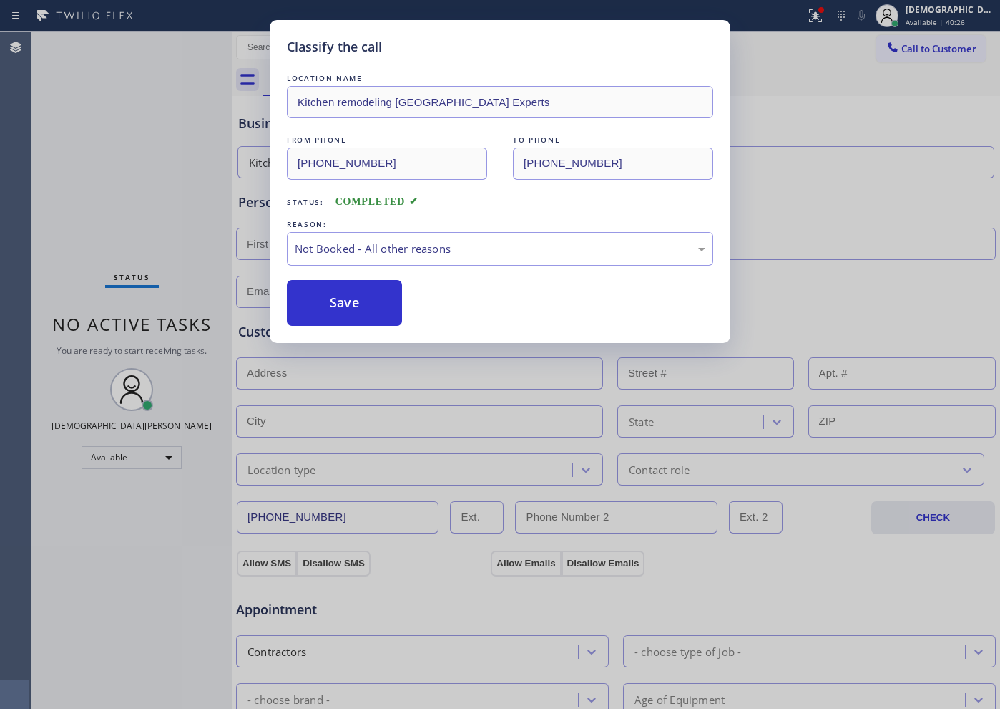
click at [372, 295] on button "Save" at bounding box center [344, 303] width 115 height 46
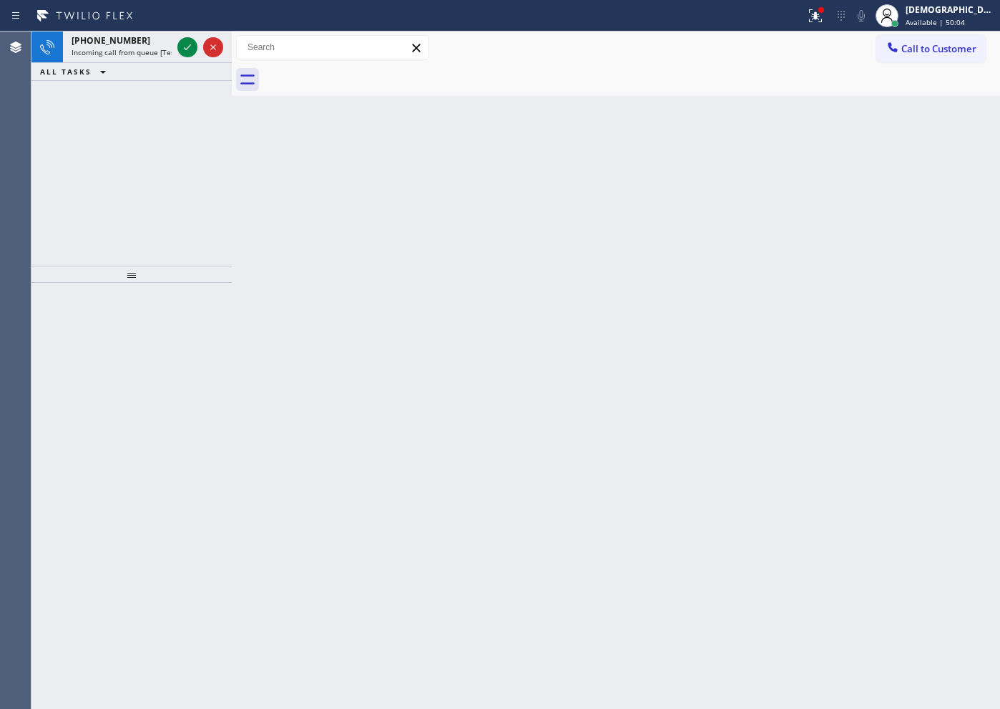
click at [108, 266] on div at bounding box center [131, 274] width 200 height 17
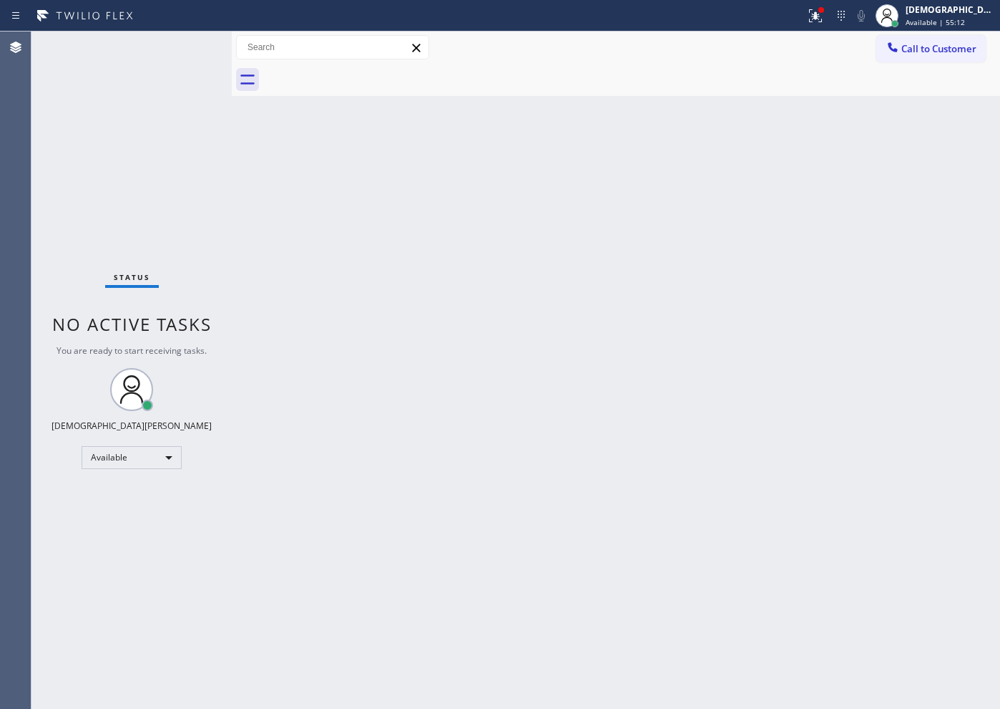
click at [167, 168] on div "Status No active tasks You are ready to start receiving tasks. Christian Cinco …" at bounding box center [131, 369] width 200 height 677
click at [173, 186] on div "Status No active tasks You are ready to start receiving tasks. Christian Cinco …" at bounding box center [131, 369] width 200 height 677
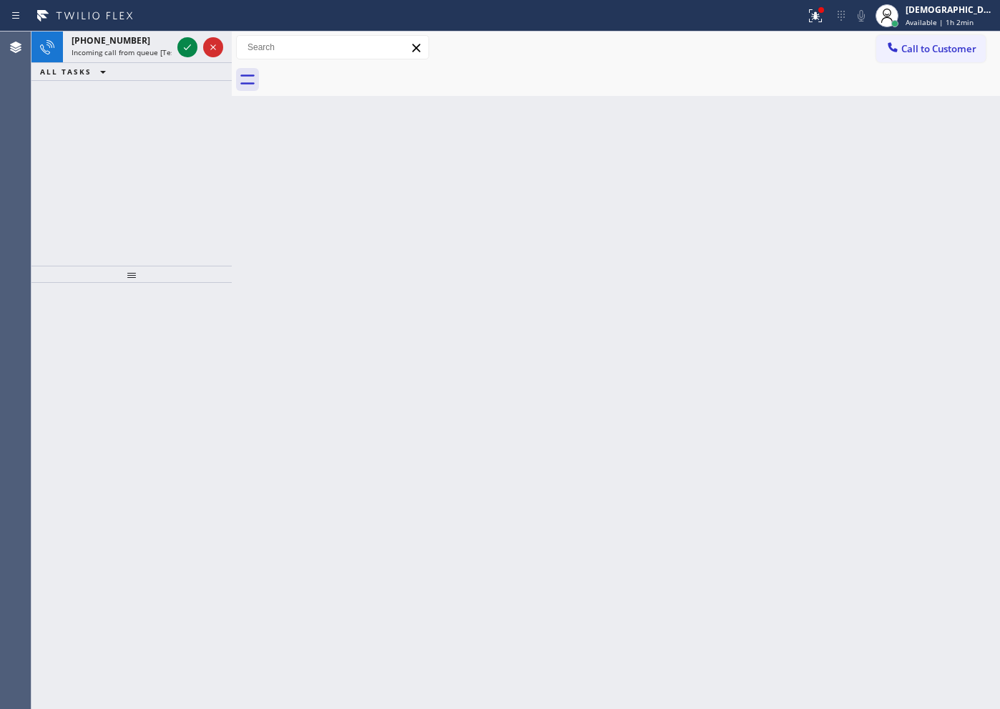
click at [186, 46] on icon at bounding box center [187, 47] width 17 height 17
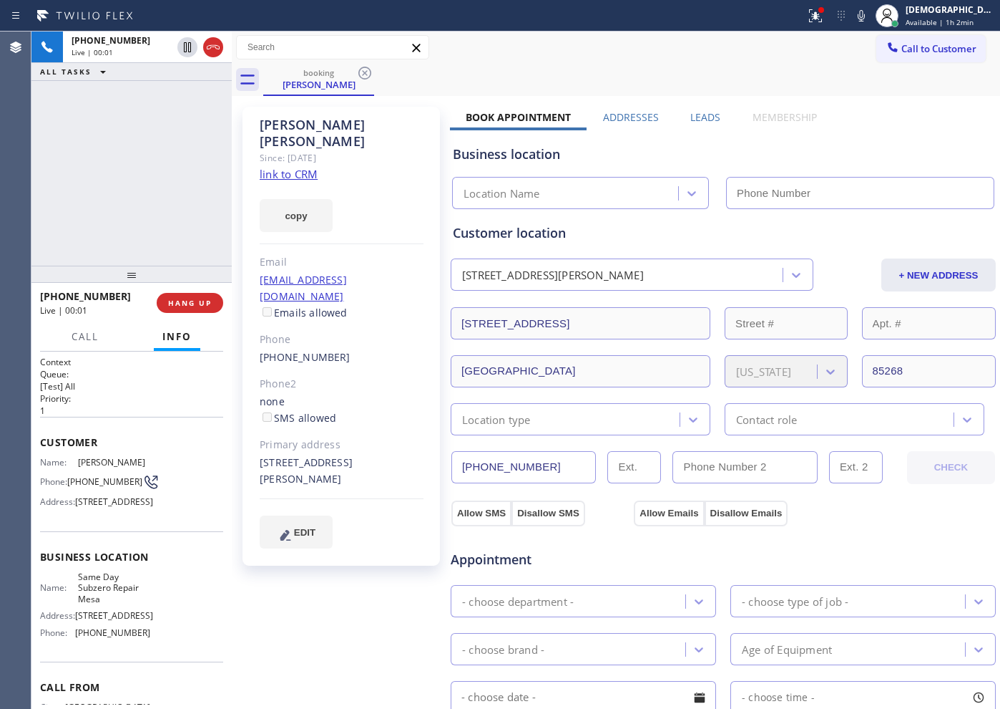
type input "[PHONE_NUMBER]"
click at [307, 167] on link "link to CRM" at bounding box center [289, 174] width 58 height 14
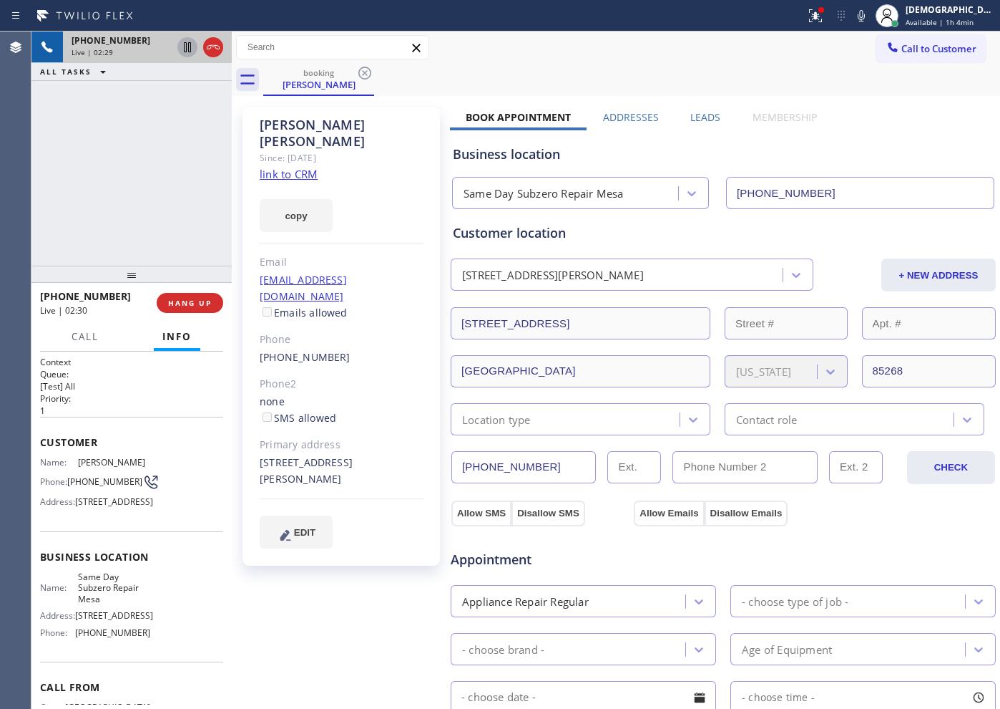
click at [193, 49] on icon at bounding box center [187, 47] width 17 height 17
click at [173, 46] on div "[PHONE_NUMBER] Live | 04:38" at bounding box center [119, 46] width 112 height 31
click at [191, 54] on icon at bounding box center [187, 47] width 17 height 17
click at [185, 45] on icon at bounding box center [187, 47] width 17 height 17
drag, startPoint x: 62, startPoint y: 149, endPoint x: 71, endPoint y: 136, distance: 15.9
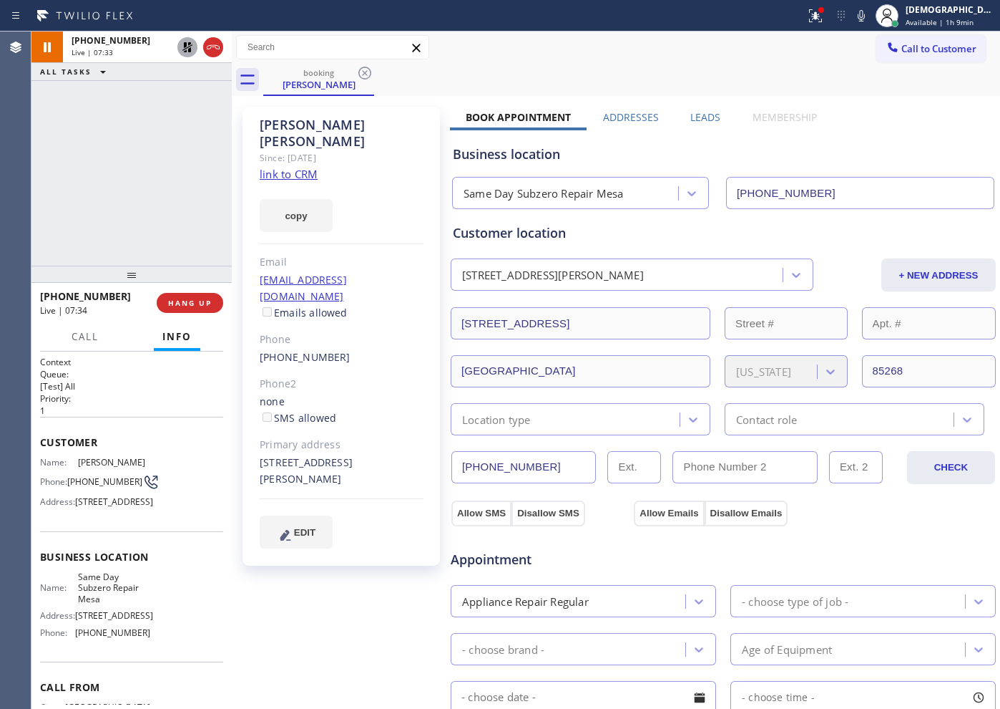
click at [62, 149] on div "[PHONE_NUMBER] Live | 07:33 ALL TASKS ALL TASKS ACTIVE TASKS TASKS IN WRAP UP" at bounding box center [131, 148] width 200 height 234
click at [188, 45] on icon at bounding box center [187, 47] width 17 height 17
click at [161, 127] on div "[PHONE_NUMBER] Live | 11:25 ALL TASKS ALL TASKS ACTIVE TASKS TASKS IN WRAP UP" at bounding box center [131, 148] width 200 height 234
click at [151, 170] on div "[PHONE_NUMBER] Live | 11:42 ALL TASKS ALL TASKS ACTIVE TASKS TASKS IN WRAP UP" at bounding box center [131, 148] width 200 height 234
click at [213, 49] on icon at bounding box center [213, 47] width 17 height 17
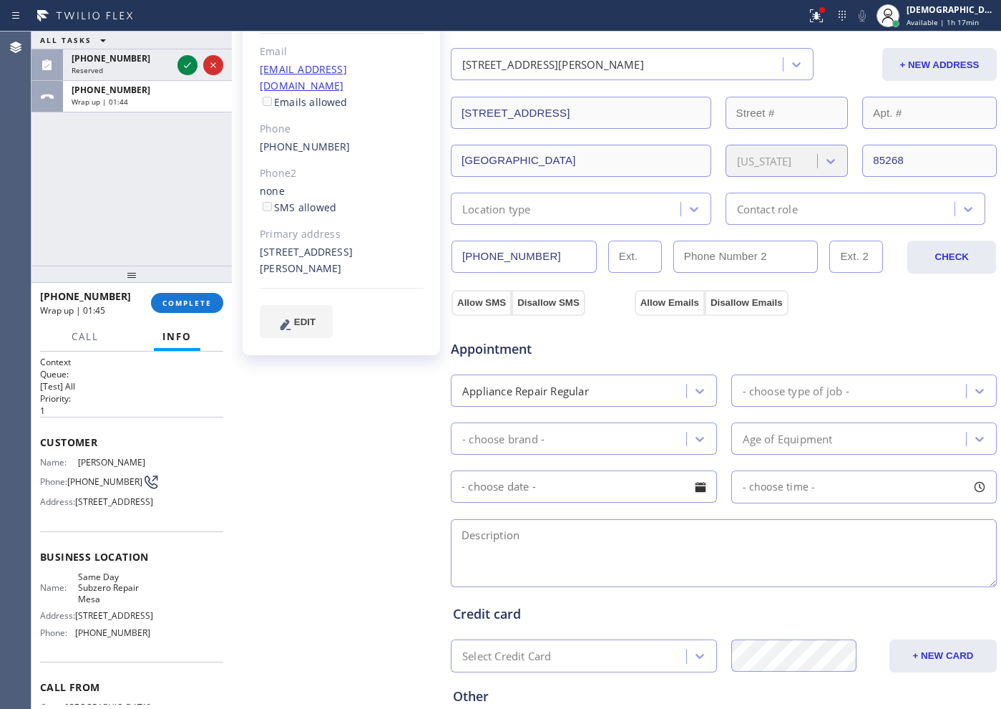
scroll to position [179, 0]
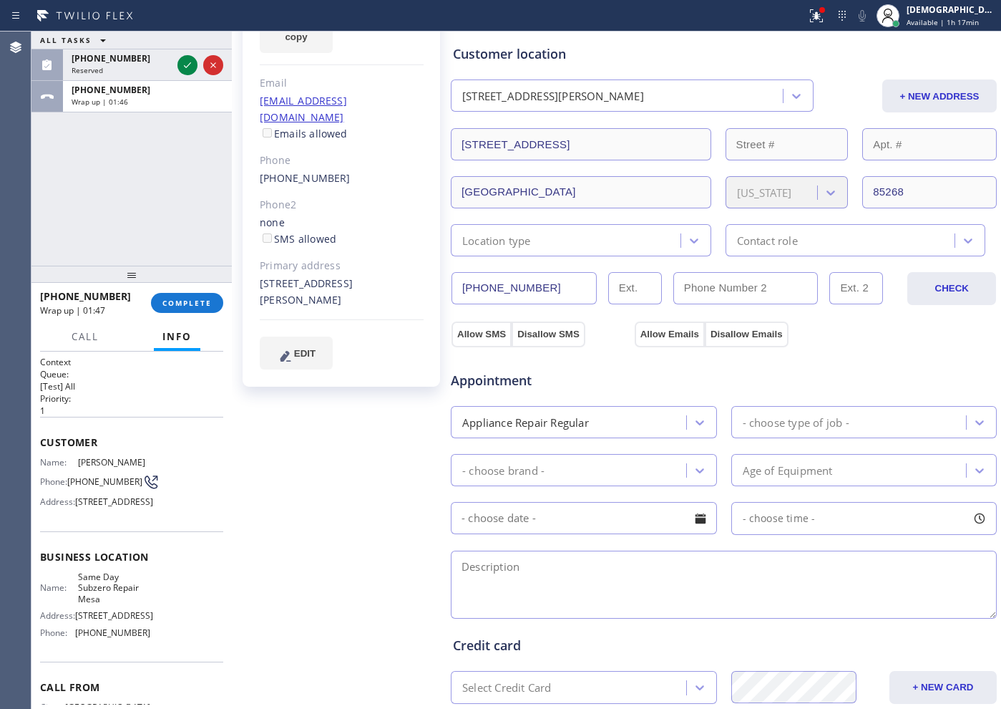
click at [633, 427] on div "Appliance Repair Regular" at bounding box center [570, 421] width 231 height 25
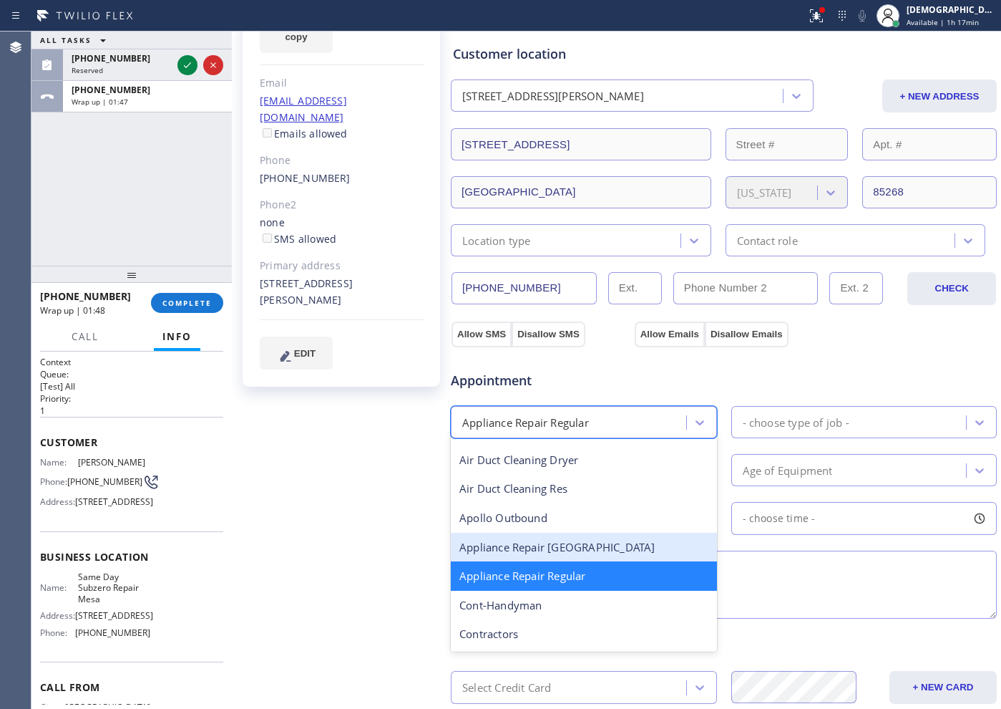
scroll to position [120, 0]
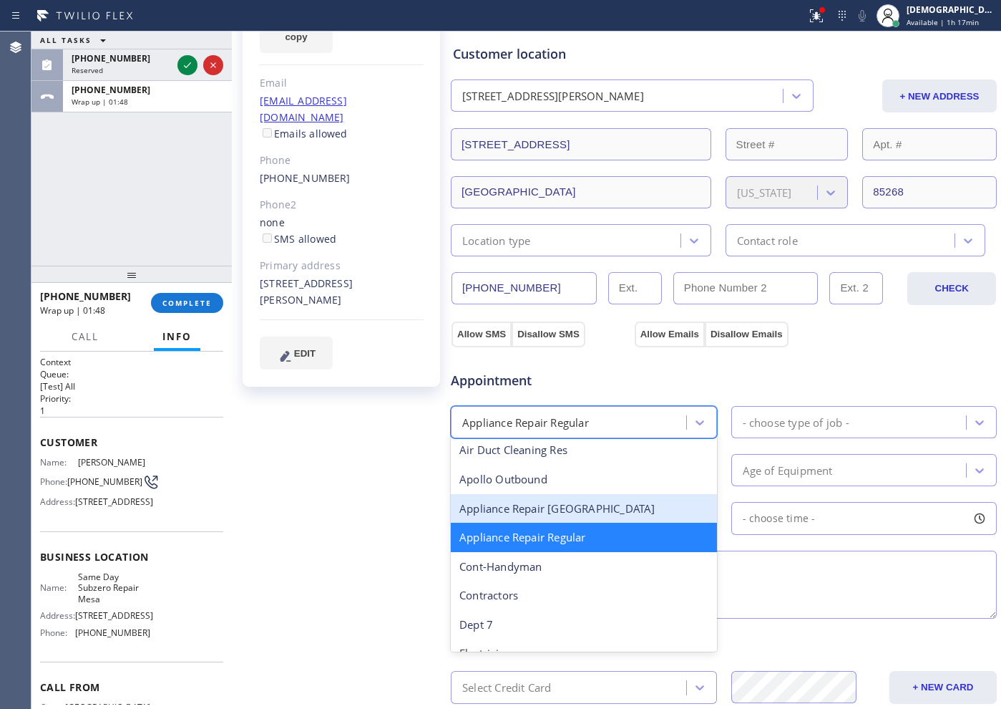
click at [600, 509] on div "Appliance Repair [GEOGRAPHIC_DATA]" at bounding box center [584, 508] width 266 height 29
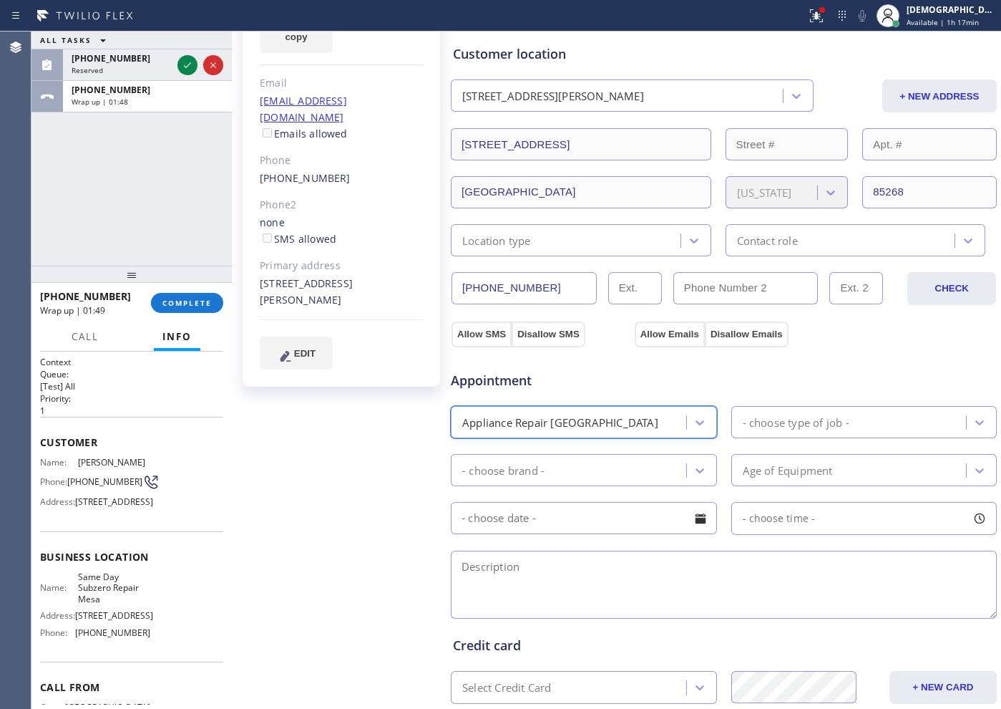
click at [799, 419] on div "- choose type of job -" at bounding box center [796, 422] width 107 height 16
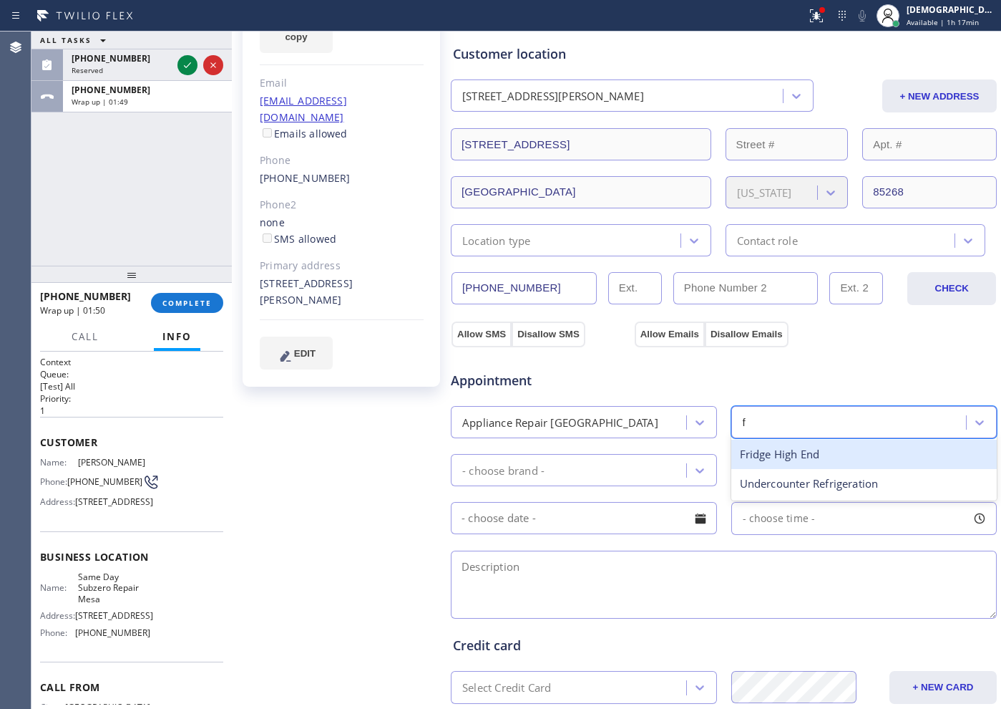
type input "fr"
drag, startPoint x: 768, startPoint y: 449, endPoint x: 619, endPoint y: 429, distance: 150.3
click at [767, 449] on div "Fridge High End" at bounding box center [864, 453] width 266 height 29
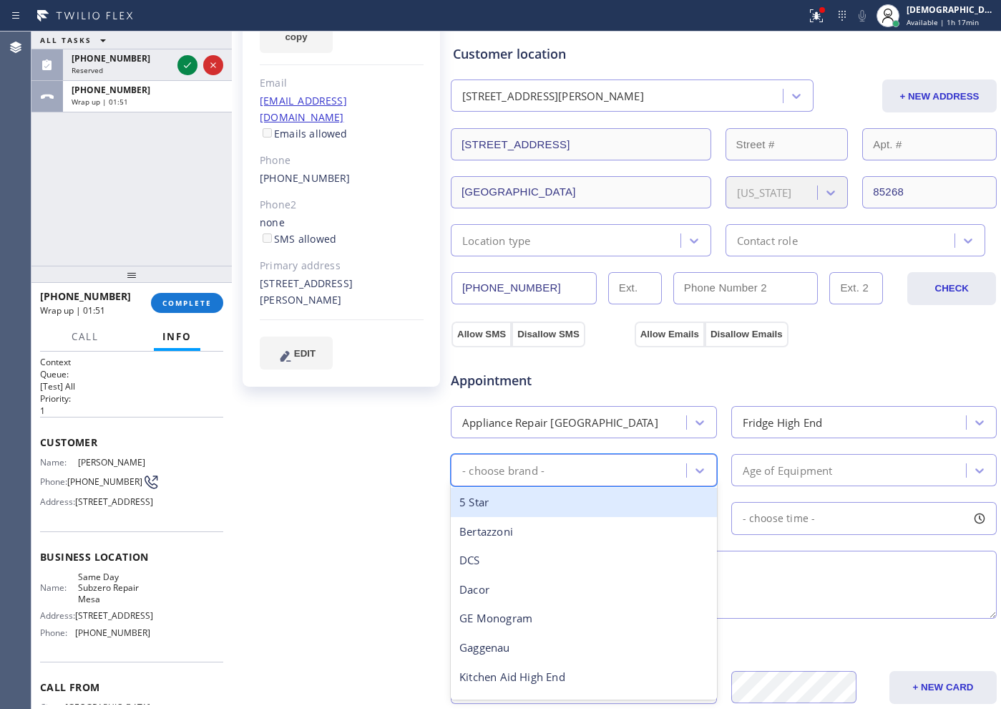
click at [588, 464] on div "- choose brand -" at bounding box center [570, 469] width 231 height 25
type input "a"
type input "su"
click at [578, 505] on div "Sub Zero" at bounding box center [584, 501] width 266 height 29
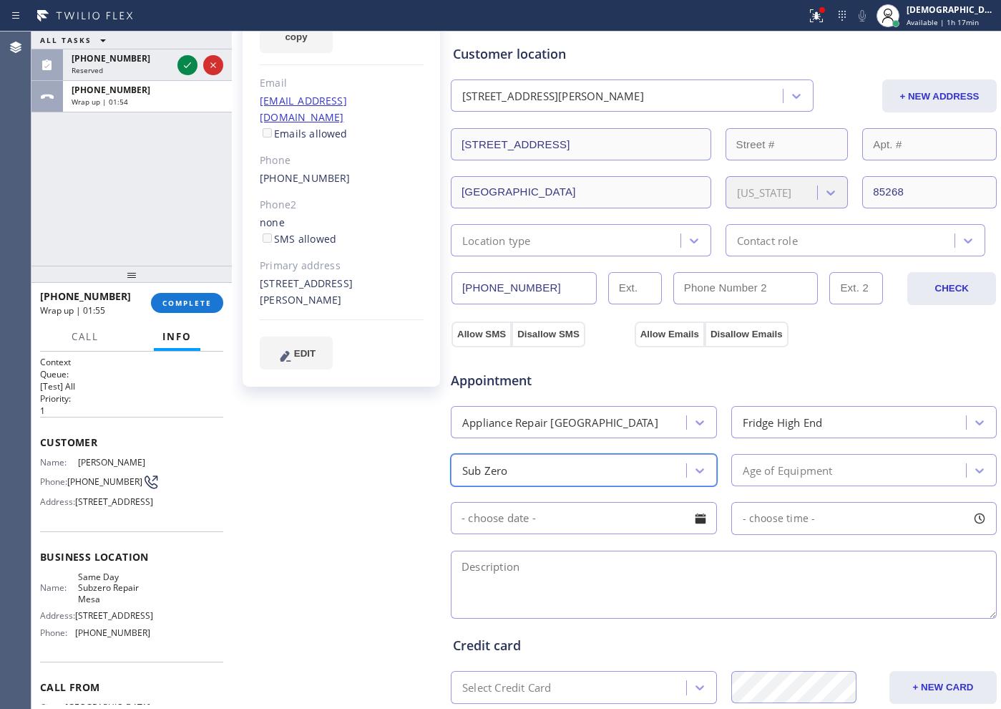
click at [793, 460] on div "Age of Equipment" at bounding box center [851, 469] width 231 height 25
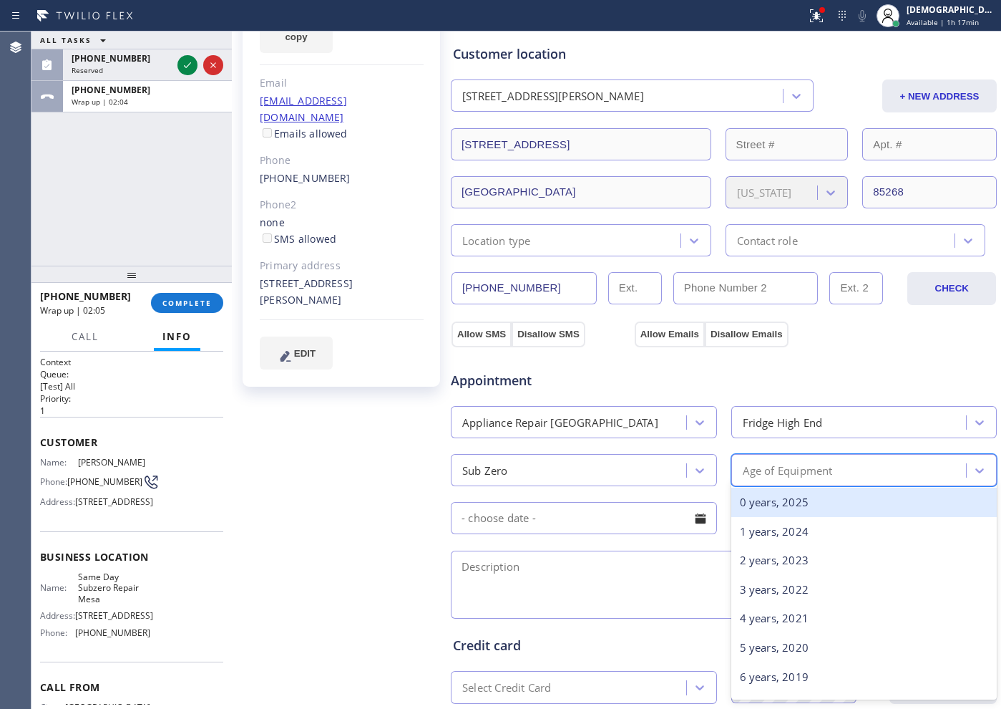
click at [789, 464] on div "Age of Equipment" at bounding box center [788, 470] width 90 height 16
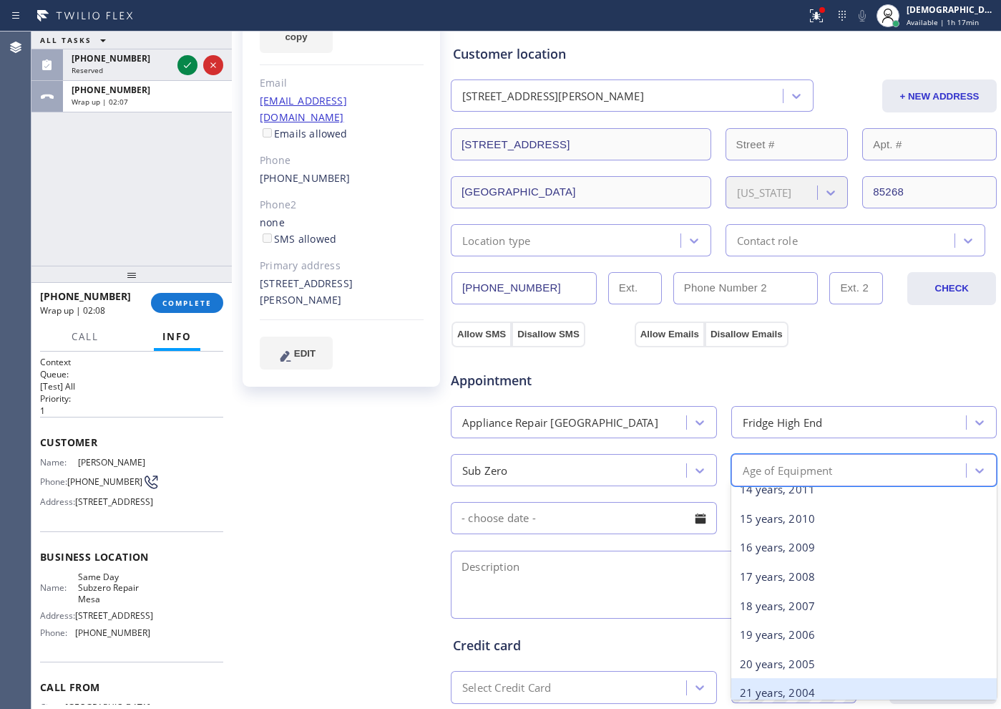
scroll to position [447, 0]
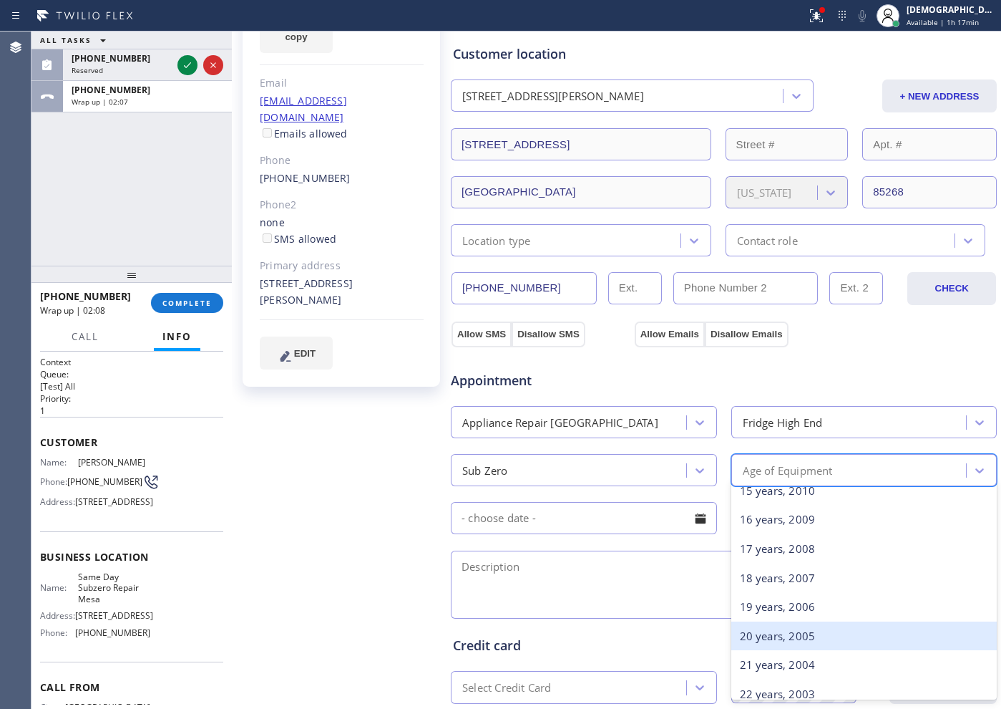
click at [766, 642] on div "20 years, 2005" at bounding box center [864, 635] width 266 height 29
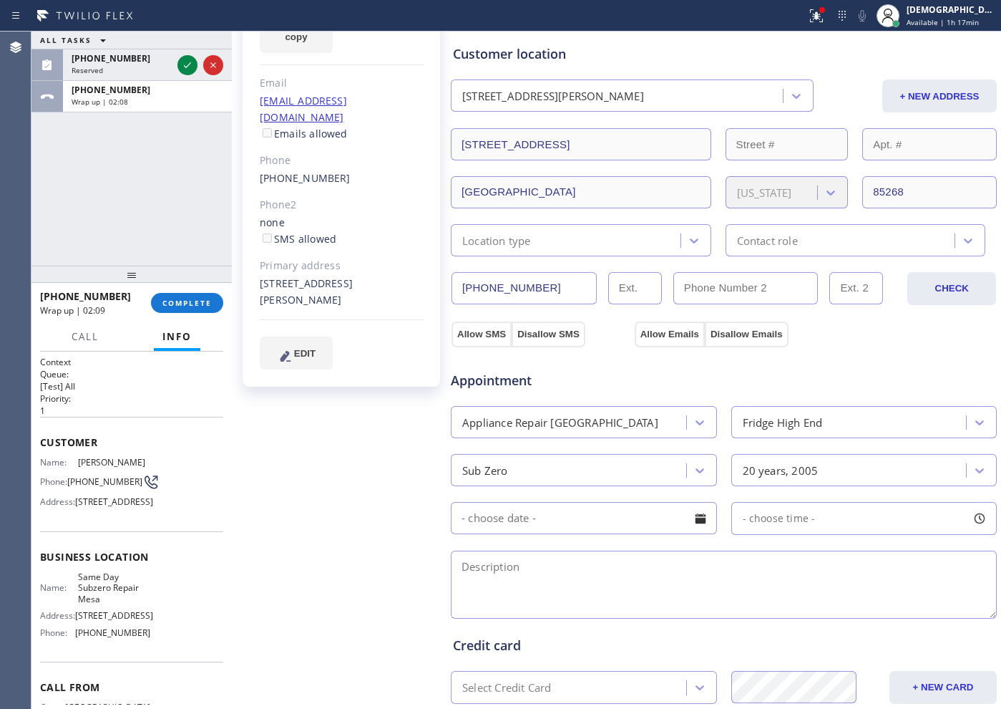
click at [514, 520] on input "text" at bounding box center [584, 518] width 266 height 32
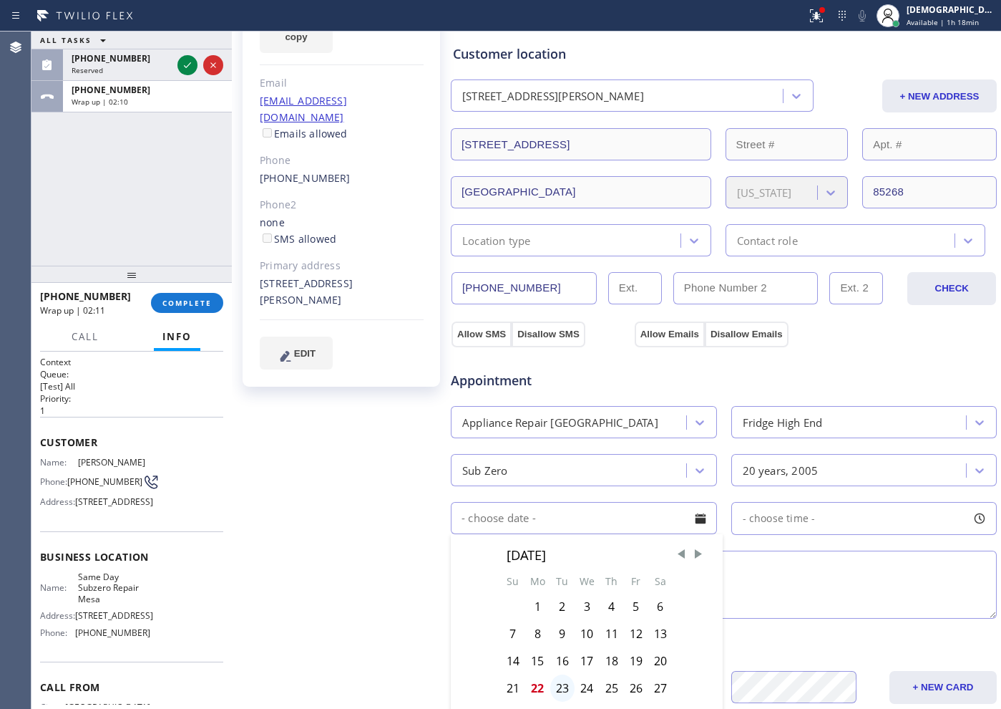
click at [559, 678] on div "23" at bounding box center [562, 687] width 24 height 27
type input "[DATE]"
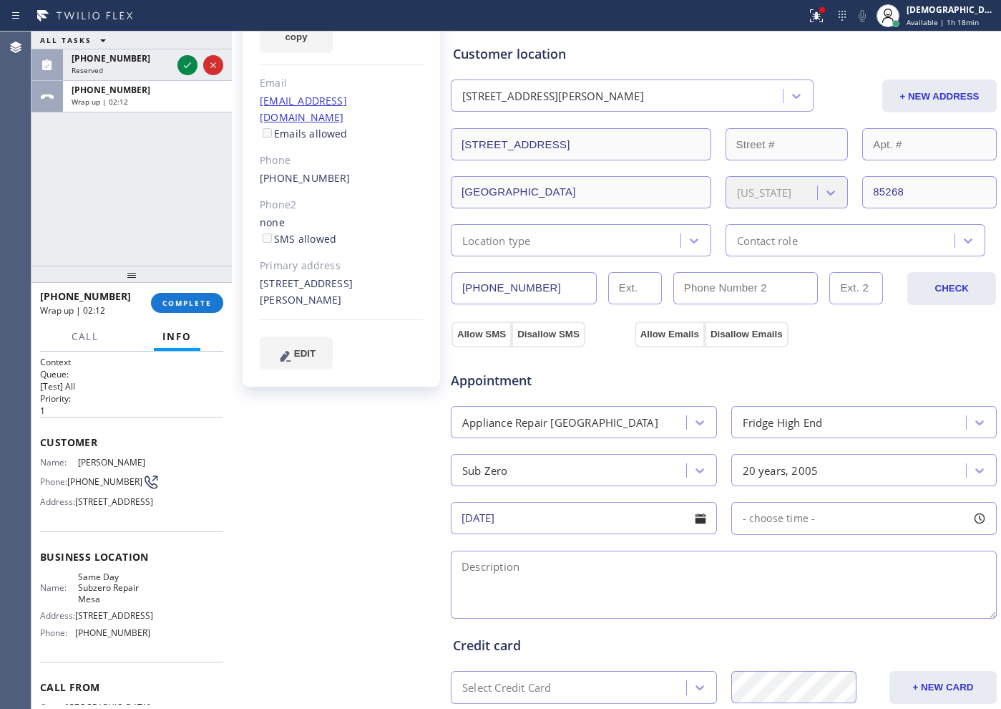
click at [784, 515] on span "- choose time -" at bounding box center [779, 518] width 73 height 14
drag, startPoint x: 748, startPoint y: 610, endPoint x: 897, endPoint y: 615, distance: 148.9
click at [897, 615] on div "FROM TILL 8:00 AM 8:00 AM" at bounding box center [853, 586] width 245 height 103
click at [835, 592] on div "FROM TILL 8:00 AM 8:00 AM" at bounding box center [853, 586] width 245 height 103
drag, startPoint x: 741, startPoint y: 608, endPoint x: 807, endPoint y: 607, distance: 65.8
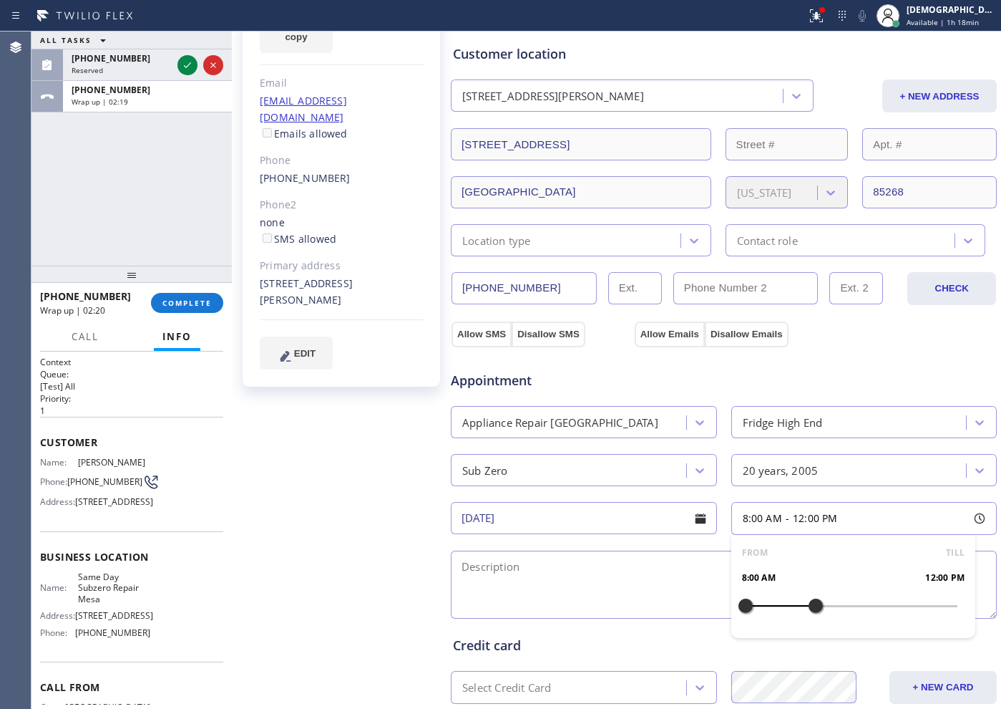
click at [807, 607] on div at bounding box center [815, 605] width 17 height 30
click at [749, 607] on div "FROM TILL 8:00 AM 12:00 PM" at bounding box center [853, 586] width 245 height 103
drag, startPoint x: 744, startPoint y: 605, endPoint x: 755, endPoint y: 605, distance: 11.5
click at [755, 605] on div at bounding box center [762, 605] width 17 height 30
click at [651, 582] on textarea at bounding box center [724, 584] width 546 height 68
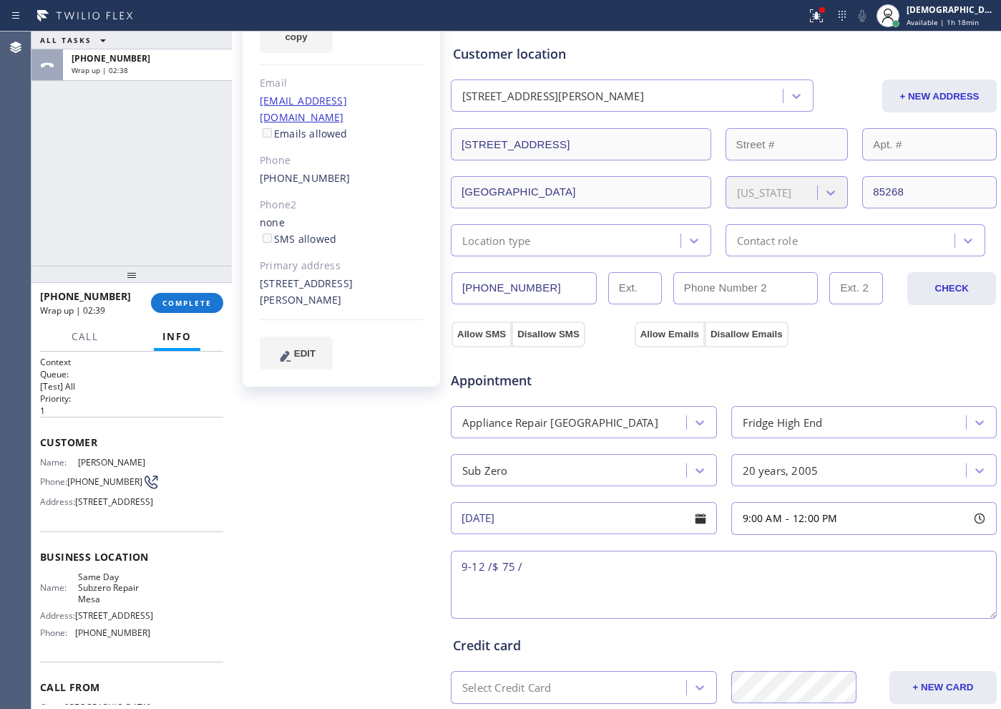
click at [683, 570] on textarea "9-12 /$ 75 /" at bounding box center [724, 584] width 546 height 68
paste textarea "Subzero fridge / freezer part is not cooling / 20 years"
paste textarea "[STREET_ADDRESS]"
drag, startPoint x: 100, startPoint y: 637, endPoint x: 72, endPoint y: 618, distance: 33.9
click at [72, 604] on div "Name: Same Day Subzero Repair [GEOGRAPHIC_DATA]" at bounding box center [95, 587] width 110 height 33
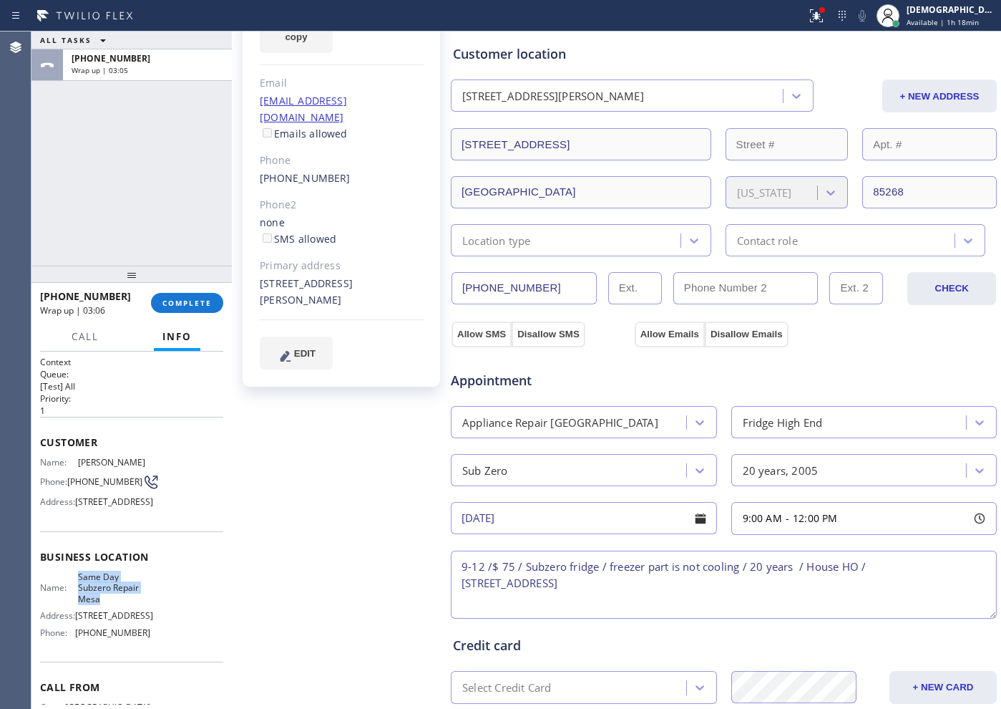
copy div "Same Day Subzero Repair Mesa"
click at [726, 588] on textarea "9-12 /$ 75 / Subzero fridge / freezer part is not cooling / 20 years / House HO…" at bounding box center [724, 584] width 546 height 68
paste textarea "Same Day Subzero Repair Mesa"
click at [682, 598] on textarea "9-12 /$ 75 / Subzero fridge / freezer part is not cooling / 20 years / House HO…" at bounding box center [724, 584] width 546 height 68
paste textarea "Please call customer 30 minutes prior to arrival"
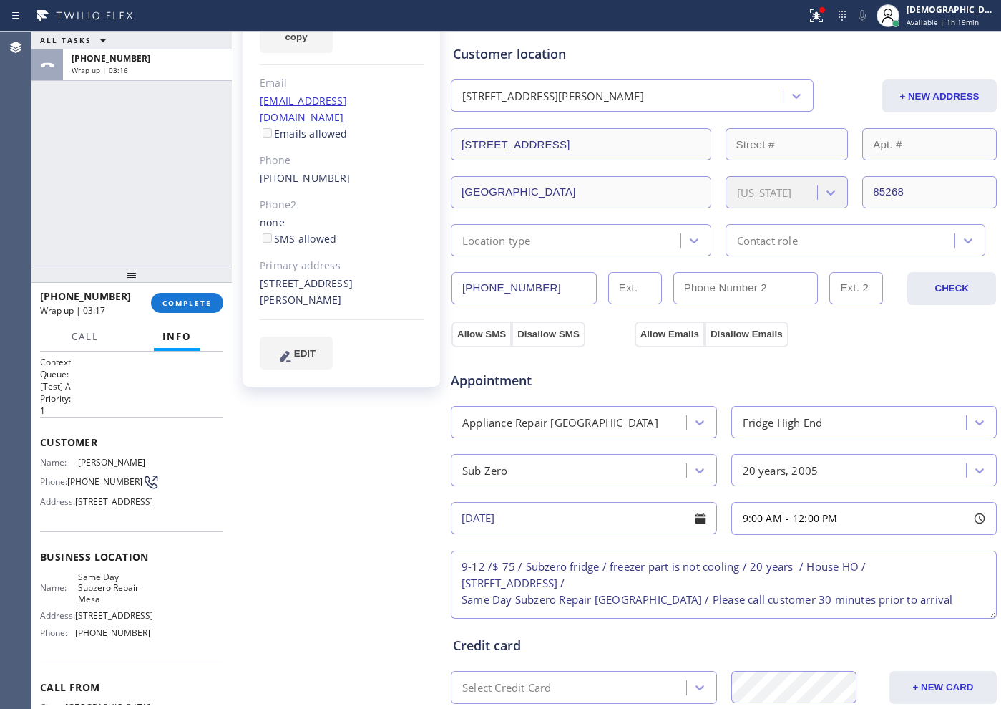
type textarea "9-12 /$ 75 / Subzero fridge / freezer part is not cooling / 20 years / House HO…"
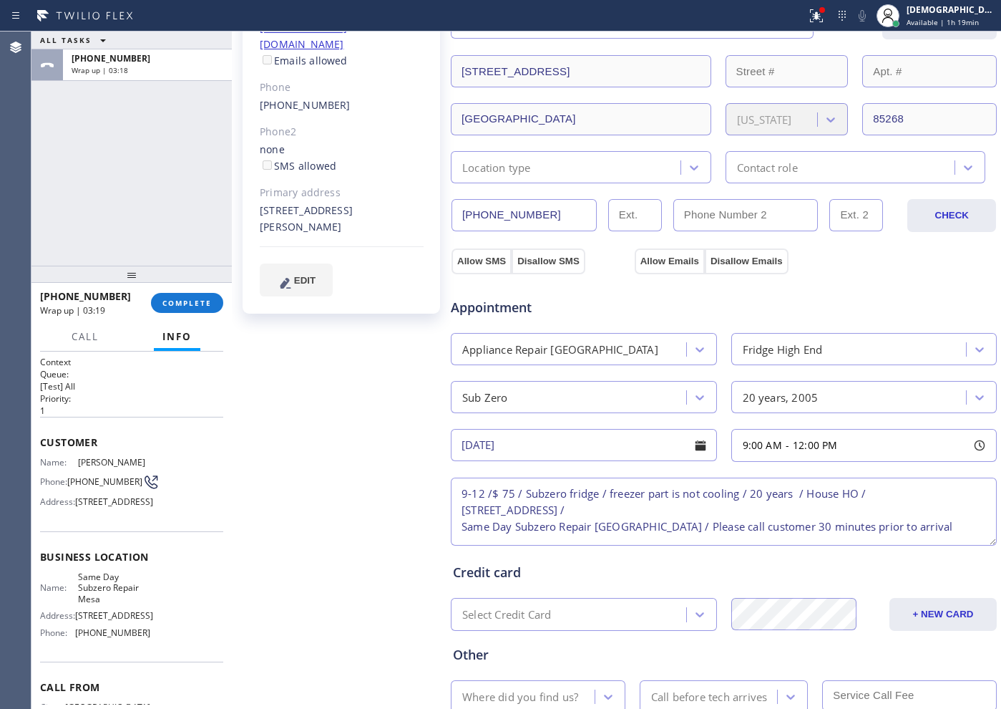
scroll to position [351, 0]
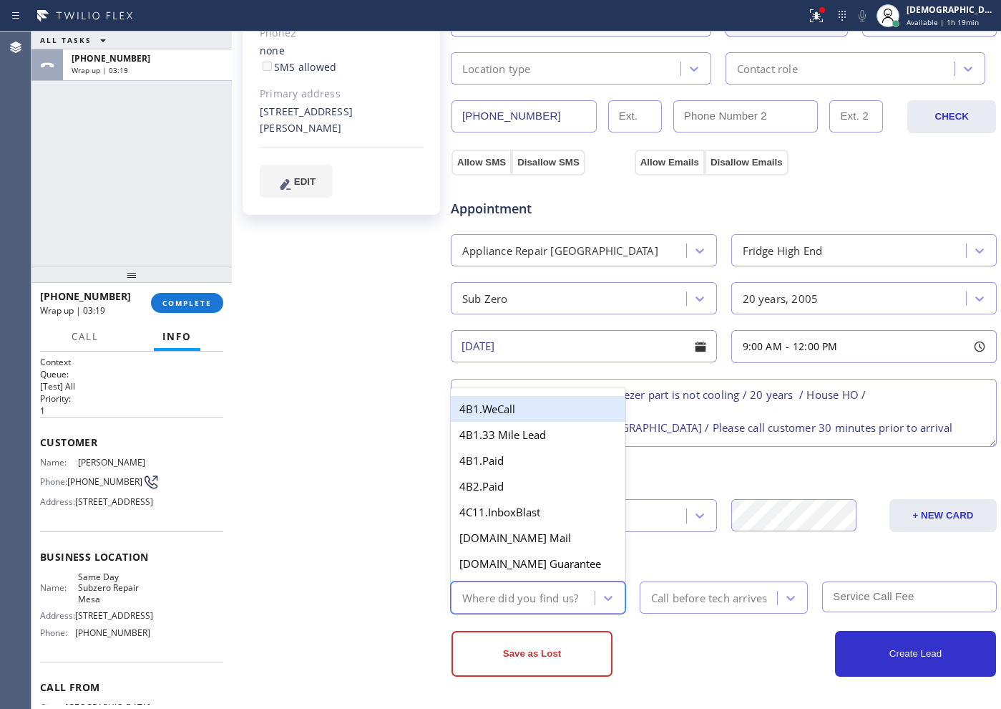
click at [558, 600] on div "Where did you find us?" at bounding box center [520, 597] width 116 height 16
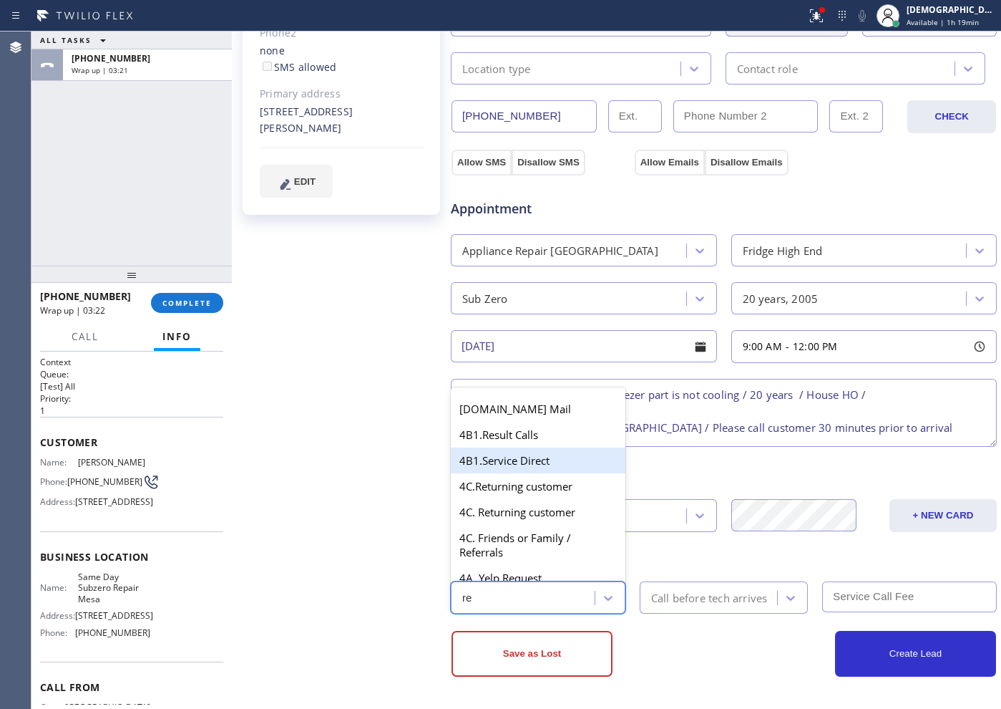
type input "ret"
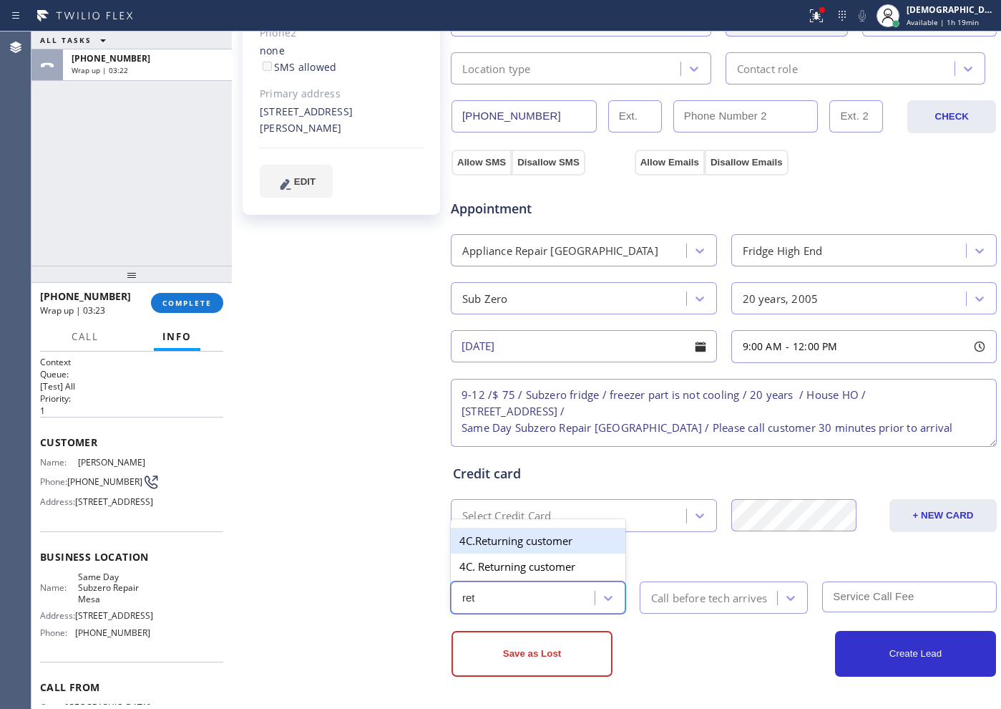
drag, startPoint x: 514, startPoint y: 539, endPoint x: 646, endPoint y: 588, distance: 140.4
click at [515, 540] on div "4C.Returning customer" at bounding box center [538, 540] width 175 height 26
click at [719, 594] on div "Call before tech arrives" at bounding box center [709, 597] width 117 height 16
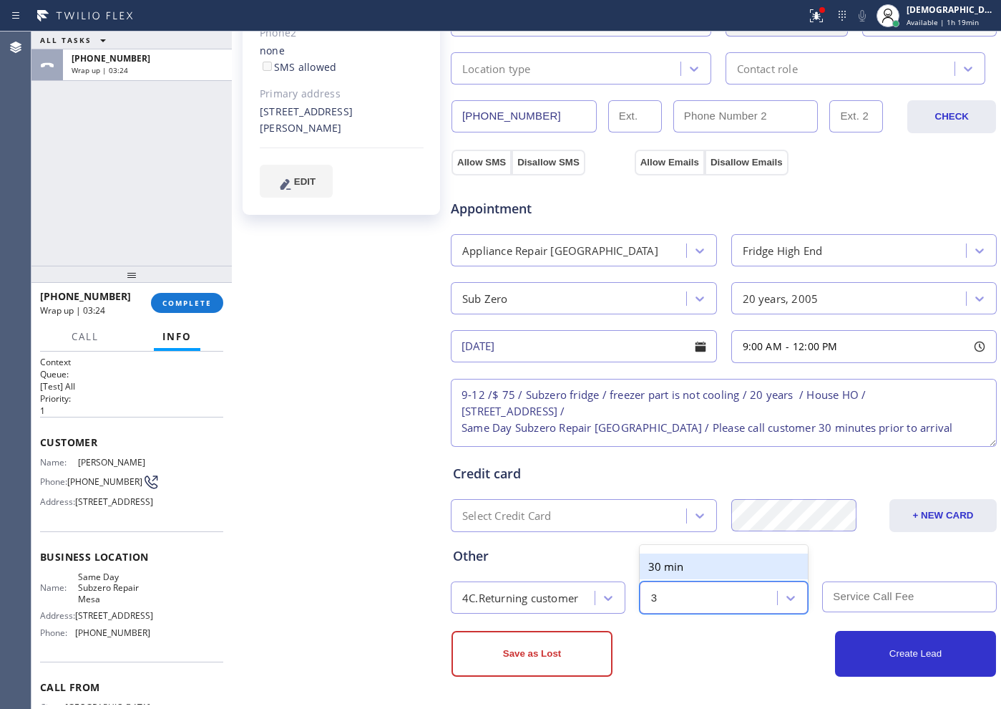
type input "30"
click at [706, 568] on div "30 min" at bounding box center [724, 566] width 169 height 26
click at [838, 594] on input "text" at bounding box center [909, 596] width 175 height 31
type input "75"
click at [616, 351] on input "[DATE]" at bounding box center [584, 346] width 266 height 32
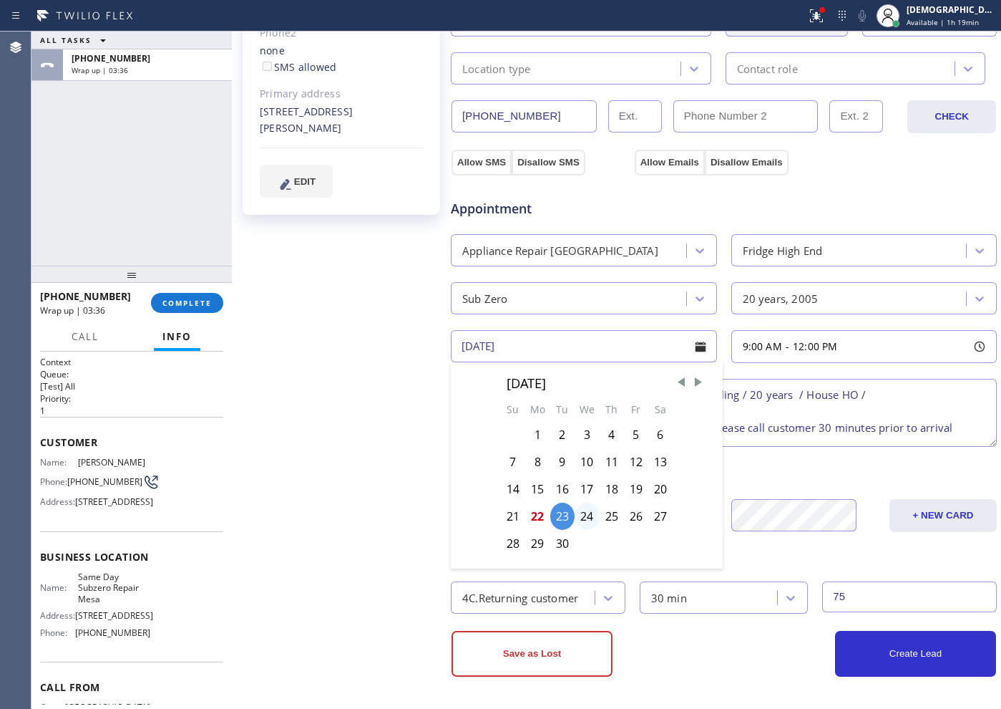
click at [590, 511] on div "24" at bounding box center [587, 515] width 25 height 27
type input "[DATE]"
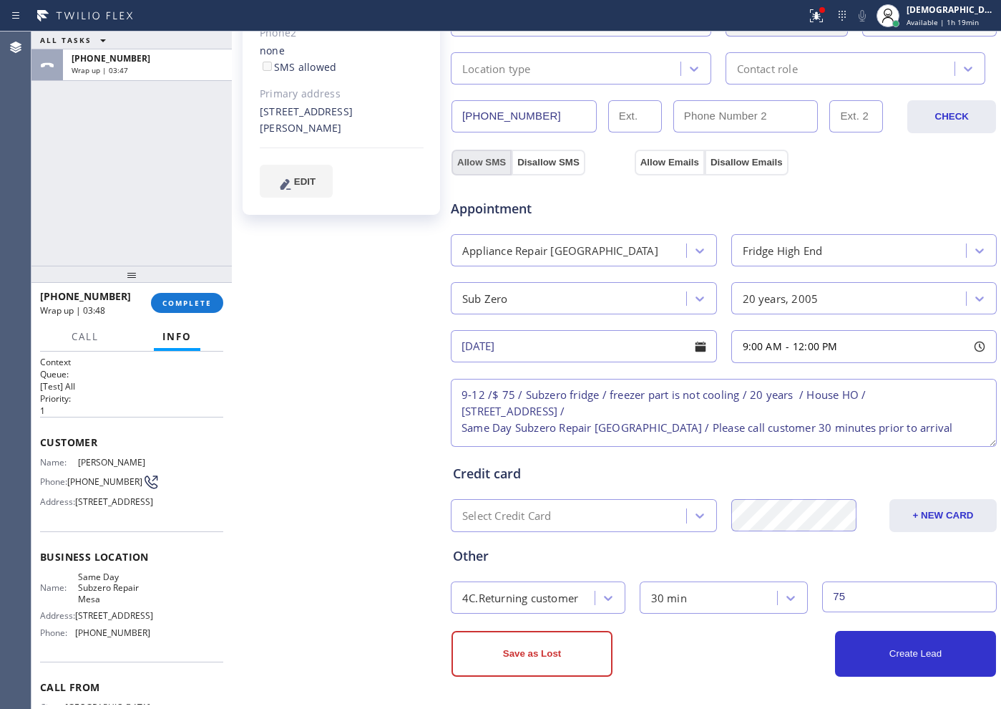
click at [493, 162] on button "Allow SMS" at bounding box center [482, 163] width 60 height 26
checkbox input "true"
click at [627, 157] on div "Allow SMS Disallow SMS" at bounding box center [540, 162] width 183 height 26
click at [635, 162] on button "Allow Emails" at bounding box center [670, 163] width 70 height 26
checkbox input "true"
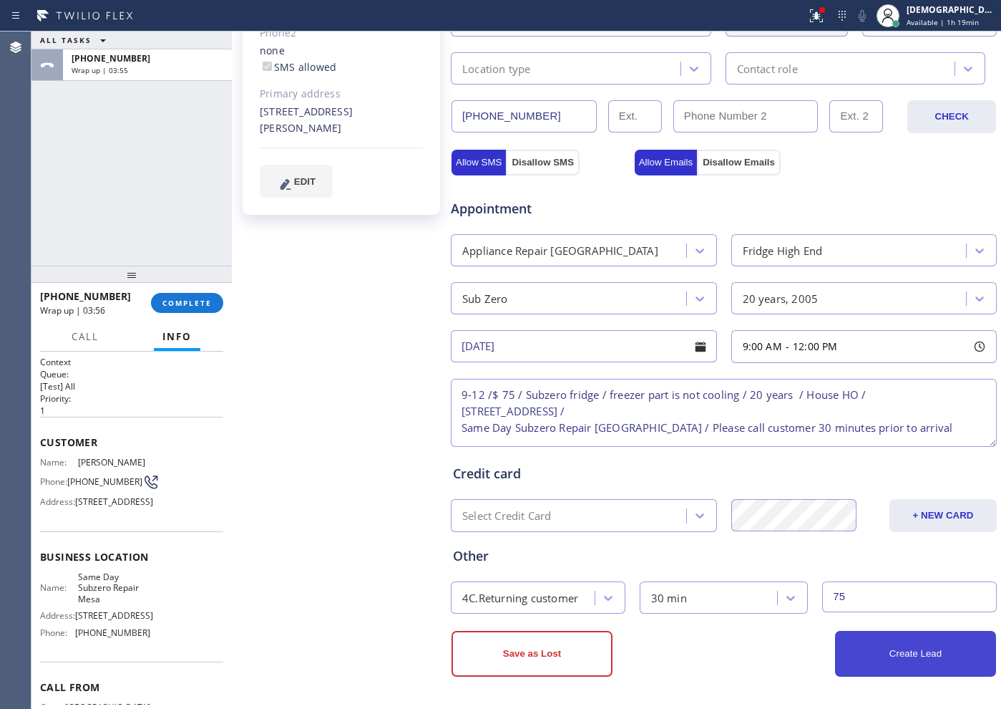
click at [870, 647] on button "Create Lead" at bounding box center [915, 653] width 161 height 46
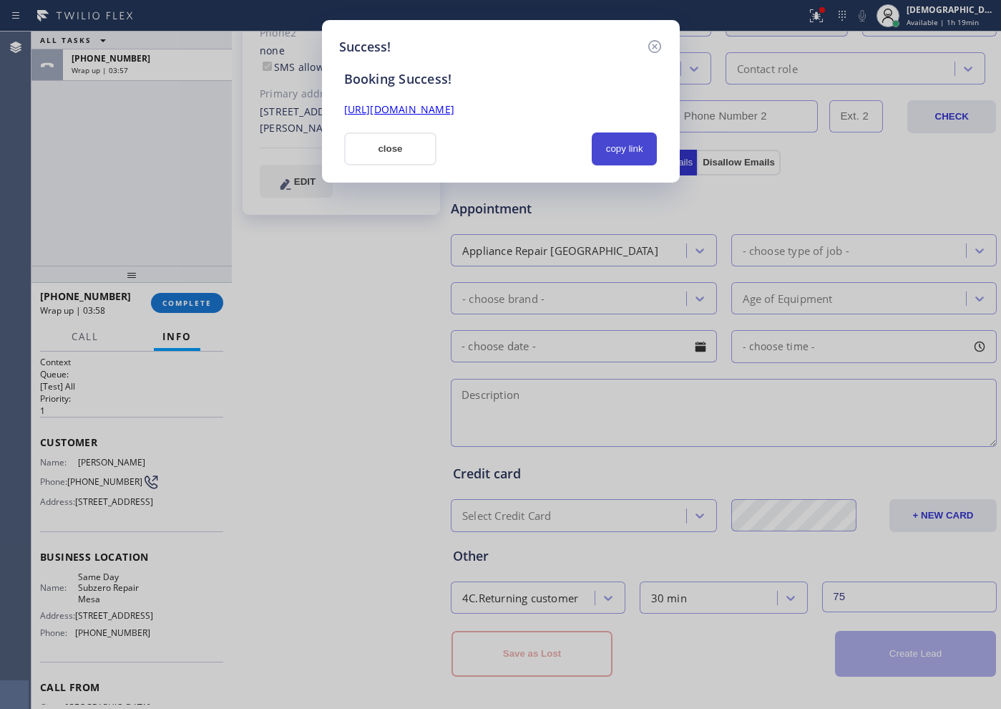
click at [617, 158] on button "copy link" at bounding box center [625, 148] width 66 height 33
click at [454, 115] on link "[URL][DOMAIN_NAME]" at bounding box center [399, 109] width 110 height 14
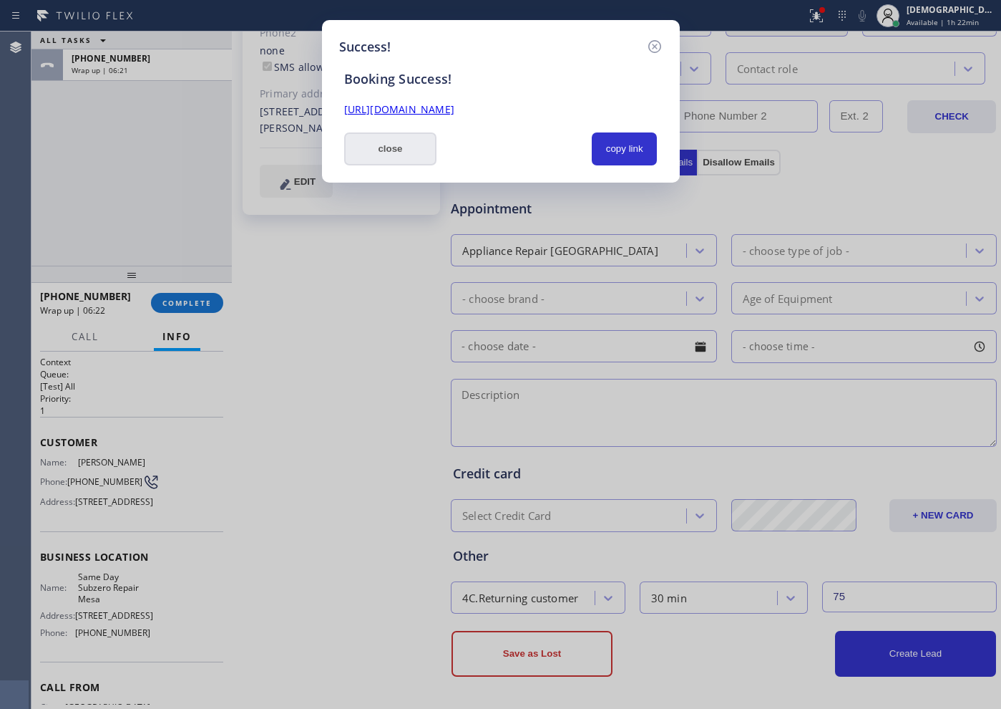
click at [407, 155] on button "close" at bounding box center [390, 148] width 93 height 33
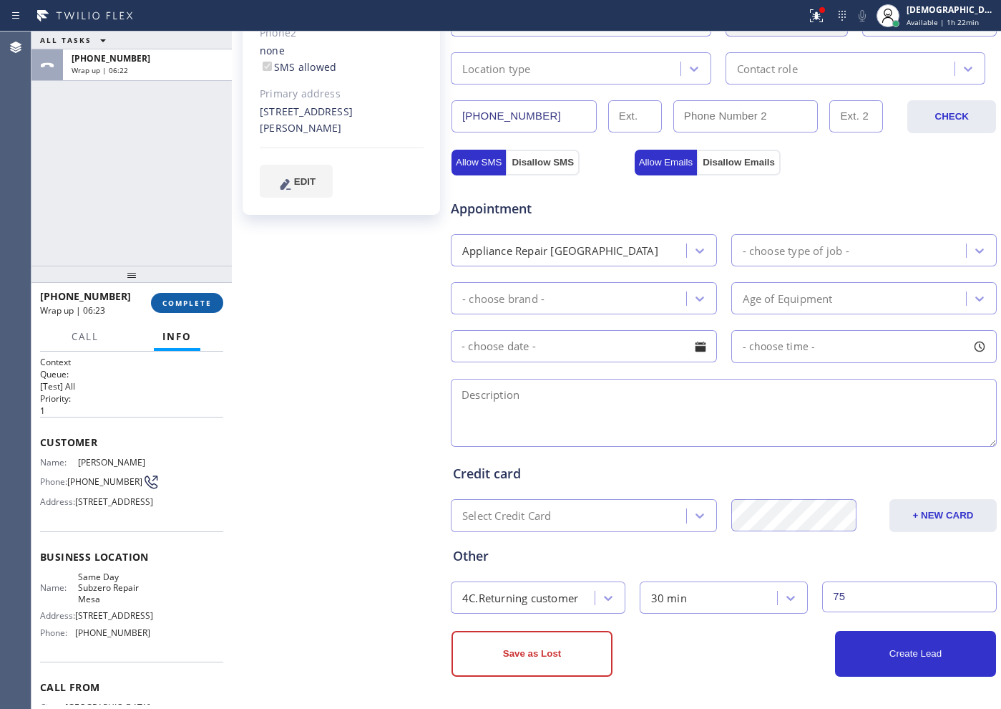
click at [205, 303] on span "COMPLETE" at bounding box center [186, 303] width 49 height 10
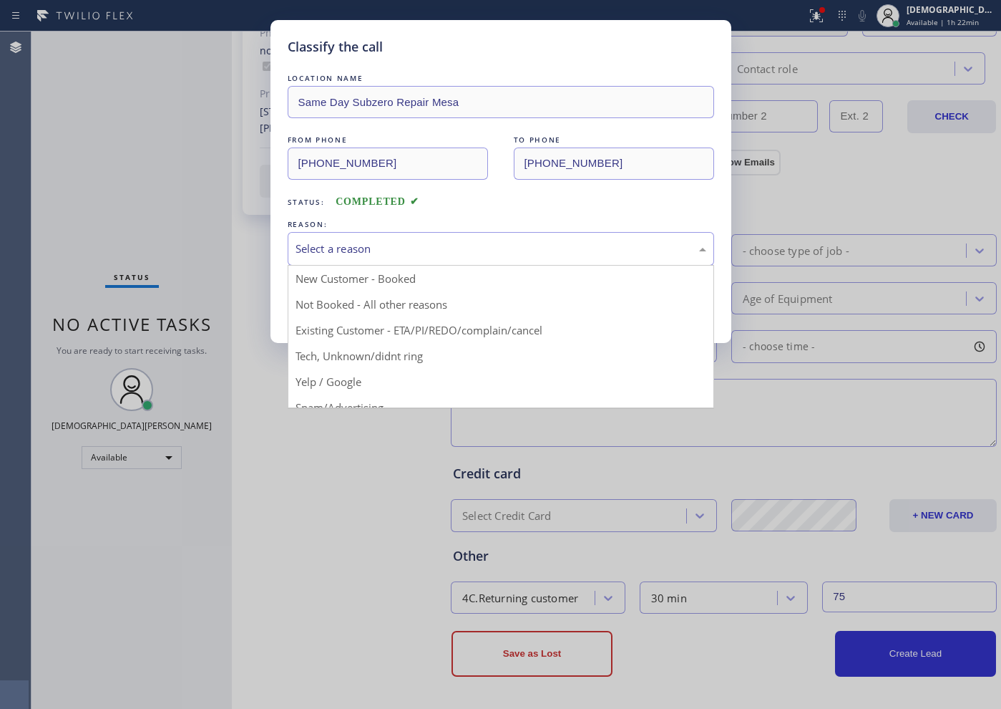
click at [474, 261] on div "Select a reason" at bounding box center [501, 249] width 427 height 34
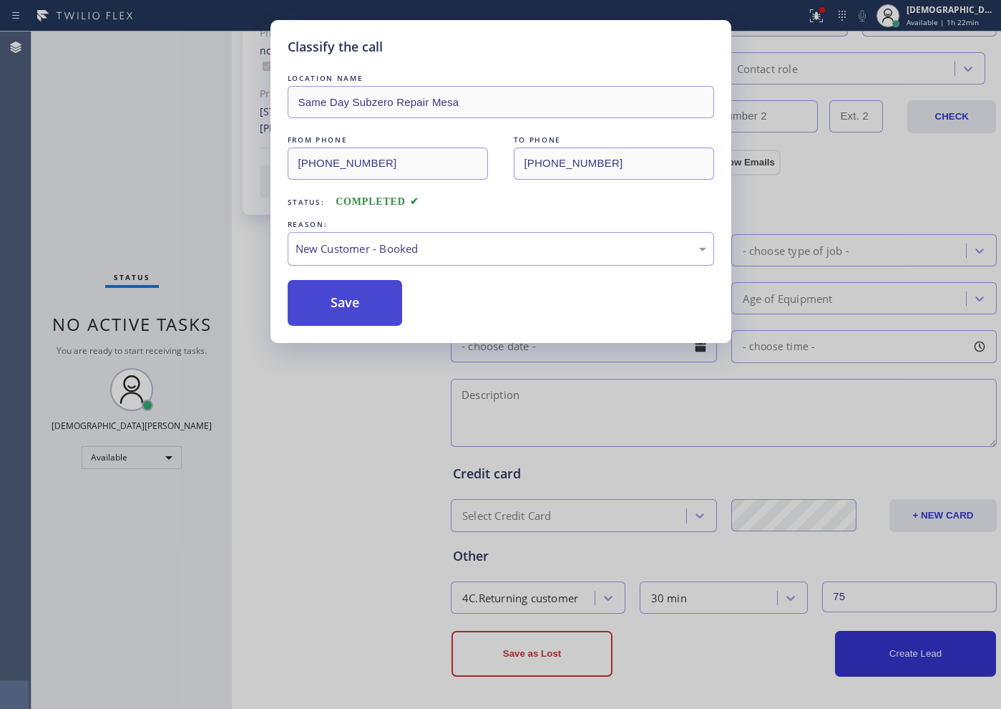
click at [370, 312] on button "Save" at bounding box center [345, 303] width 115 height 46
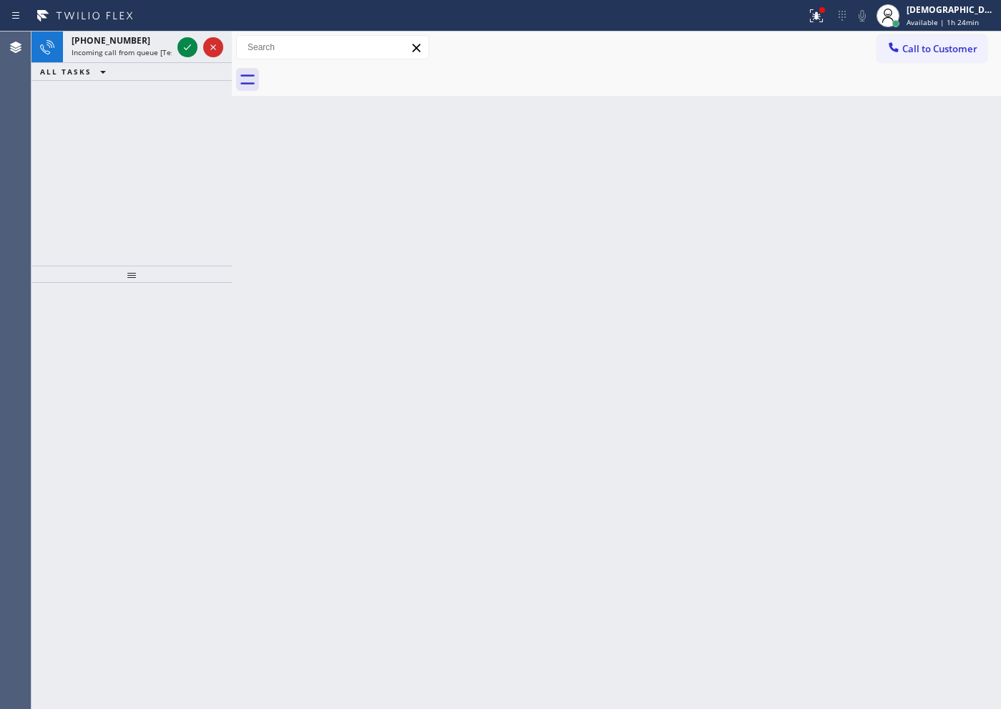
click at [143, 127] on div "[PHONE_NUMBER] Incoming call from queue [Test] All ALL TASKS ALL TASKS ACTIVE T…" at bounding box center [131, 148] width 200 height 234
click at [185, 50] on icon at bounding box center [187, 47] width 17 height 17
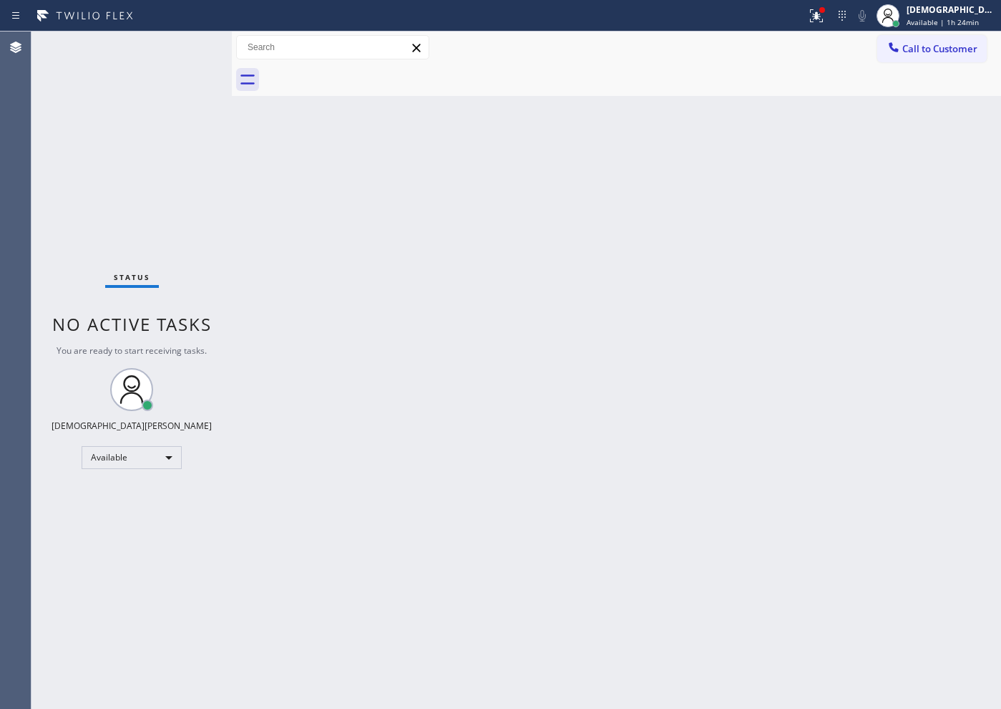
click at [186, 48] on div "Status No active tasks You are ready to start receiving tasks. Christian Cinco …" at bounding box center [131, 369] width 200 height 677
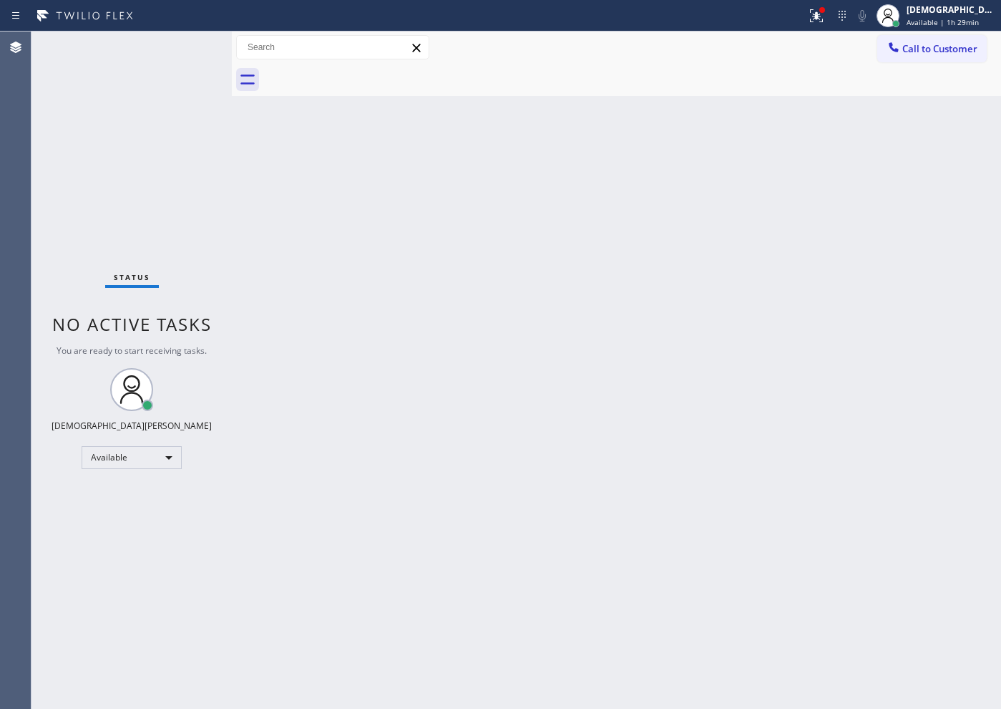
click at [198, 226] on div "Status No active tasks You are ready to start receiving tasks. Christian Cinco …" at bounding box center [131, 369] width 200 height 677
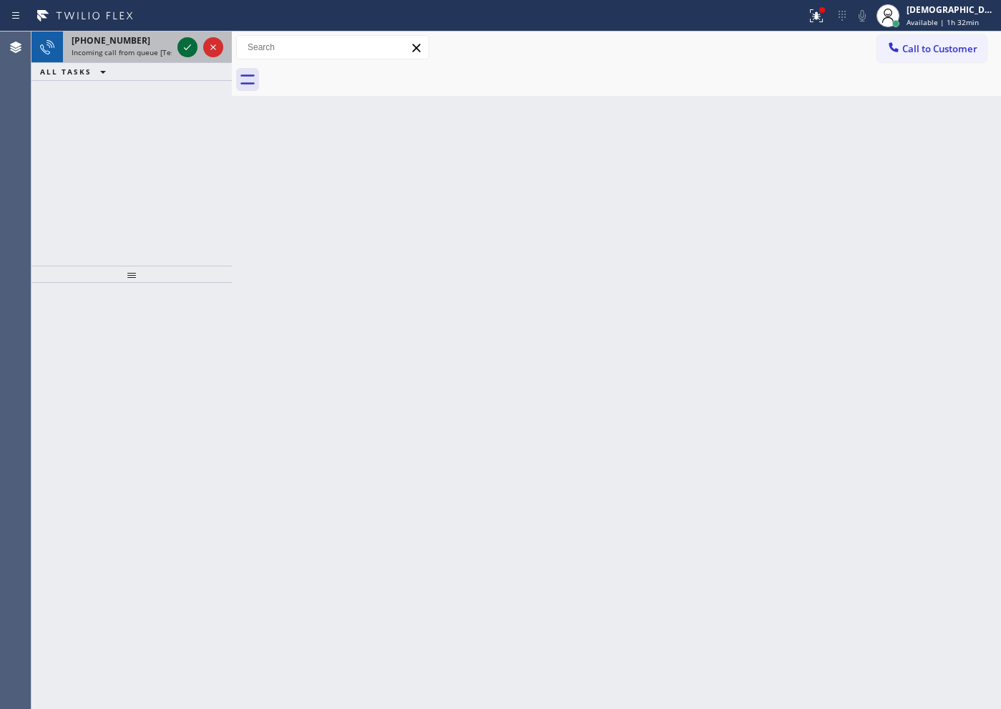
click at [188, 48] on icon at bounding box center [187, 47] width 7 height 6
click at [188, 53] on icon at bounding box center [187, 47] width 17 height 17
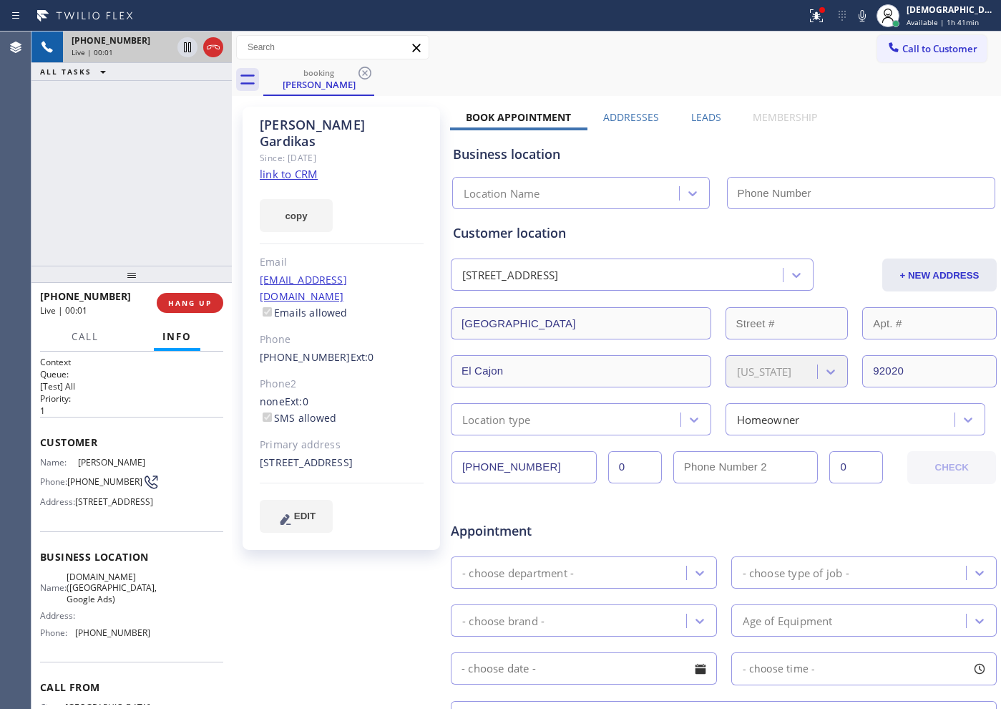
type input "[PHONE_NUMBER]"
click at [294, 167] on link "link to CRM" at bounding box center [289, 174] width 58 height 14
click at [182, 47] on icon at bounding box center [187, 47] width 17 height 17
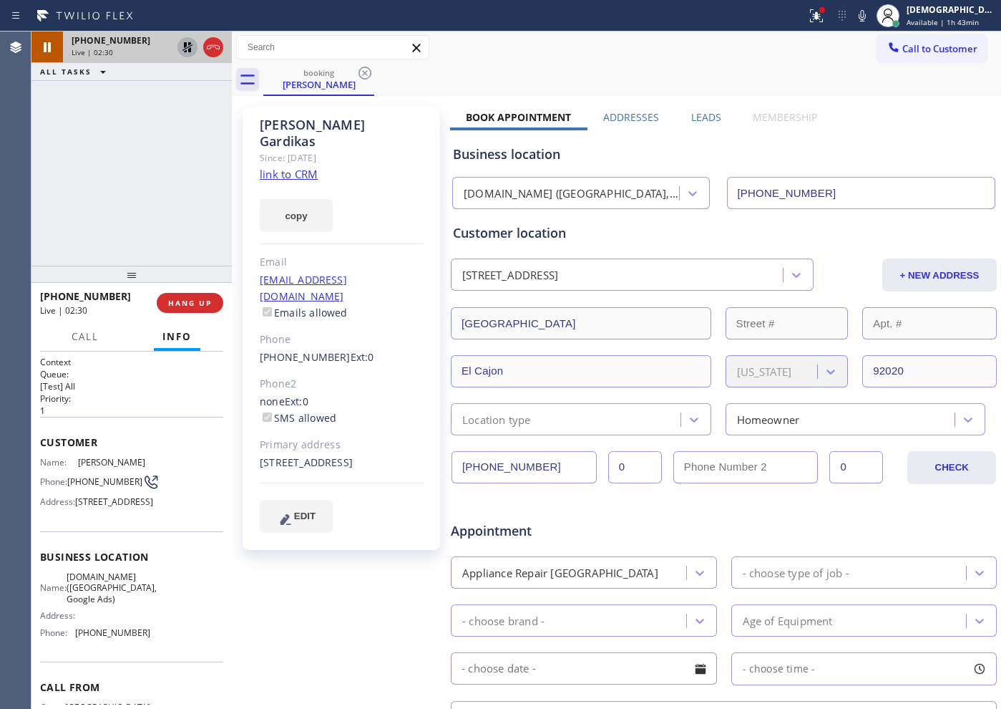
click at [186, 45] on icon at bounding box center [187, 47] width 10 height 10
click at [207, 49] on icon at bounding box center [213, 47] width 17 height 17
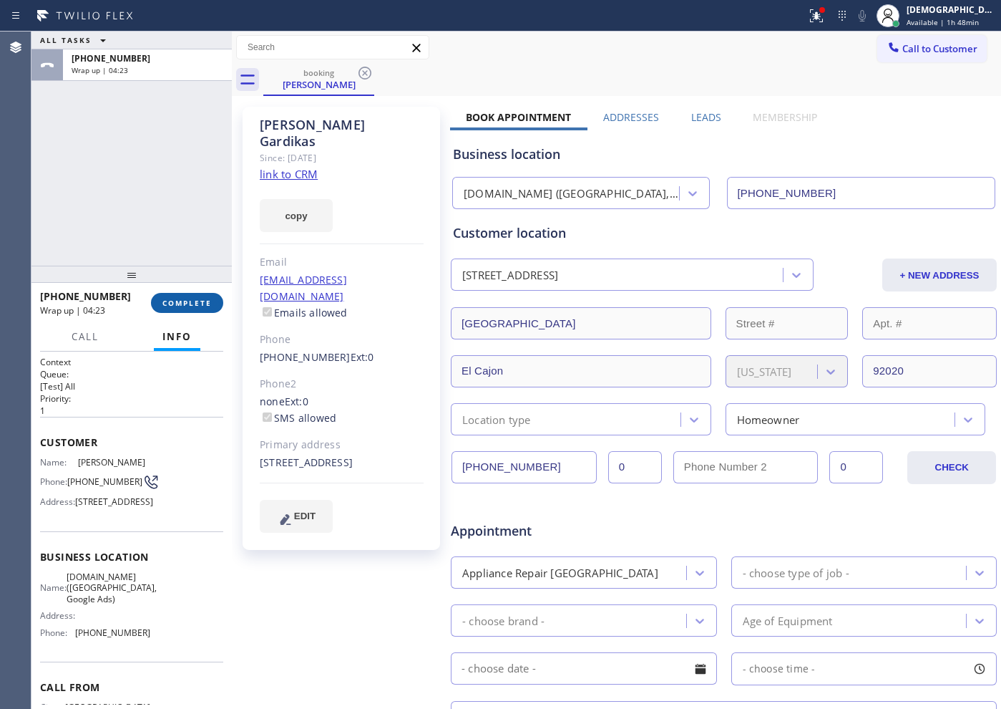
click at [172, 298] on span "COMPLETE" at bounding box center [186, 303] width 49 height 10
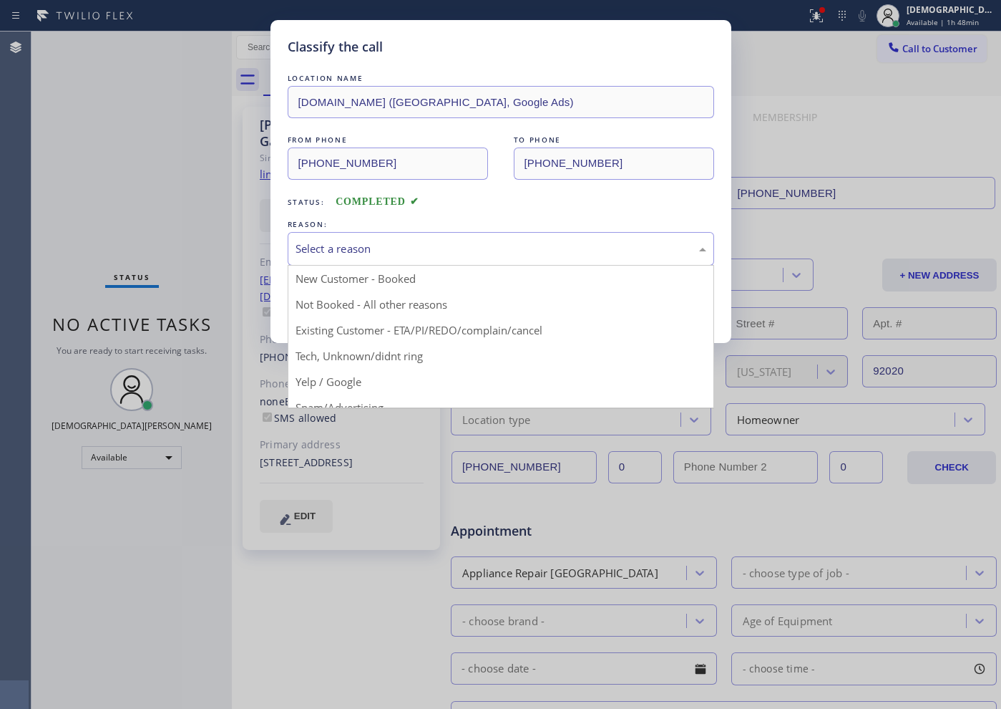
click at [326, 258] on div "Select a reason" at bounding box center [501, 249] width 427 height 34
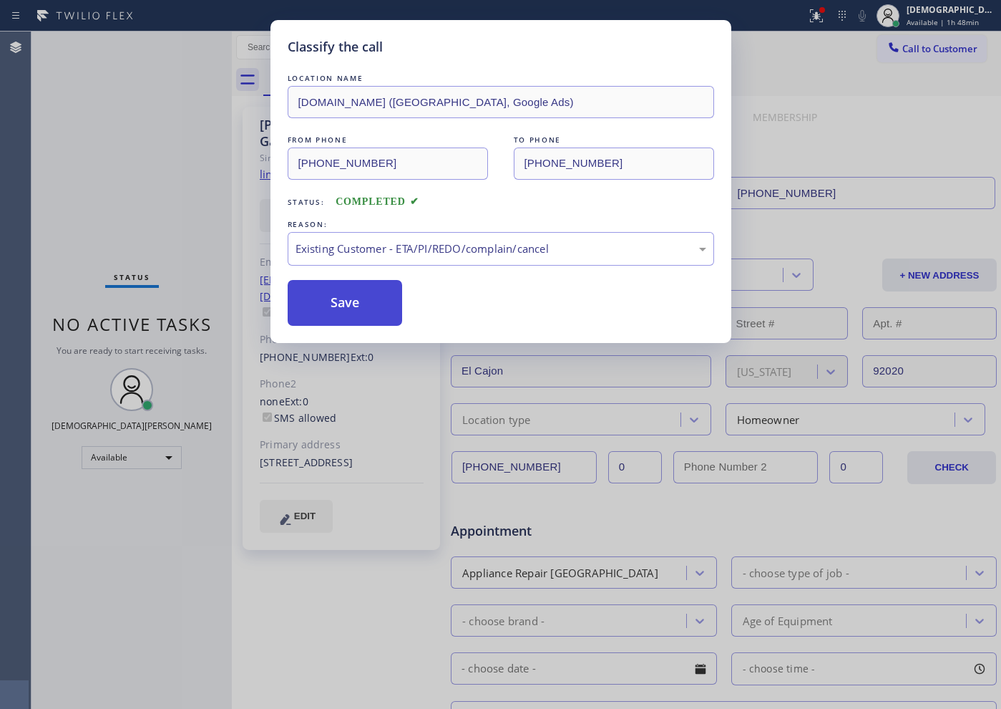
click at [369, 315] on button "Save" at bounding box center [345, 303] width 115 height 46
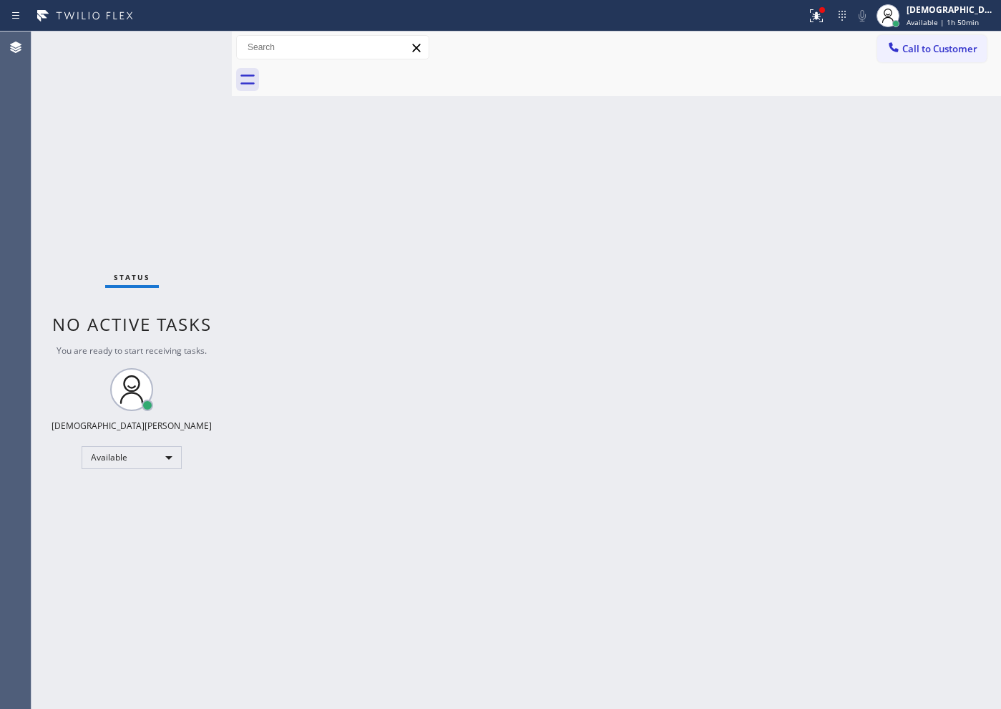
click at [147, 469] on div "Status No active tasks You are ready to start receiving tasks. Christian Cinco …" at bounding box center [131, 369] width 200 height 677
click at [141, 464] on div "Available" at bounding box center [132, 457] width 100 height 23
click at [122, 474] on li "Offline" at bounding box center [130, 477] width 97 height 17
click at [951, 15] on div "[DEMOGRAPHIC_DATA][PERSON_NAME]" at bounding box center [952, 10] width 90 height 12
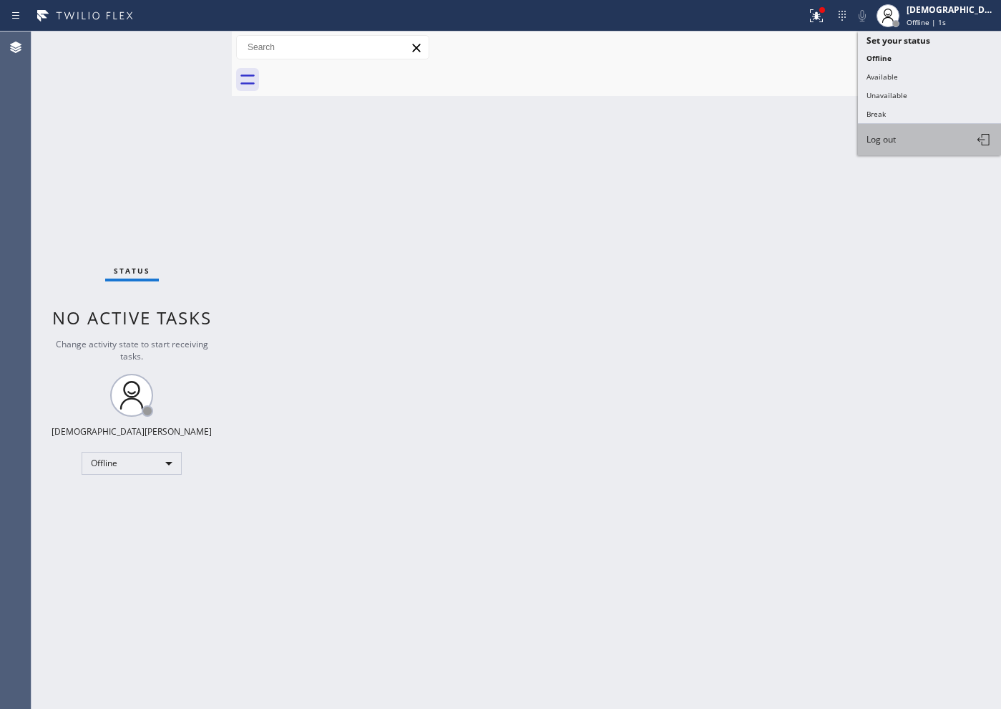
click at [890, 133] on span "Log out" at bounding box center [881, 139] width 29 height 12
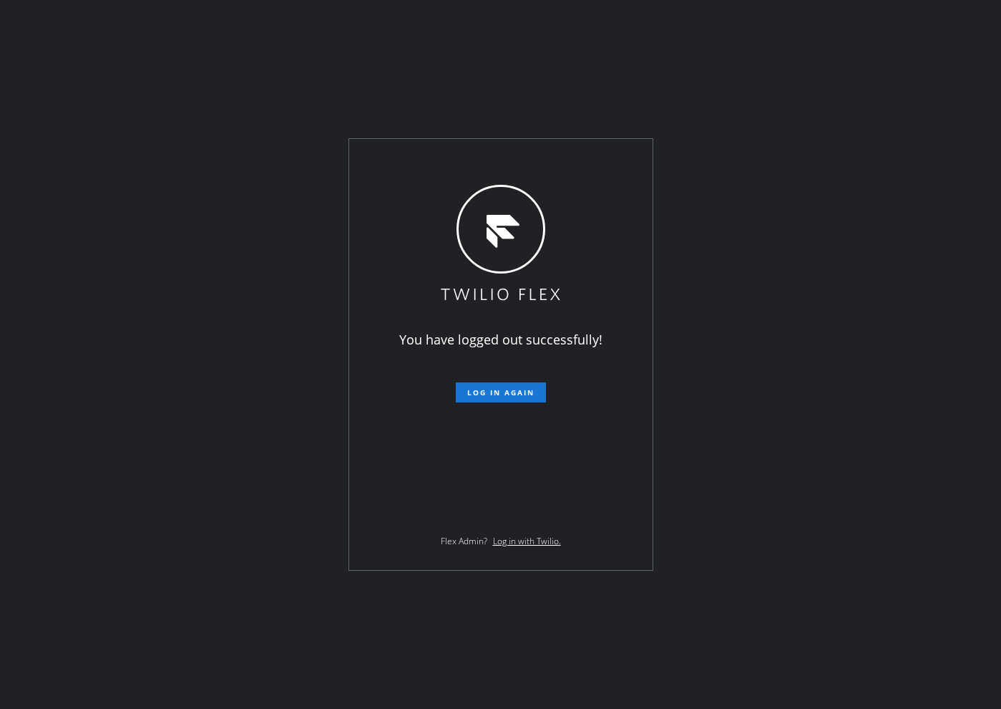
click at [174, 266] on div "You have logged out successfully! Log in again Flex Admin? Log in with Twilio." at bounding box center [500, 354] width 1001 height 709
